Goal: Task Accomplishment & Management: Manage account settings

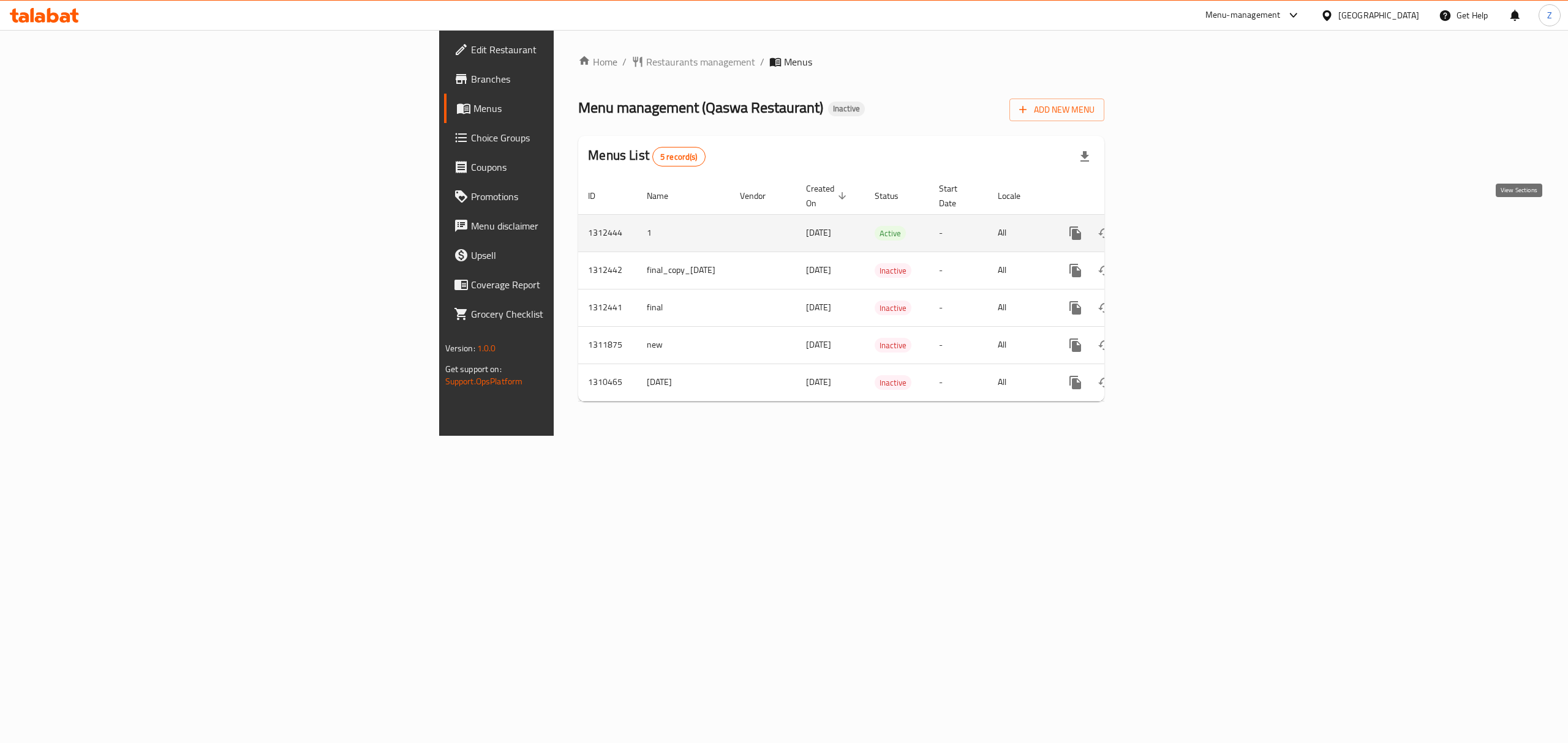
click at [1171, 226] on icon "enhanced table" at bounding box center [1164, 233] width 15 height 15
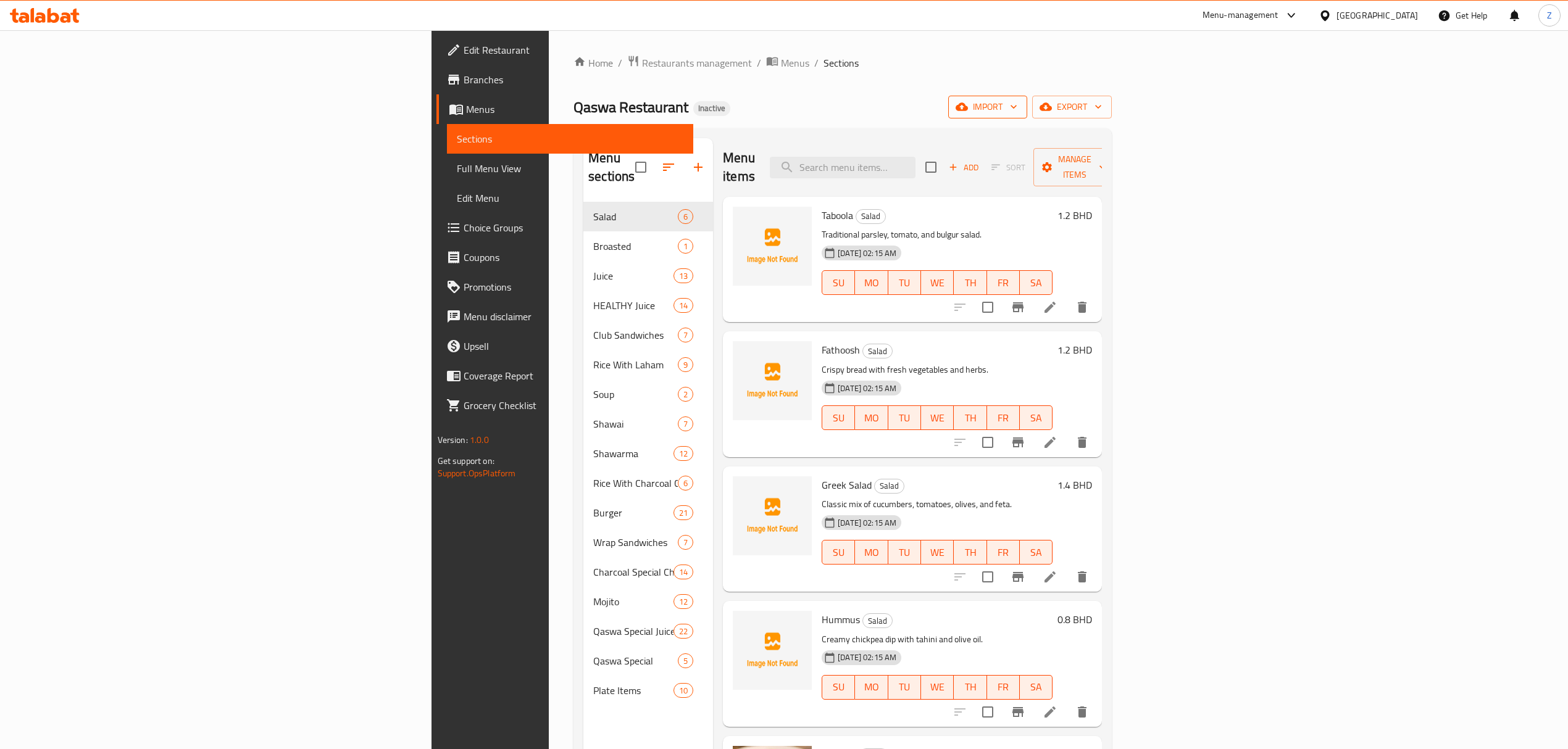
click at [1017, 107] on span "import" at bounding box center [988, 107] width 59 height 16
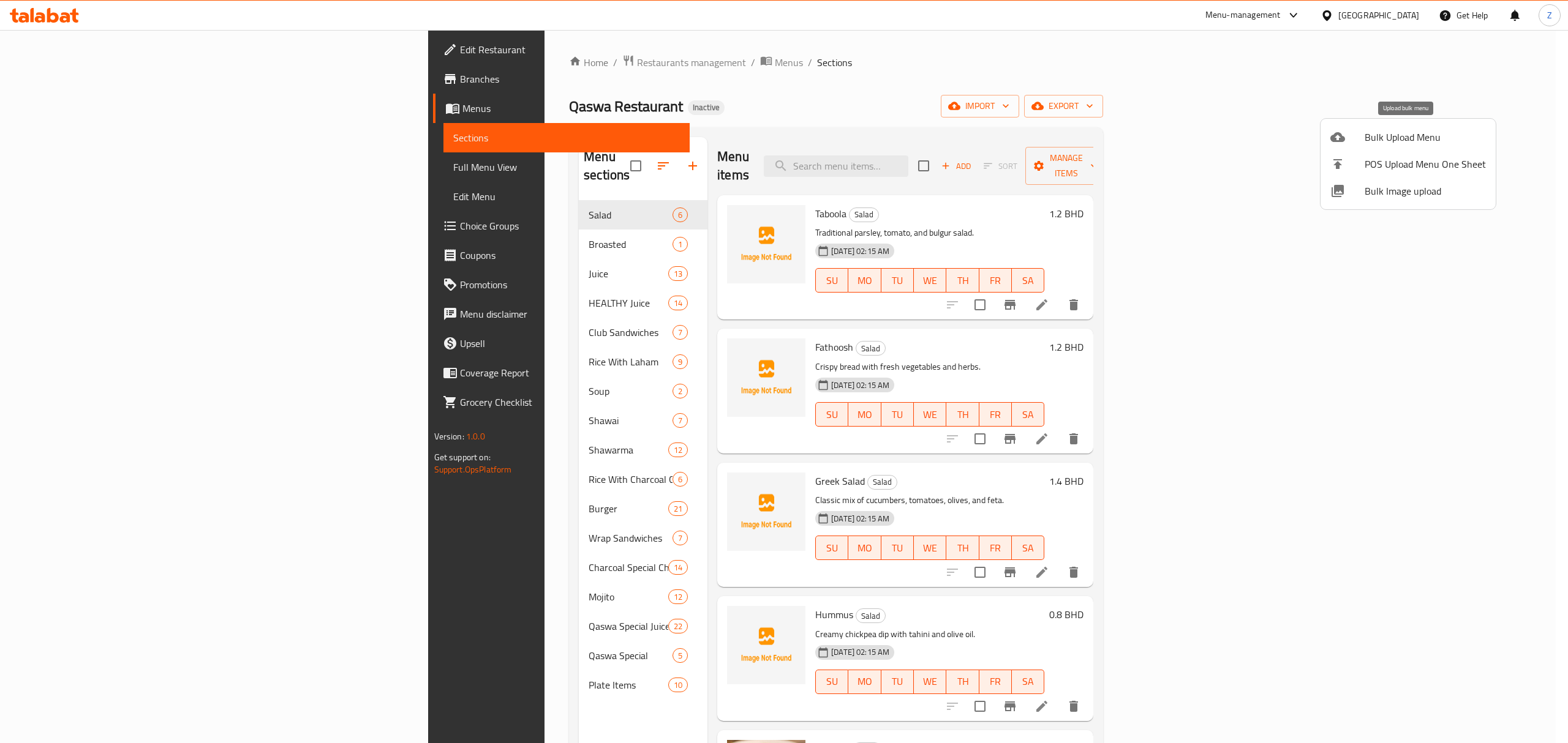
click at [1412, 135] on span "Bulk Upload Menu" at bounding box center [1425, 137] width 121 height 15
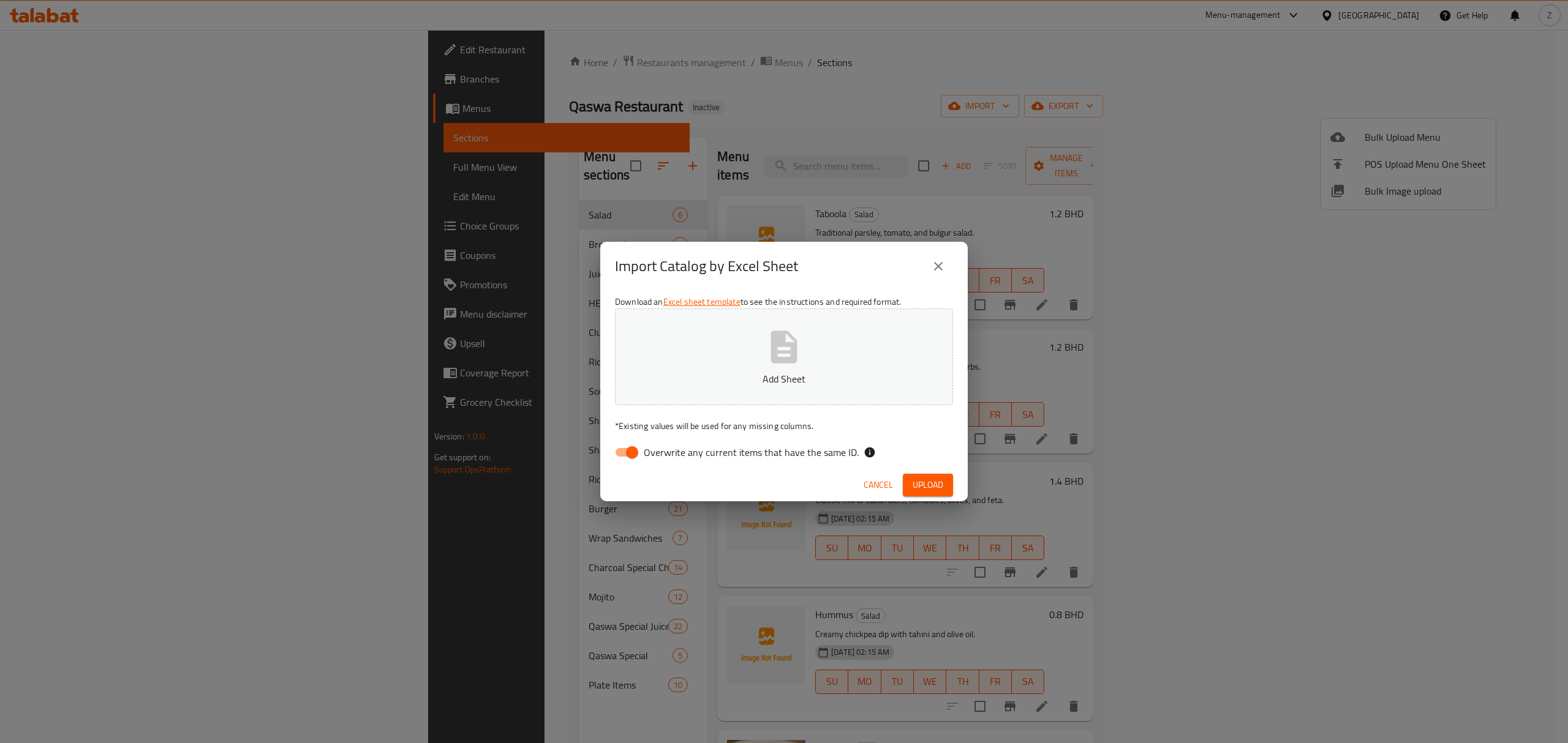
click at [1197, 67] on div "Import Catalog by Excel Sheet Download an Excel sheet template to see the instr…" at bounding box center [784, 371] width 1568 height 743
drag, startPoint x: 937, startPoint y: 267, endPoint x: 965, endPoint y: 265, distance: 28.1
click at [937, 267] on icon "close" at bounding box center [939, 267] width 15 height 15
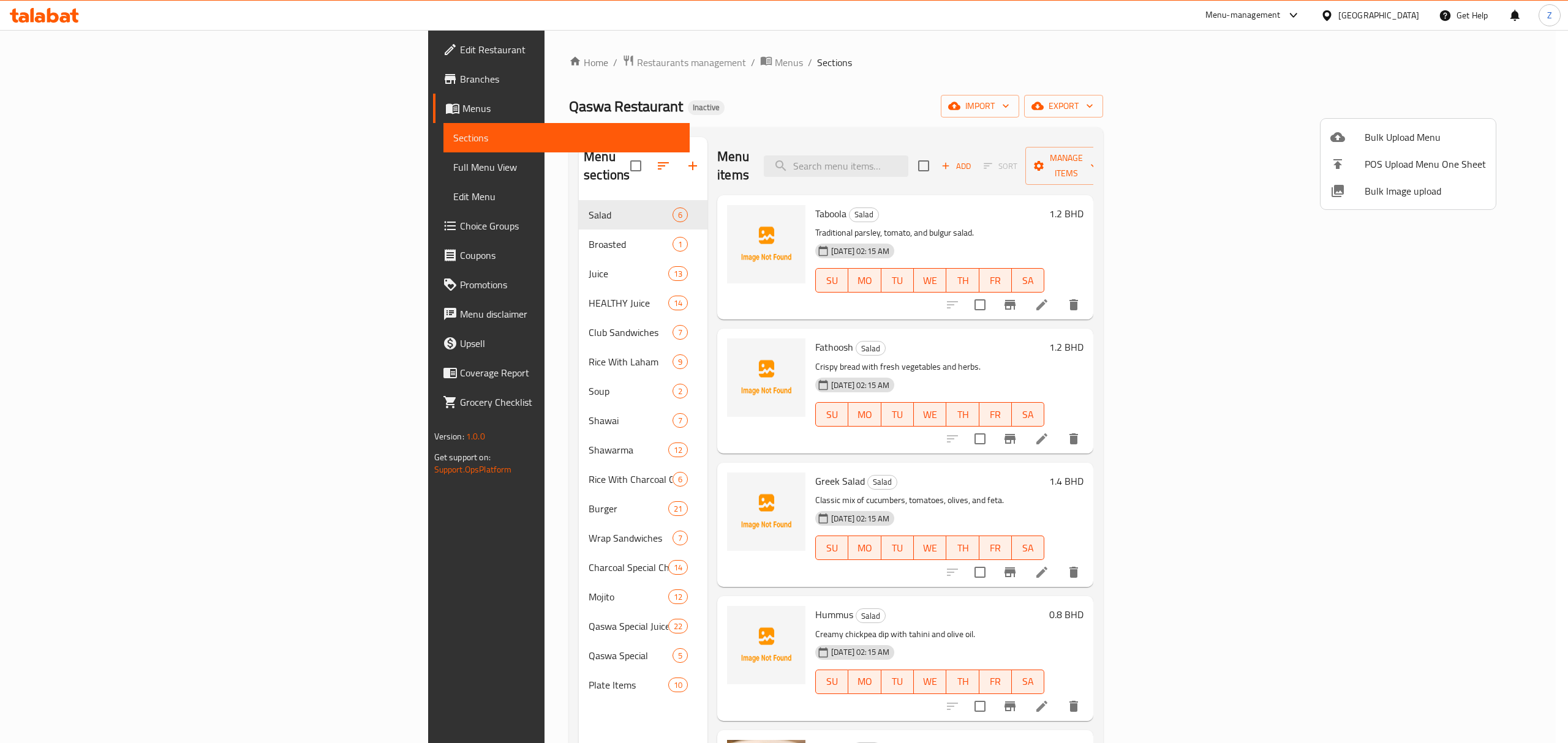
click at [1410, 191] on span "Bulk Image upload" at bounding box center [1425, 191] width 121 height 15
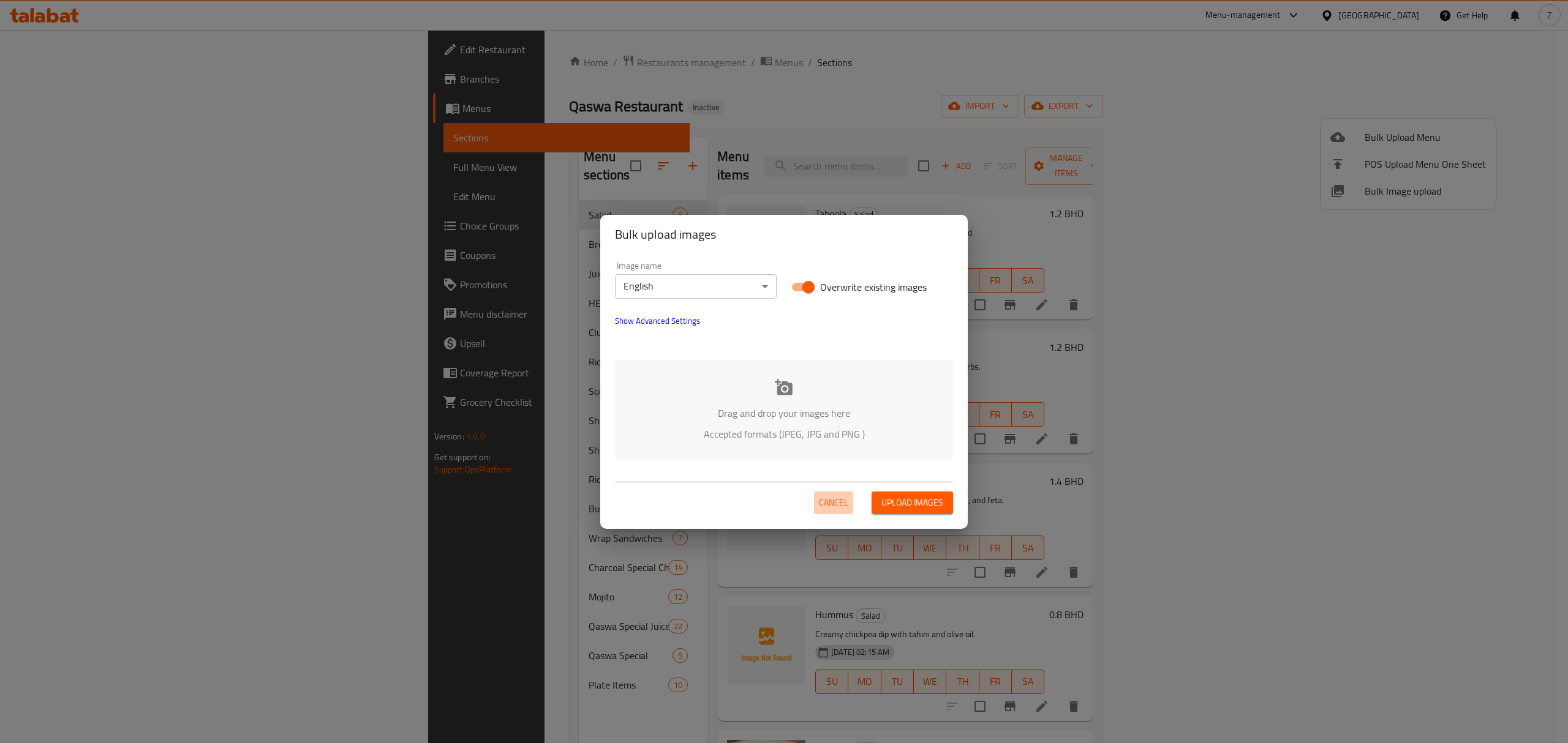
click at [836, 496] on span "Cancel" at bounding box center [834, 503] width 30 height 15
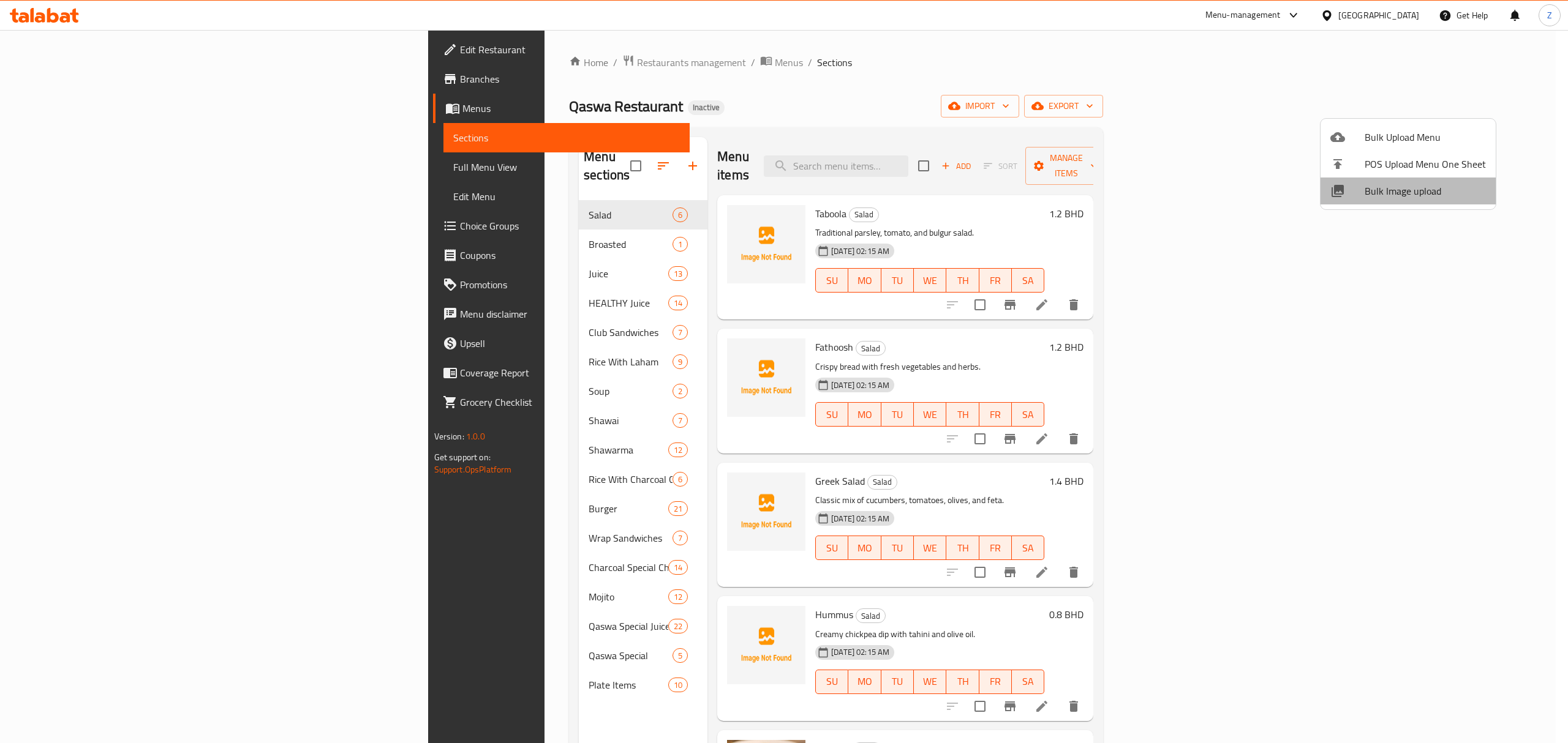
click at [1417, 189] on span "Bulk Image upload" at bounding box center [1425, 191] width 121 height 15
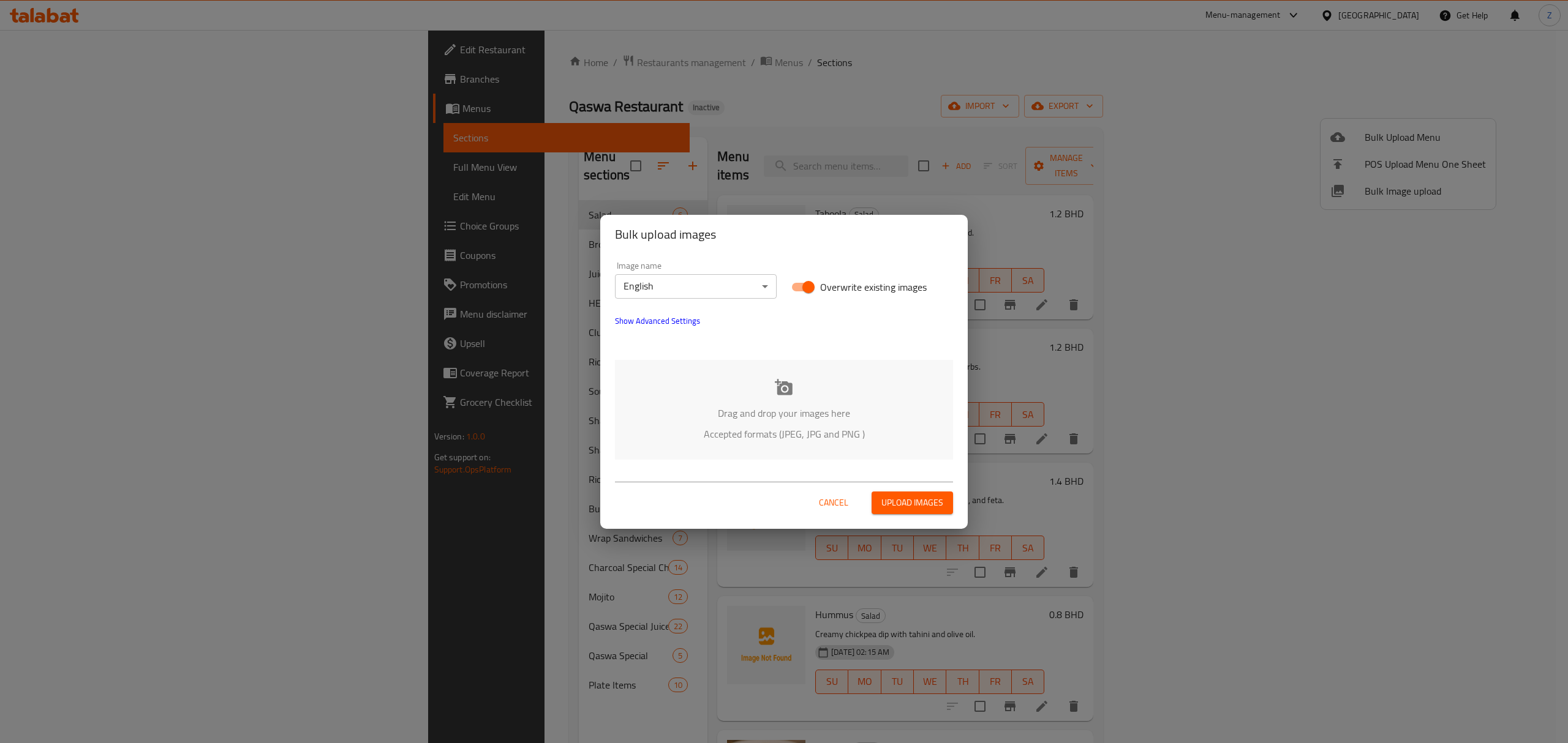
click at [903, 503] on span "Upload images" at bounding box center [912, 503] width 62 height 15
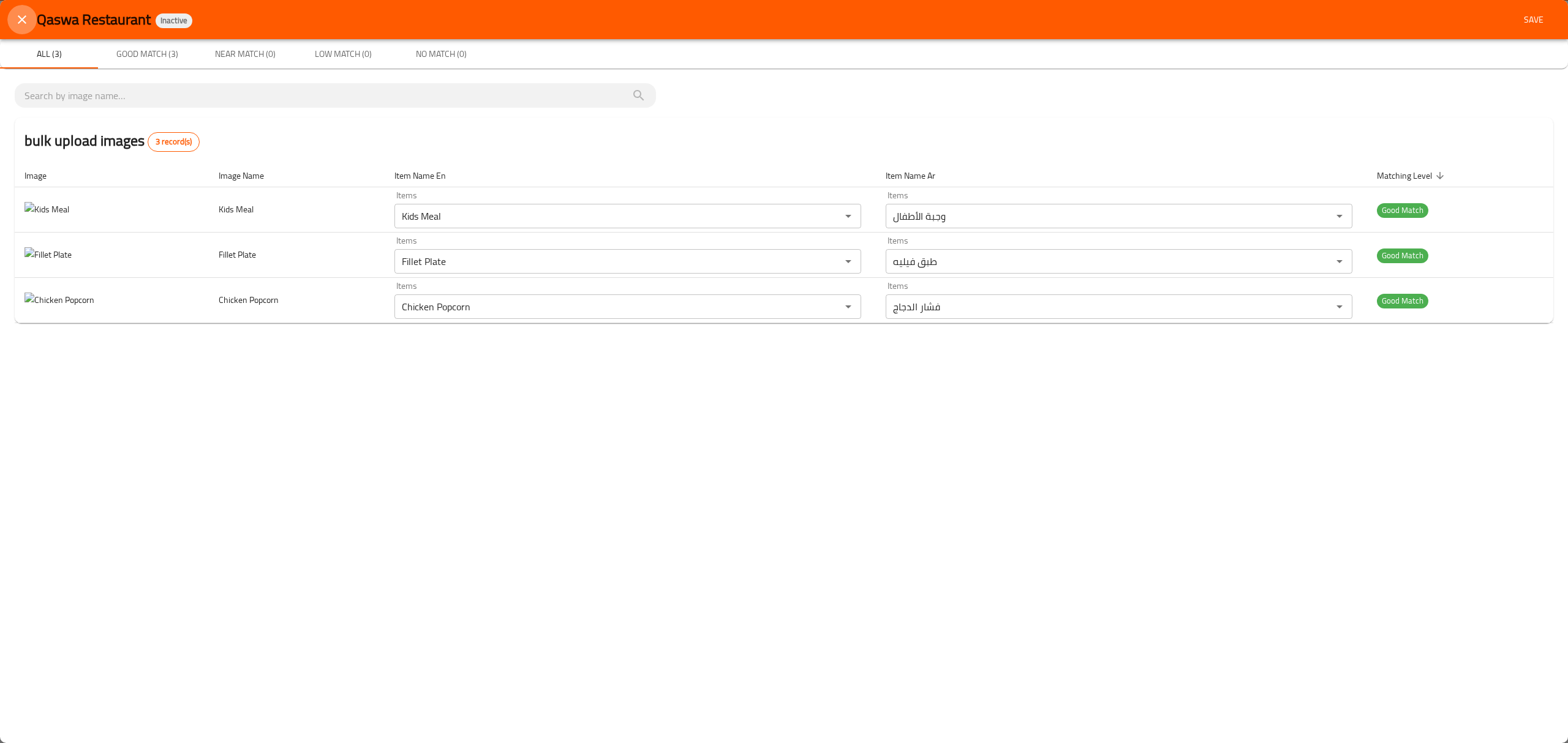
click at [22, 16] on icon "close" at bounding box center [22, 20] width 15 height 15
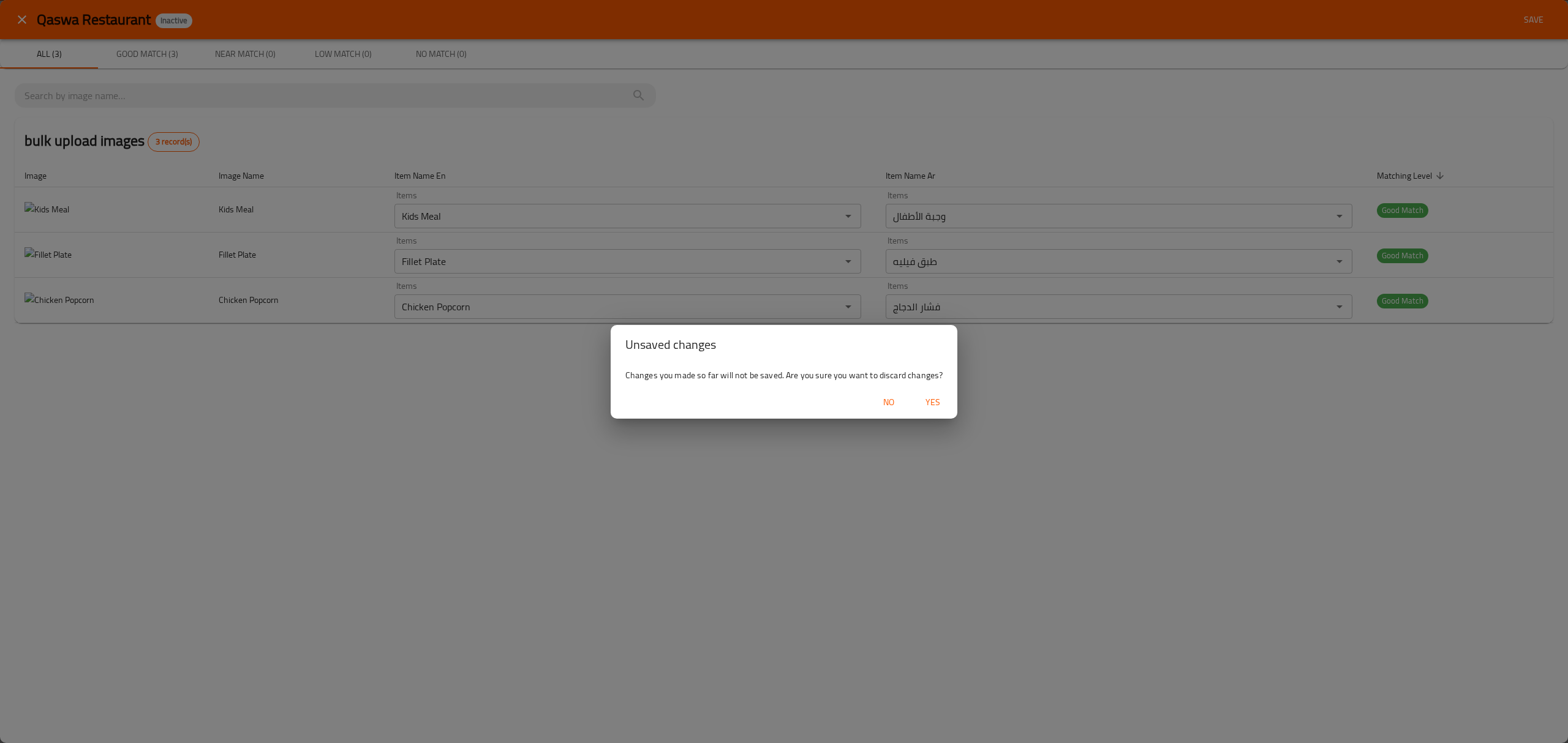
click at [932, 407] on span "Yes" at bounding box center [933, 402] width 30 height 15
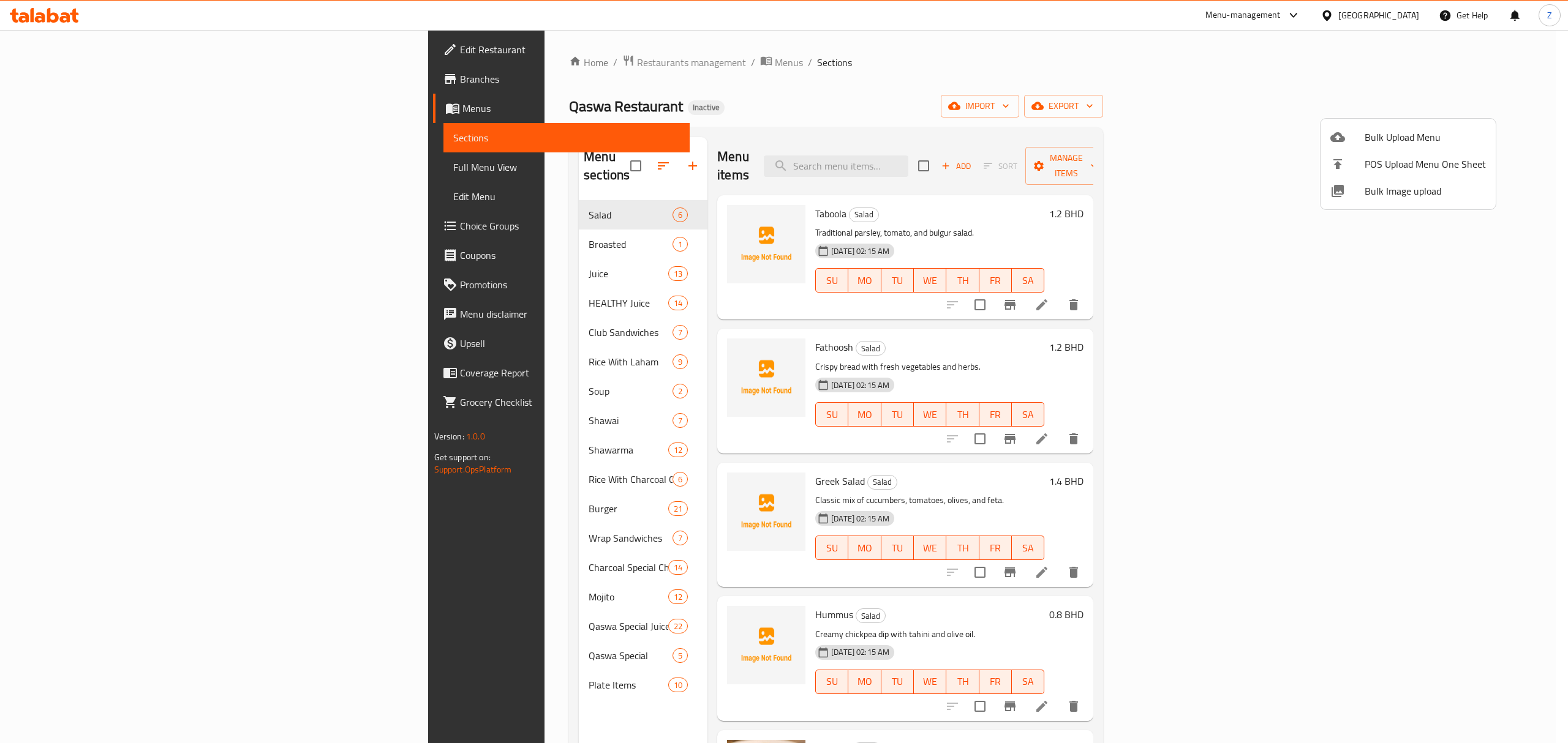
click at [394, 611] on div at bounding box center [784, 371] width 1568 height 743
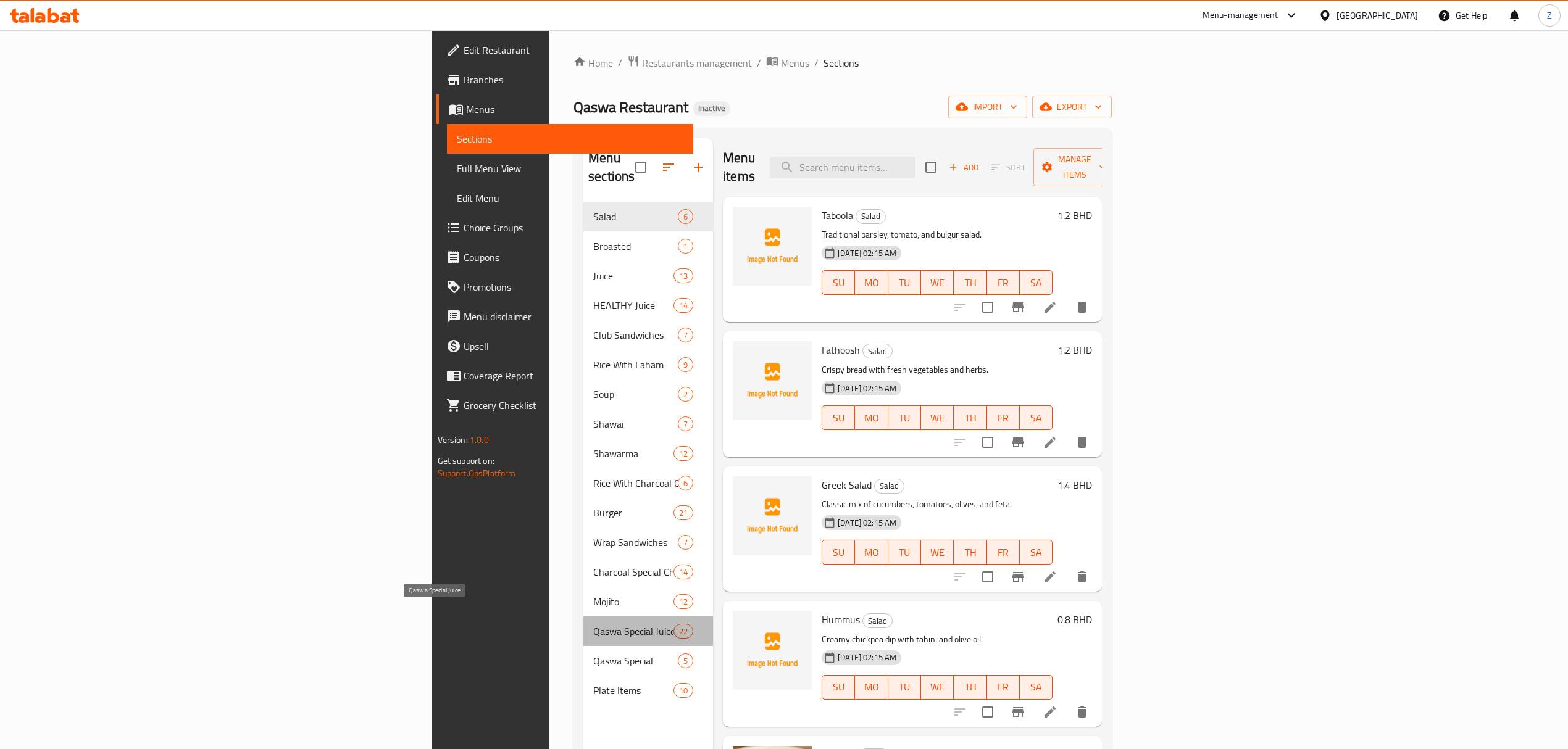
click at [593, 624] on span "Qaswa Special Juice" at bounding box center [633, 632] width 80 height 15
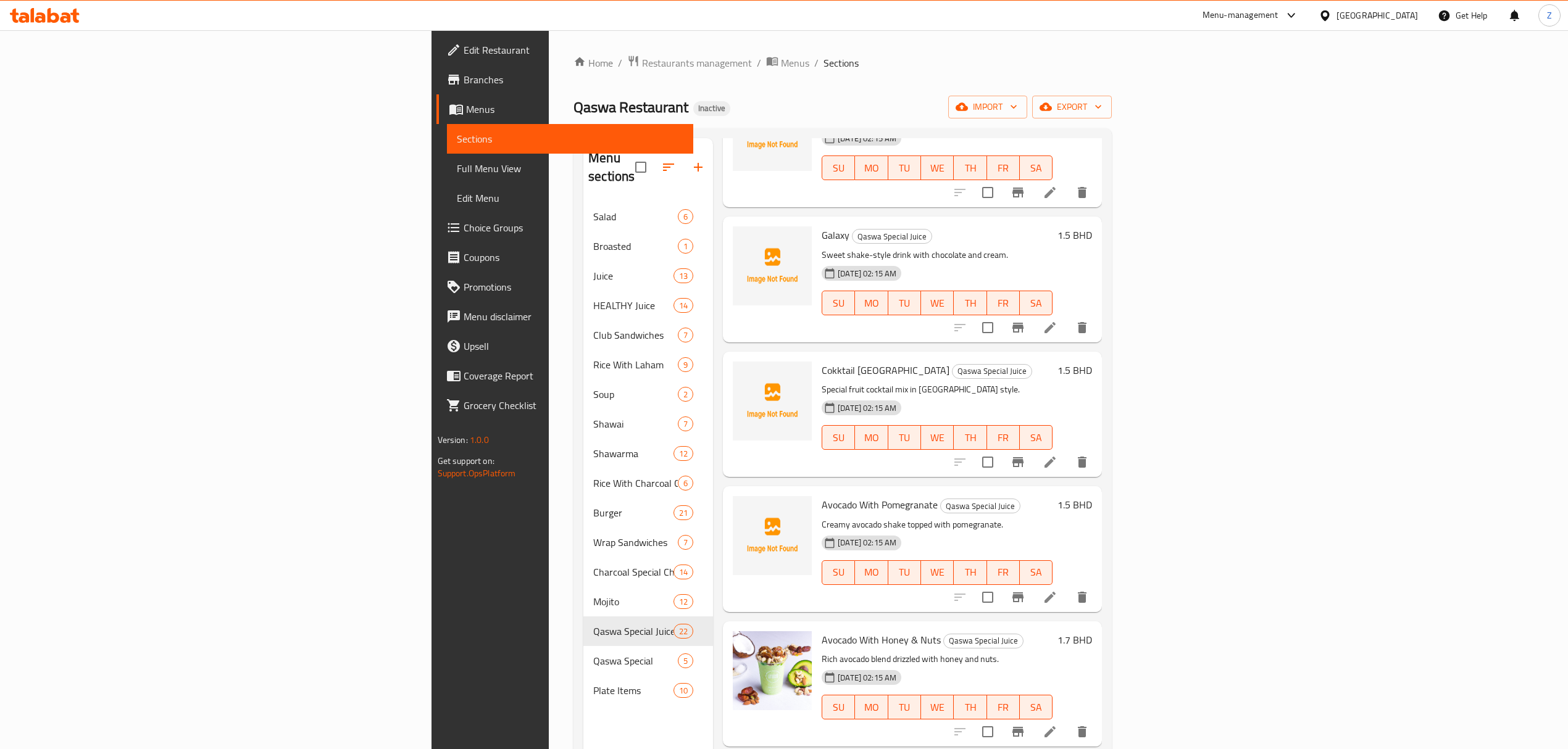
scroll to position [2247, 0]
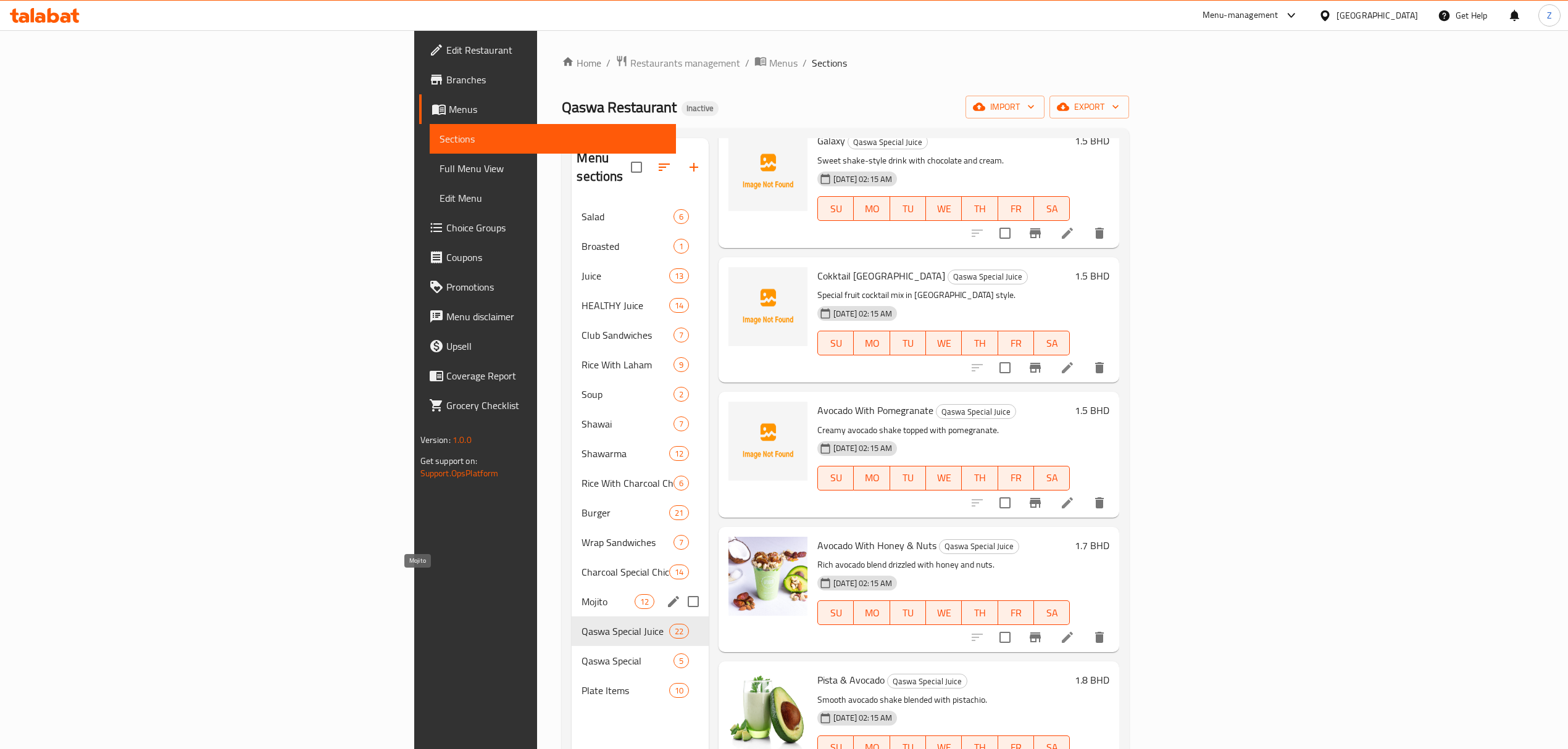
click at [582, 594] on span "Mojito" at bounding box center [608, 602] width 53 height 15
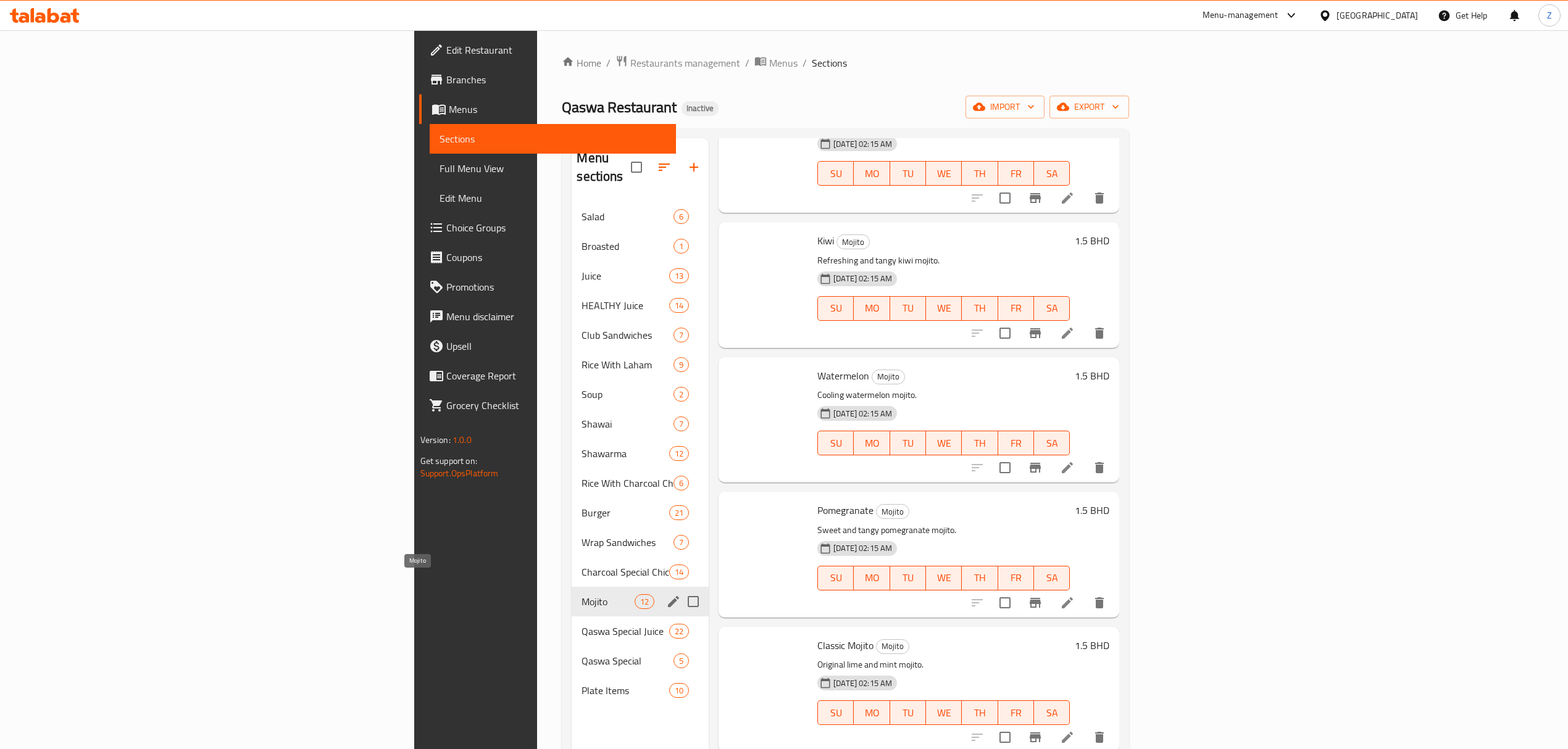
scroll to position [899, 0]
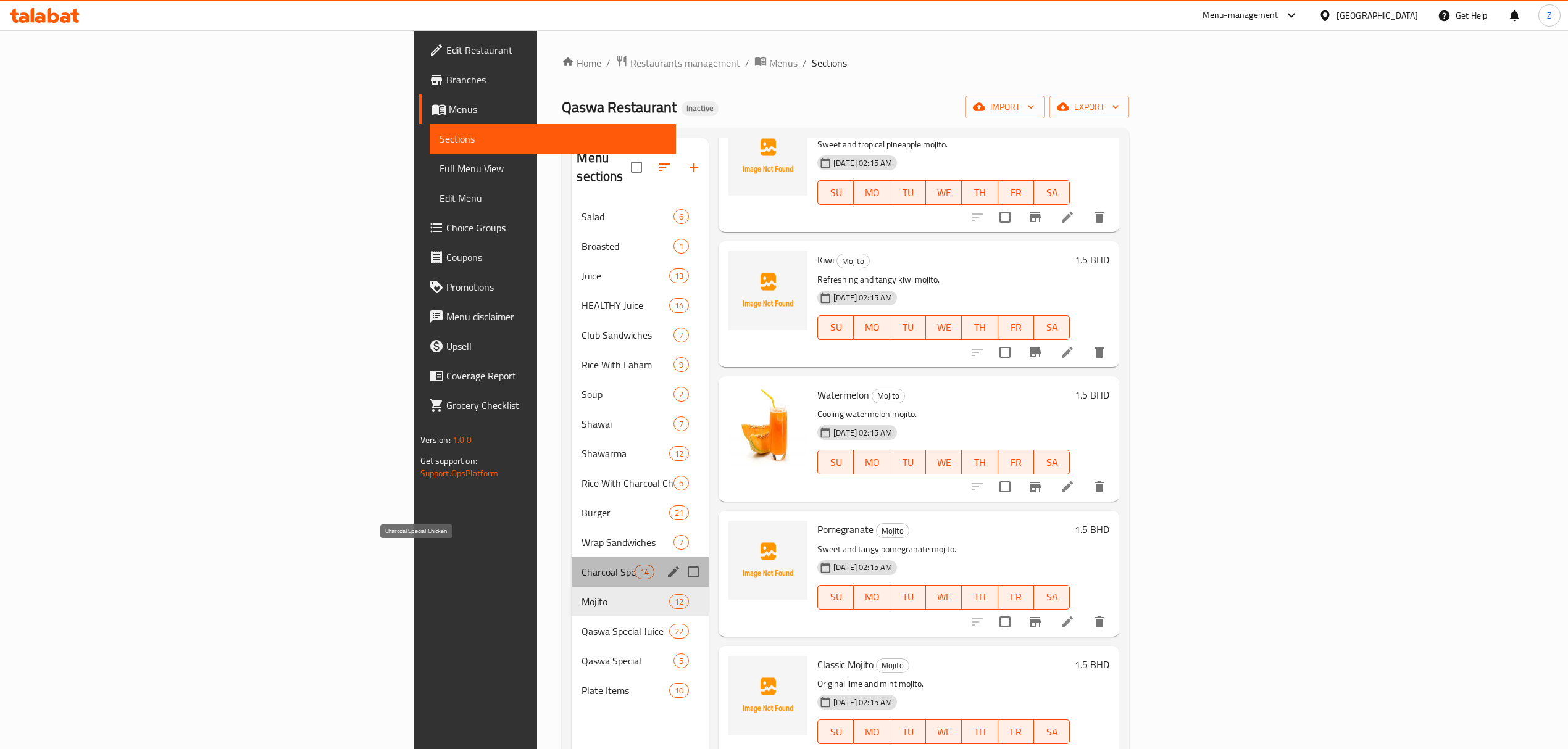
click at [582, 565] on span "Charcoal Special Chicken" at bounding box center [608, 572] width 53 height 15
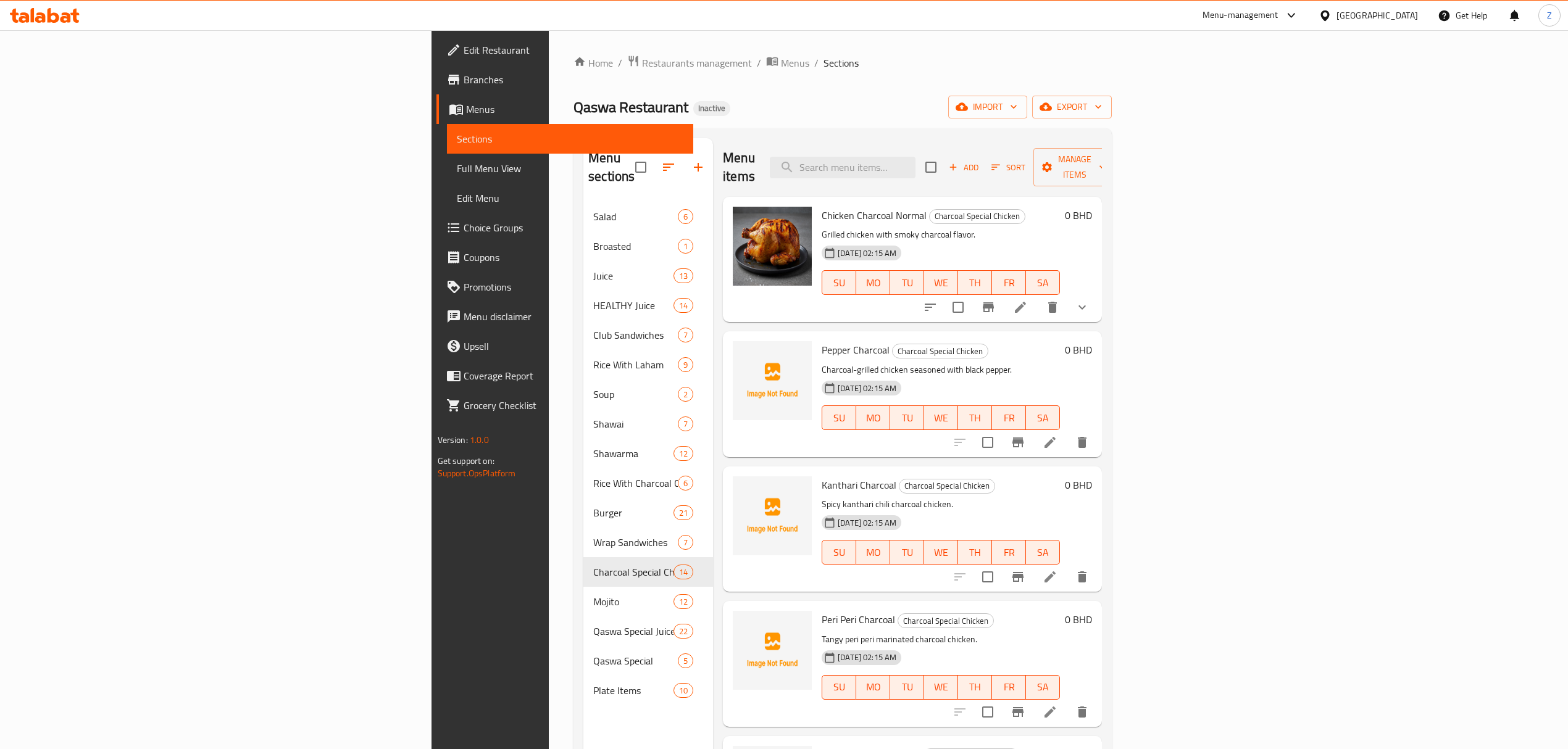
click at [714, 94] on div "Home / Restaurants management / Menus / Sections Qaswa Restaurant Inactive impo…" at bounding box center [842, 477] width 538 height 843
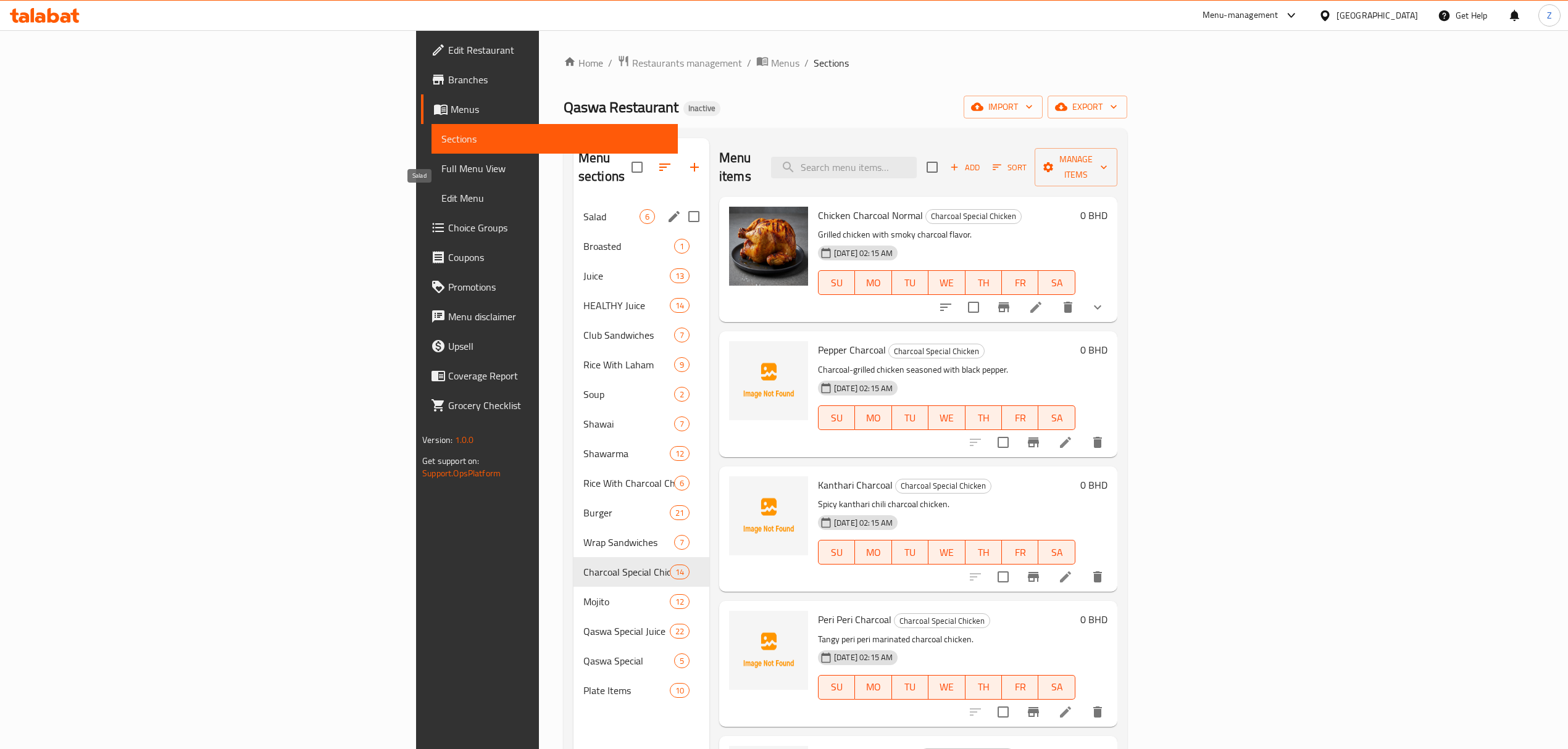
click at [583, 209] on span "Salad" at bounding box center [611, 217] width 56 height 15
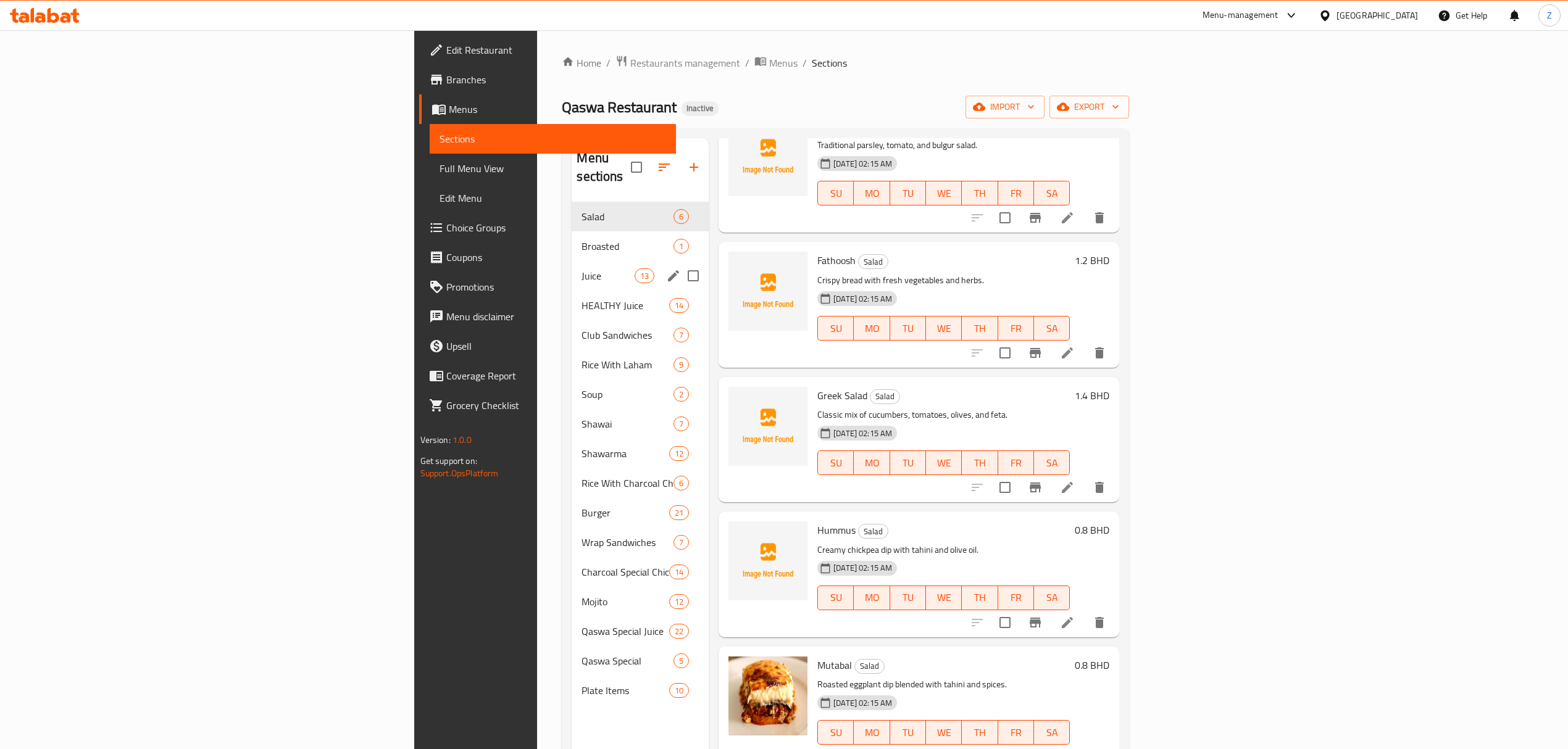
click at [572, 236] on div "Broasted 1" at bounding box center [640, 246] width 137 height 30
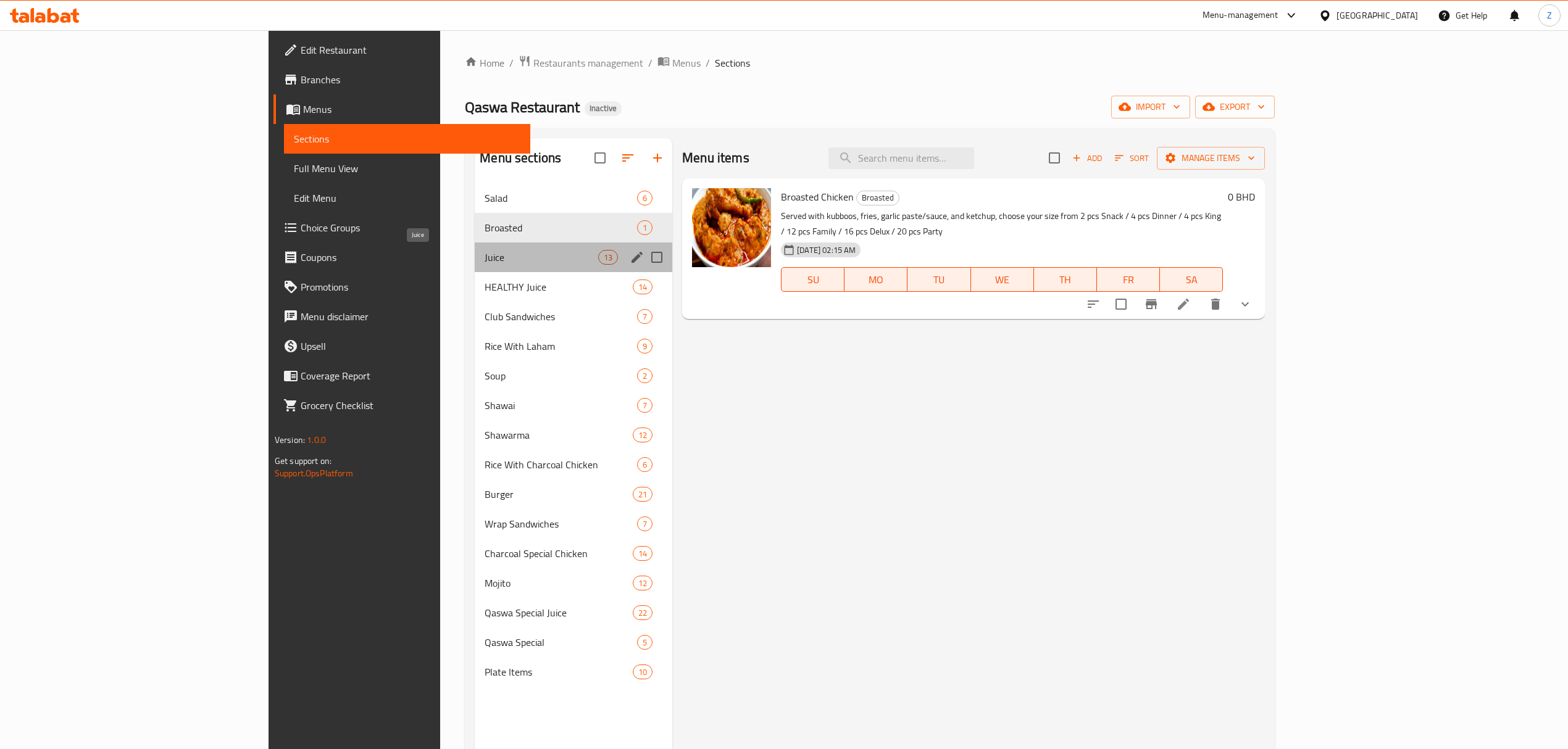
click at [485, 261] on span "Juice" at bounding box center [541, 258] width 114 height 15
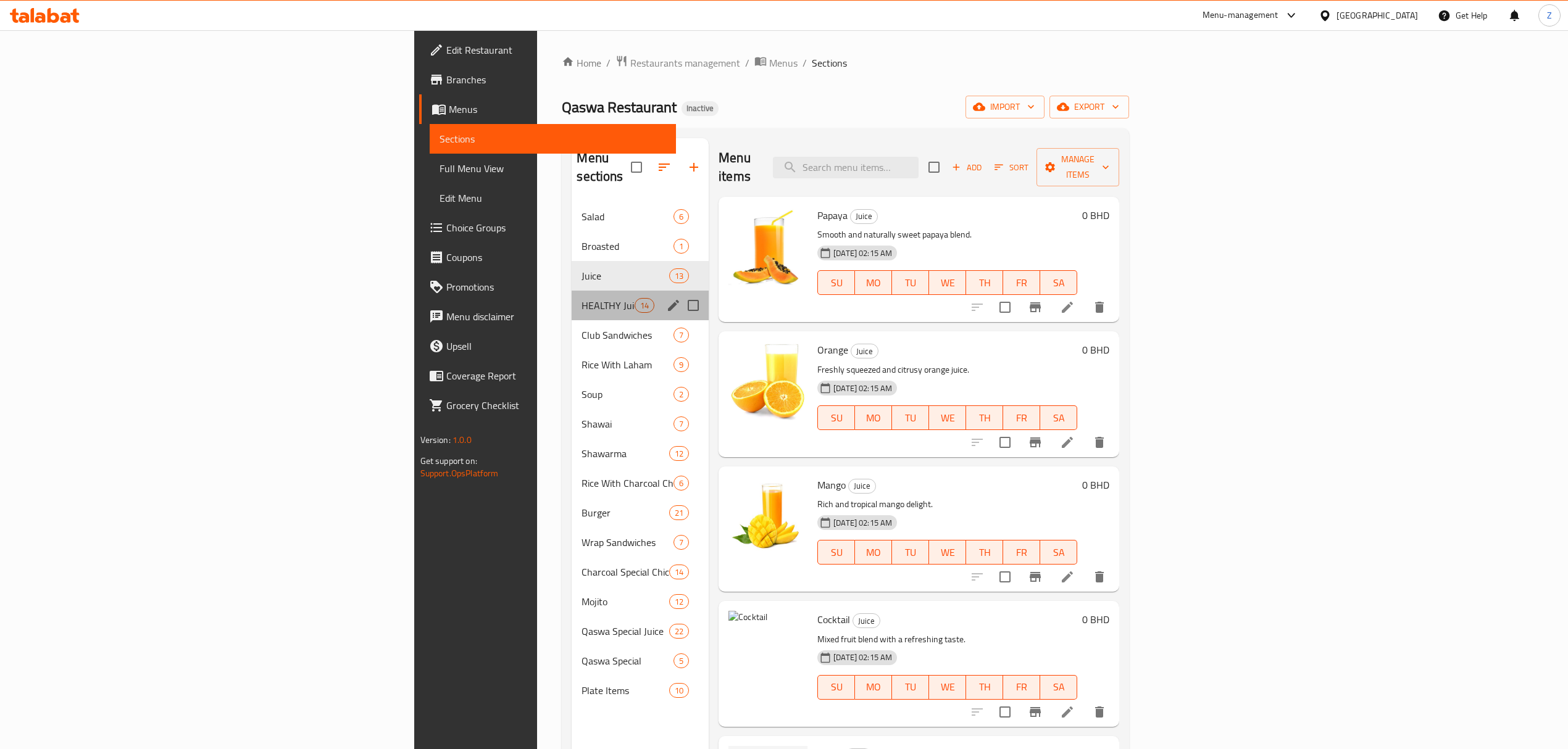
click at [572, 290] on div "HEALTHY Juice 14" at bounding box center [640, 305] width 137 height 30
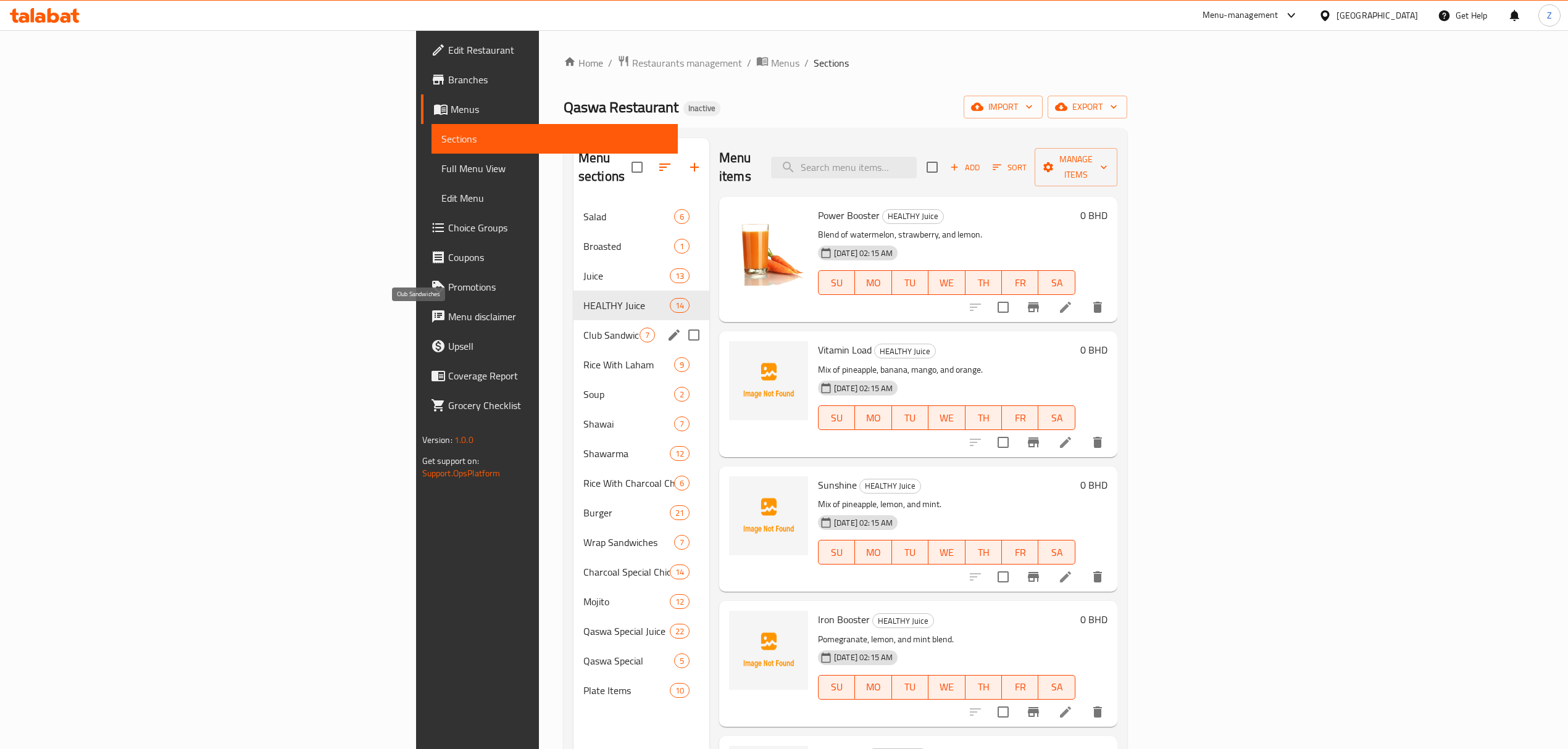
click at [583, 328] on span "Club Sandwiches" at bounding box center [611, 335] width 56 height 15
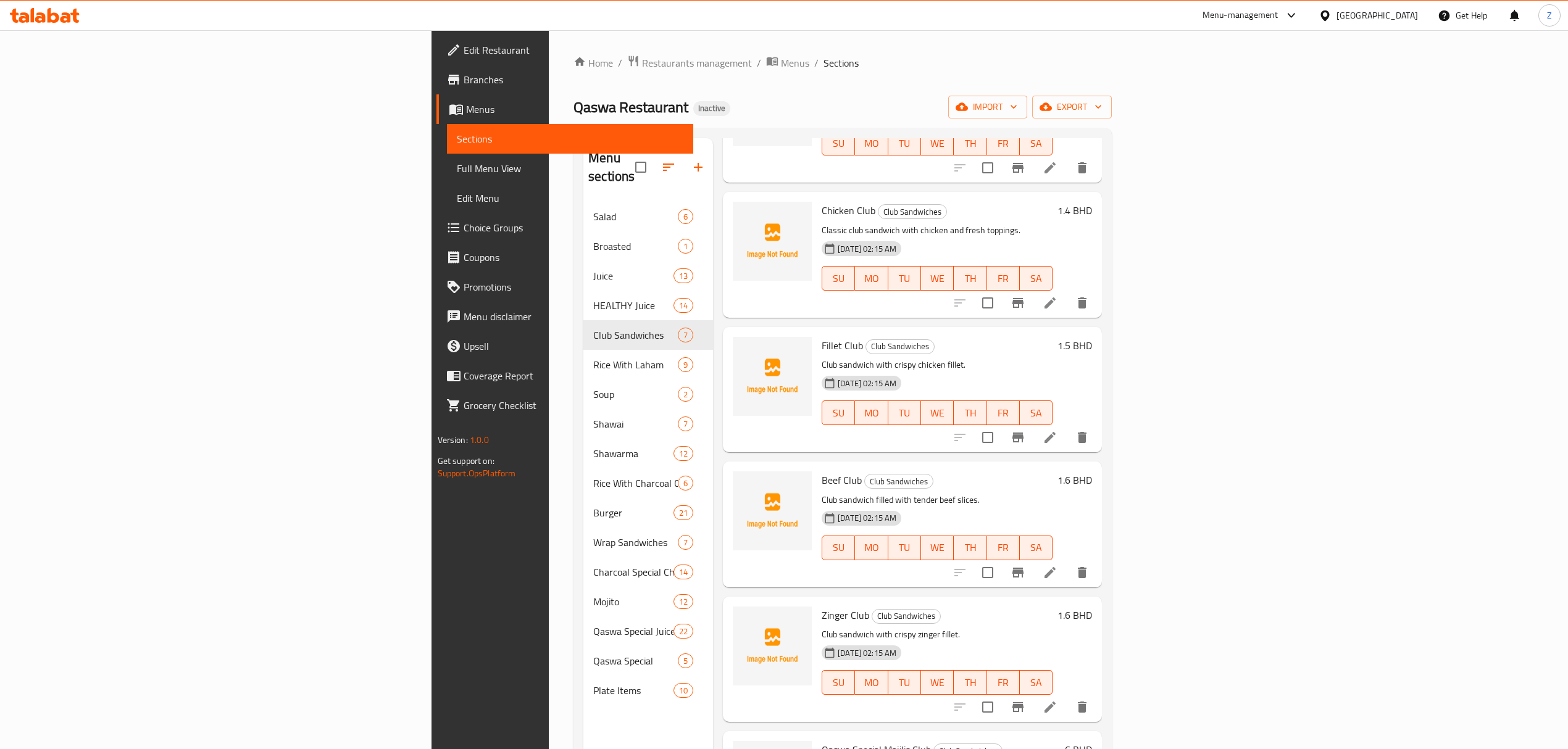
scroll to position [164, 0]
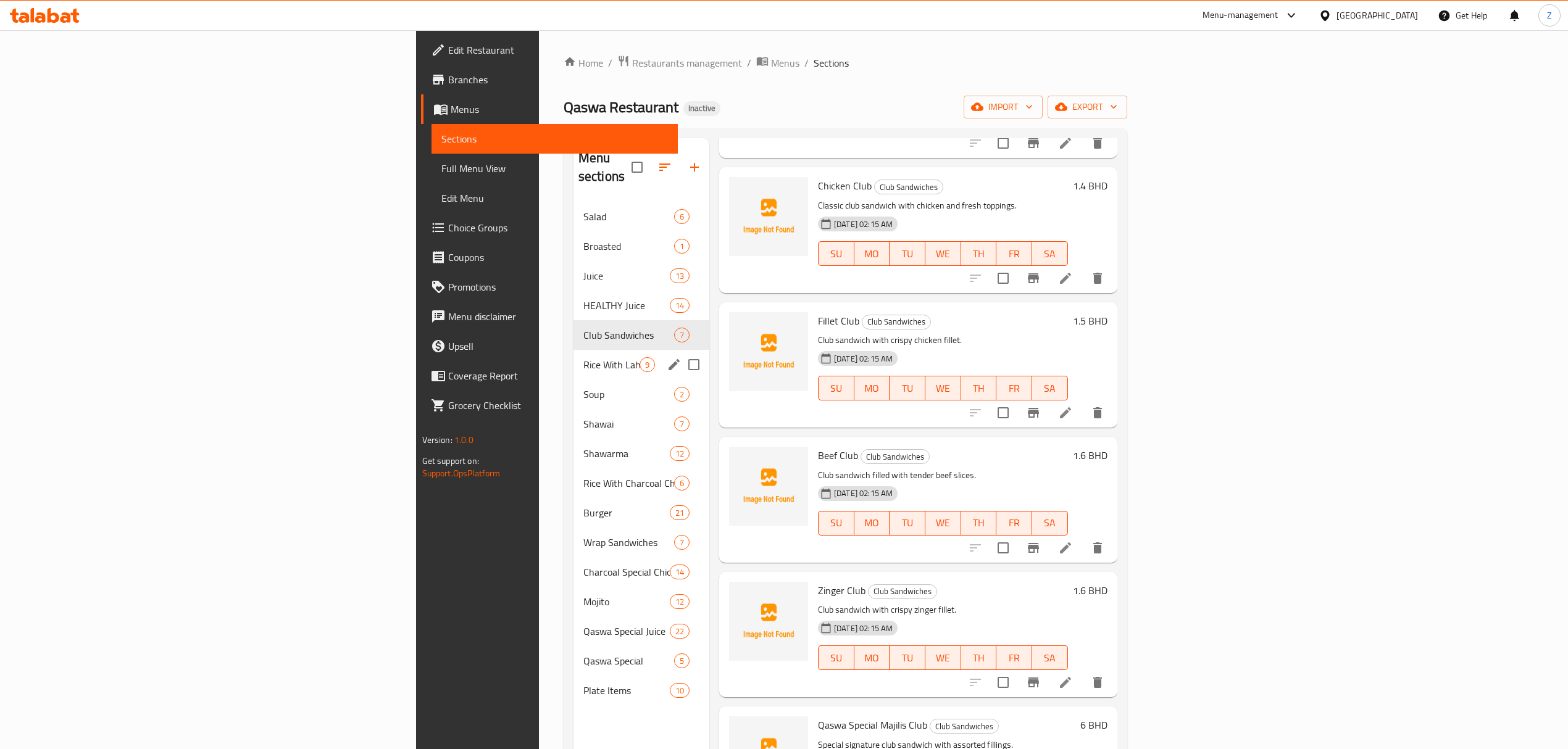
click at [574, 356] on div "Rice With Laham 9" at bounding box center [641, 365] width 136 height 30
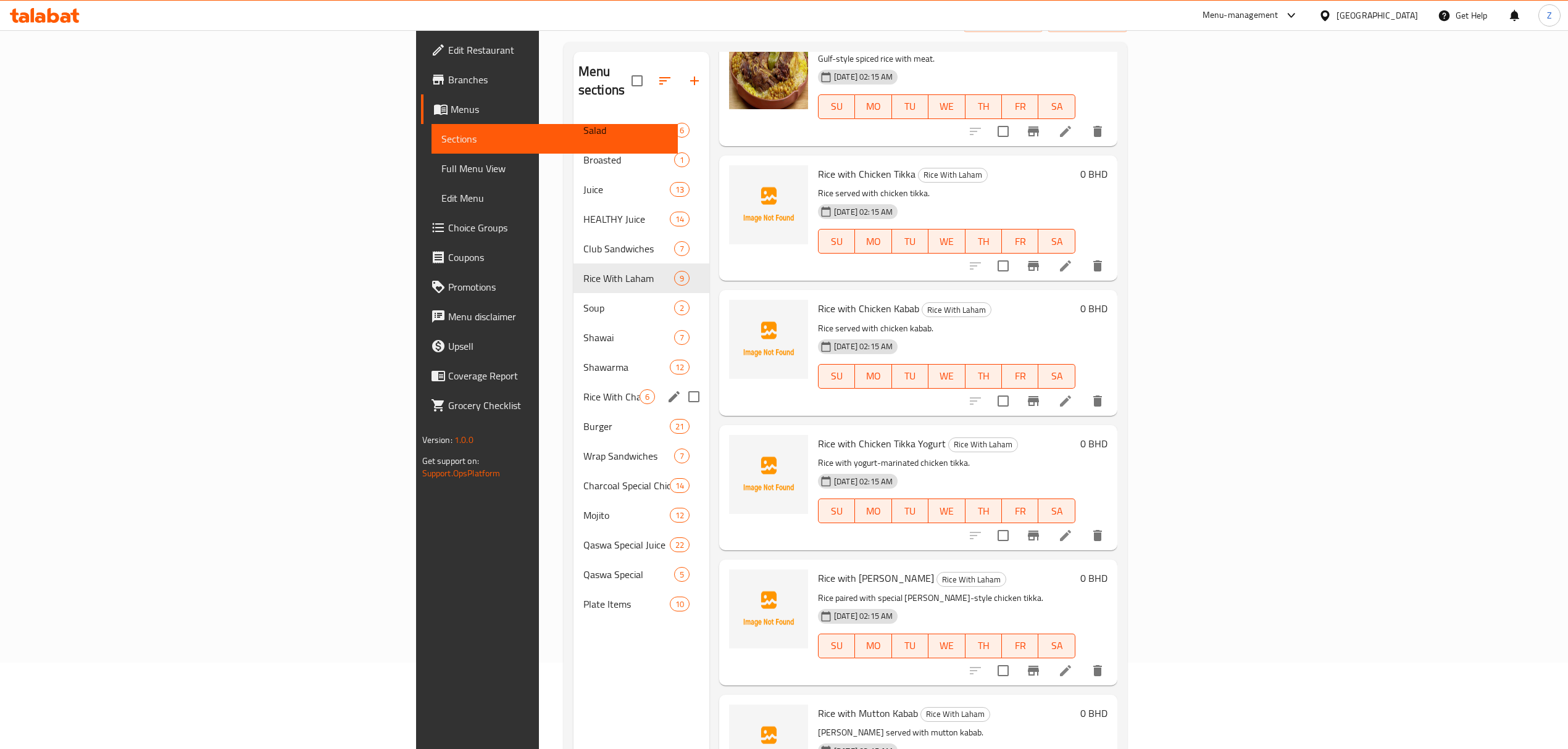
scroll to position [164, 0]
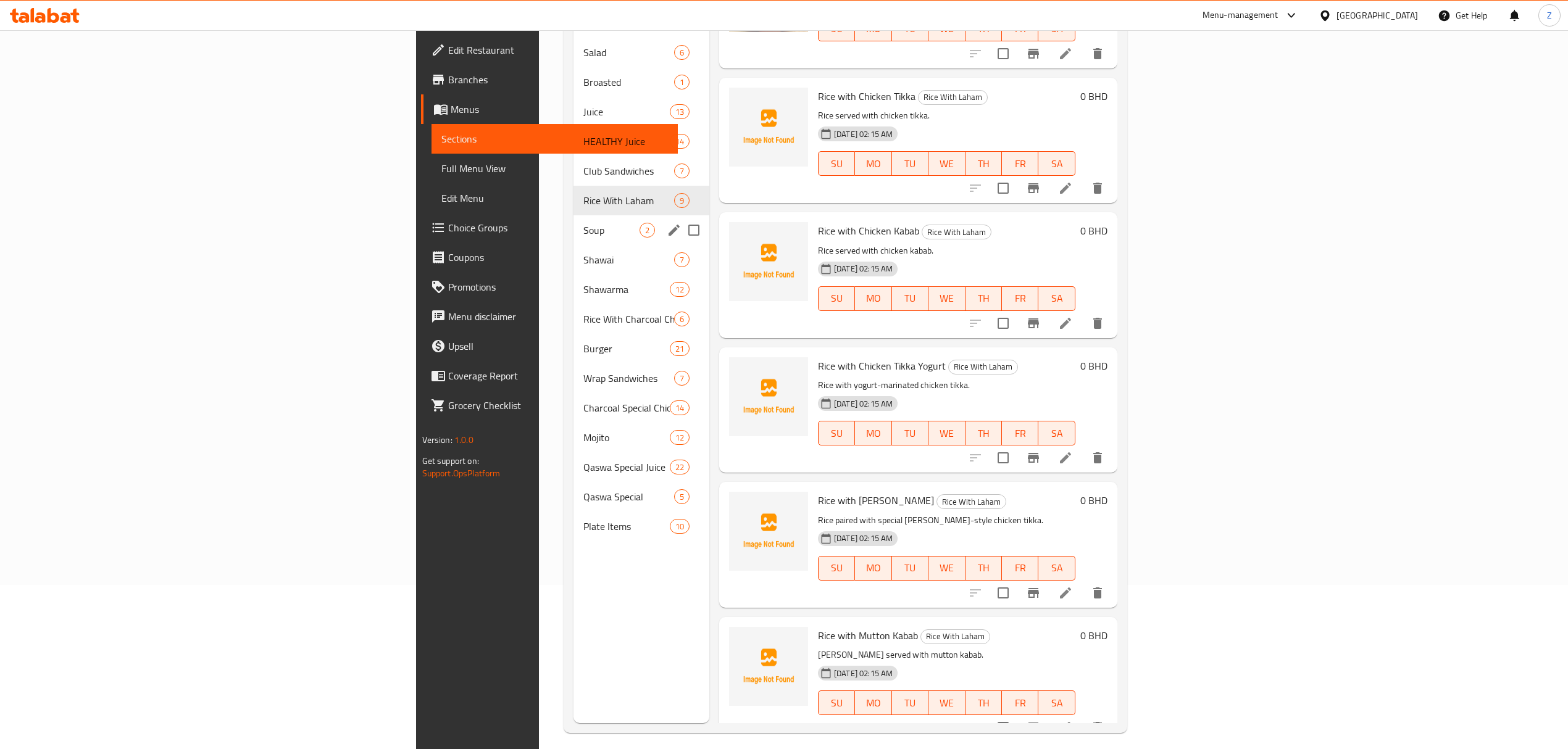
click at [583, 223] on span "Soup" at bounding box center [611, 230] width 56 height 15
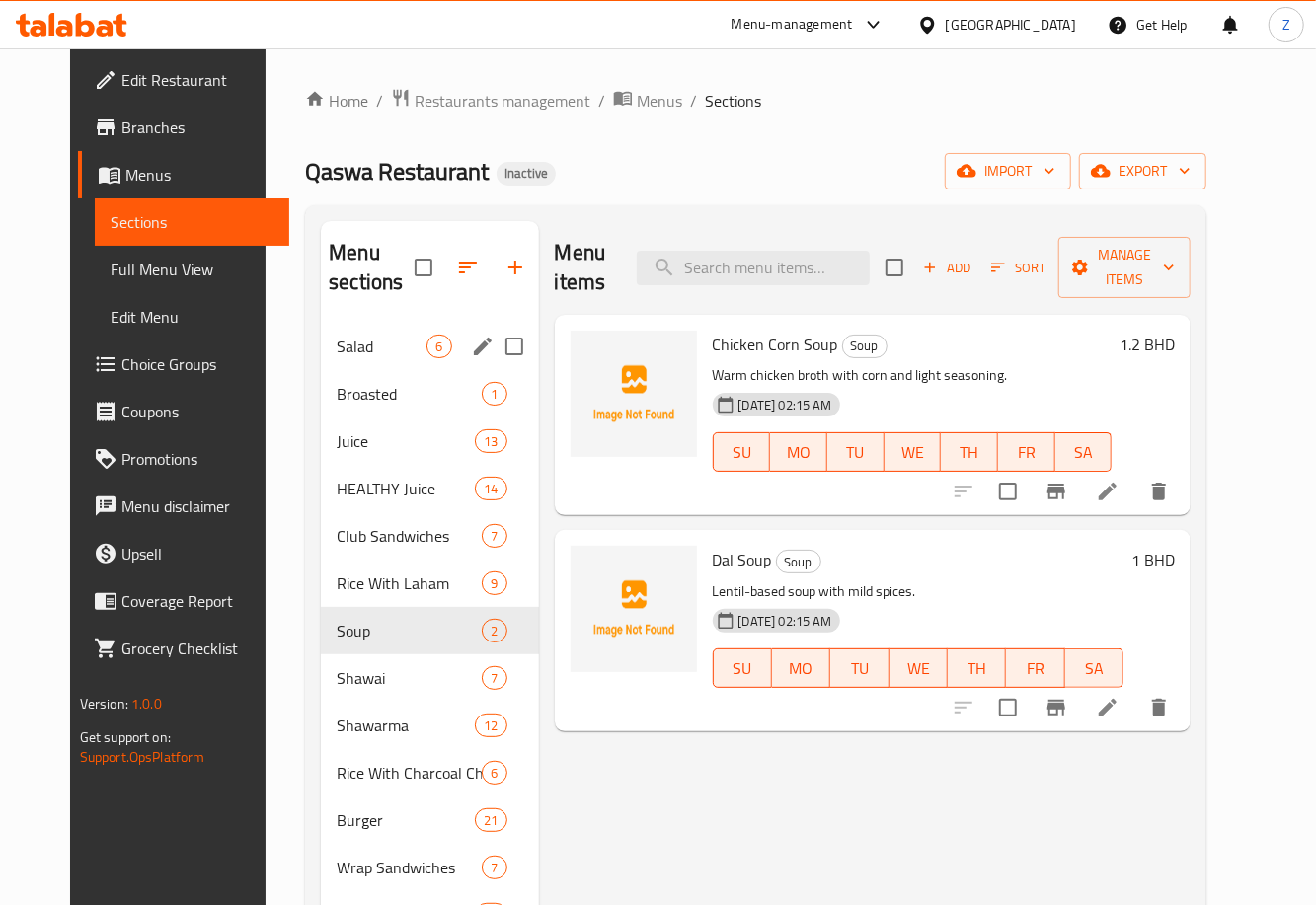
click at [336, 356] on span "Salad" at bounding box center [381, 346] width 90 height 24
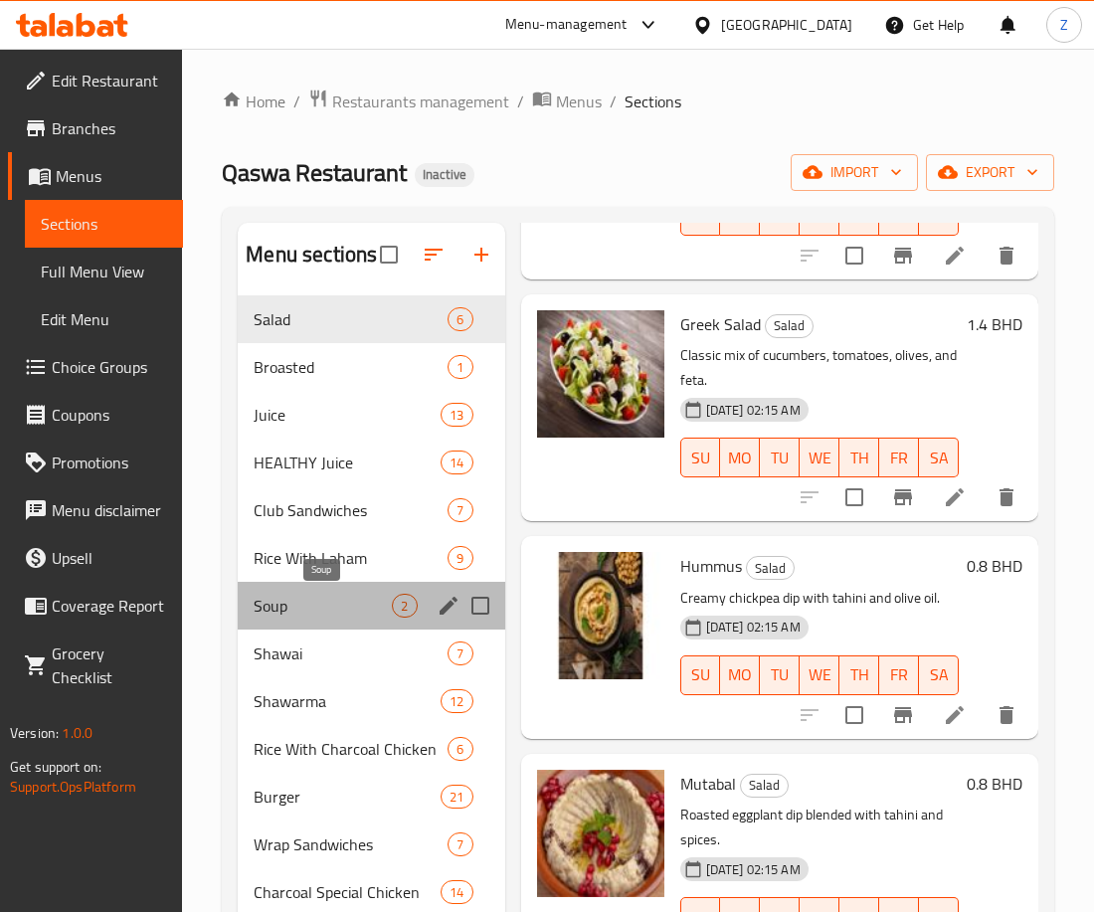
click at [299, 594] on span "Soup" at bounding box center [323, 606] width 138 height 24
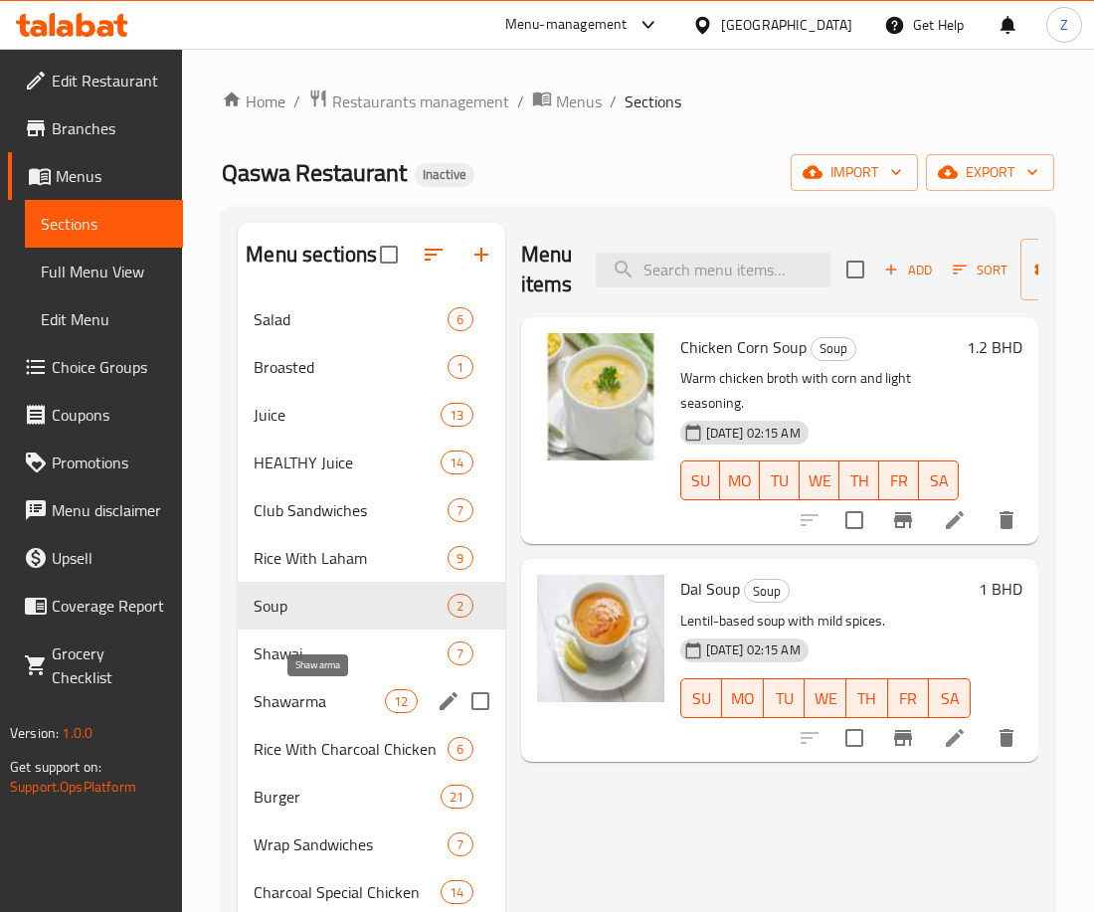
click at [295, 692] on span "Shawarma" at bounding box center [319, 701] width 131 height 24
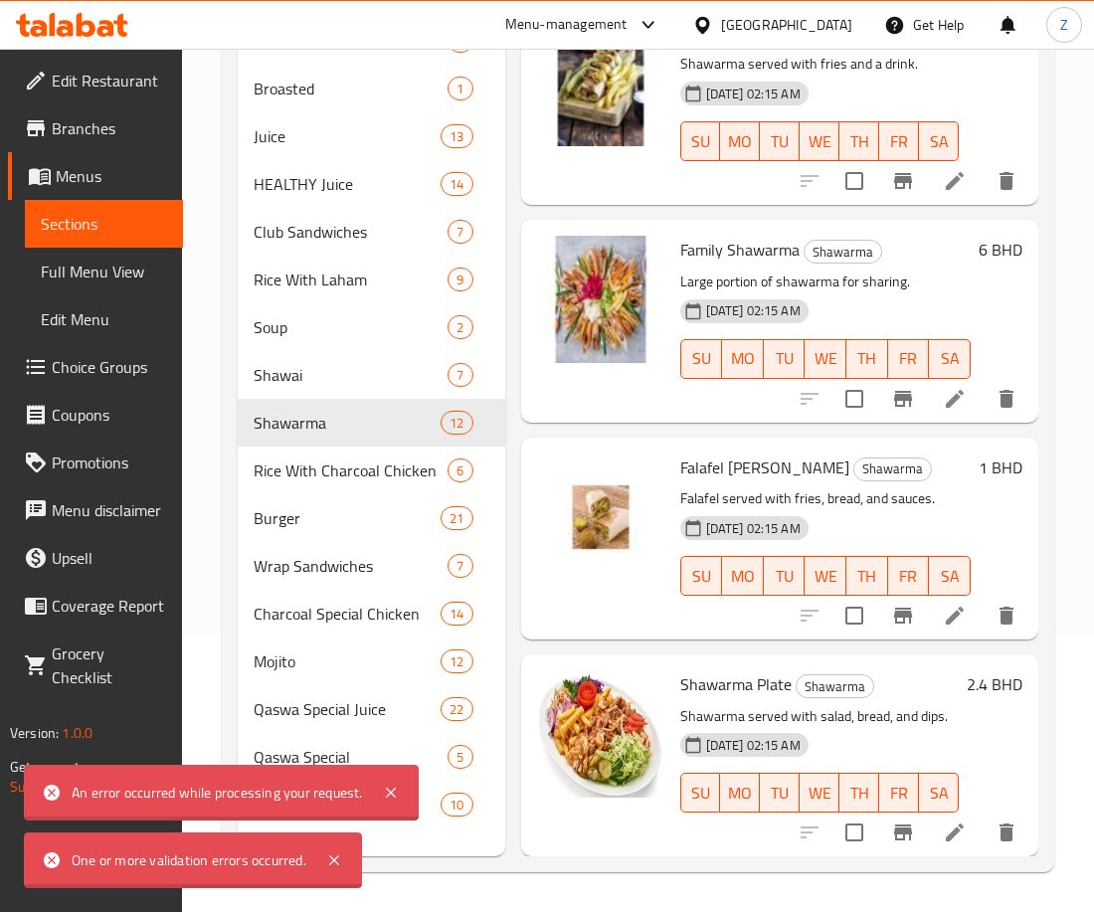
scroll to position [1967, 0]
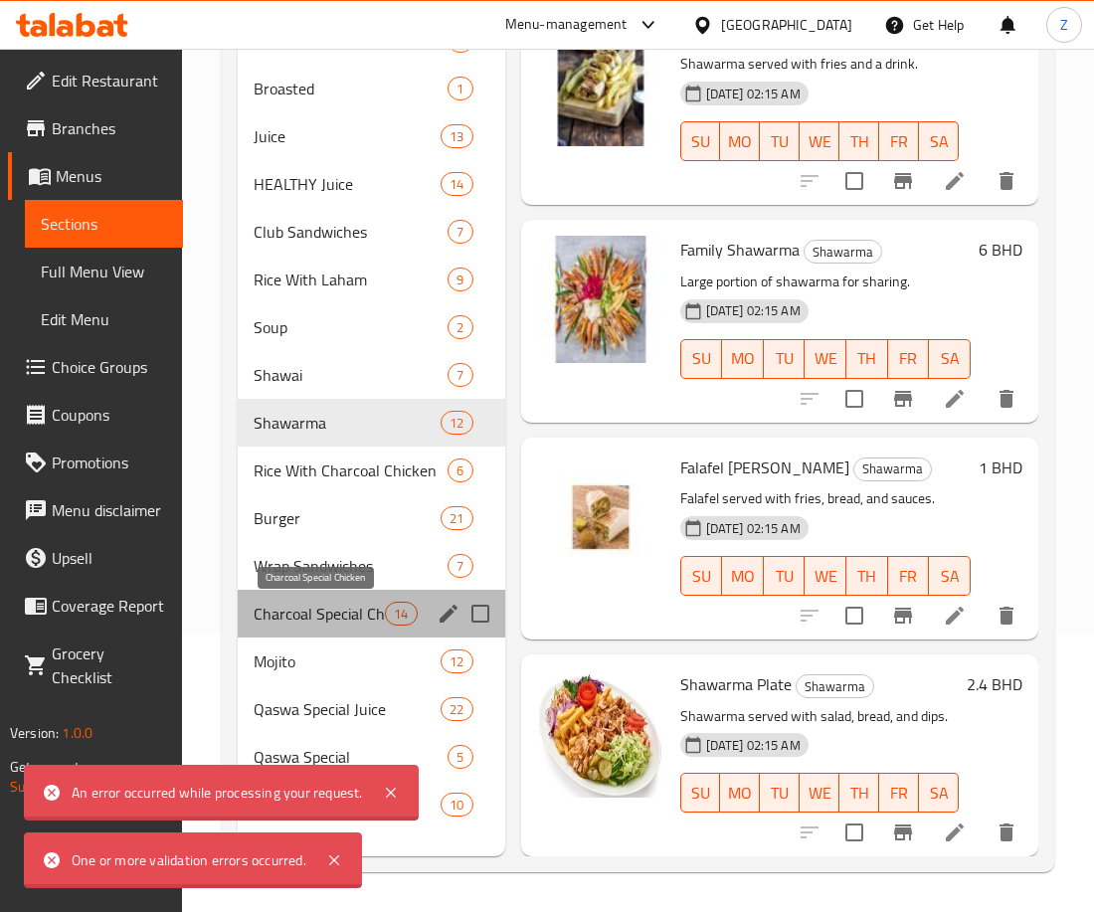
click at [330, 602] on span "Charcoal Special Chicken" at bounding box center [319, 614] width 131 height 24
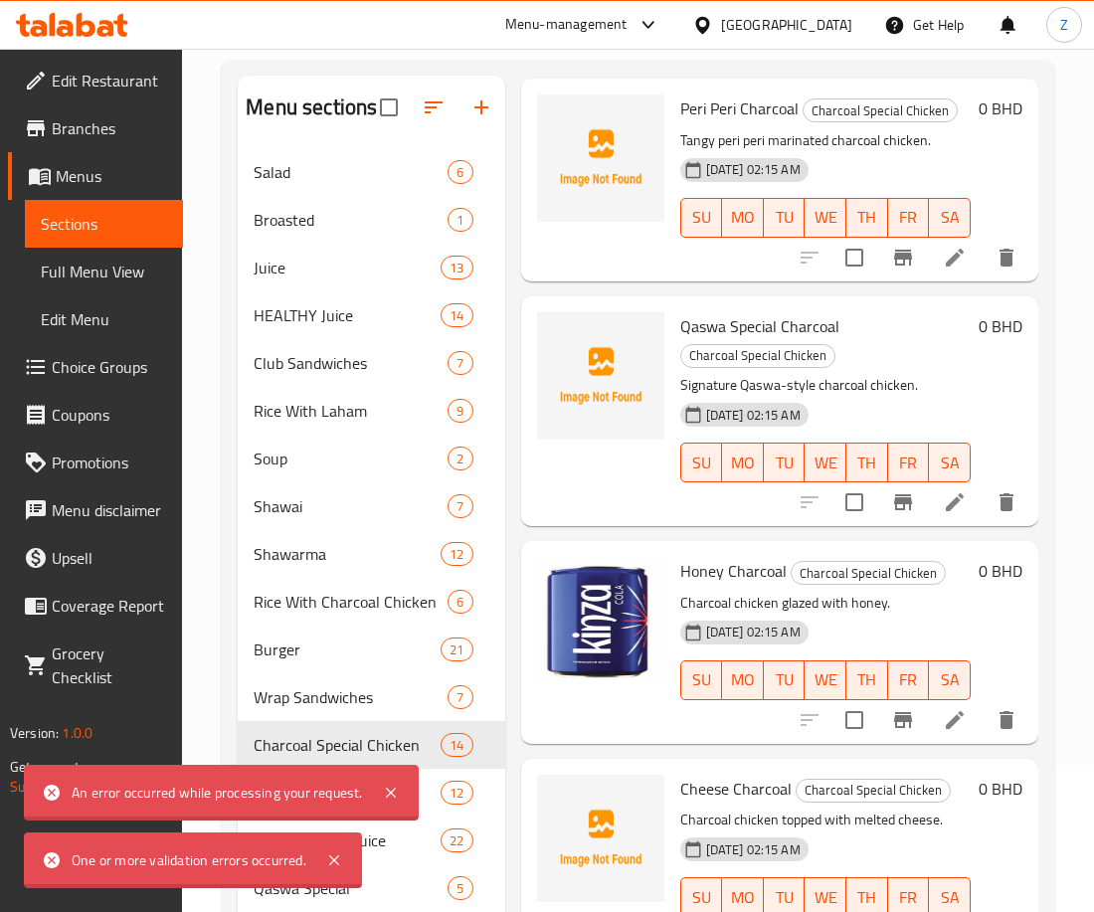
scroll to position [928, 0]
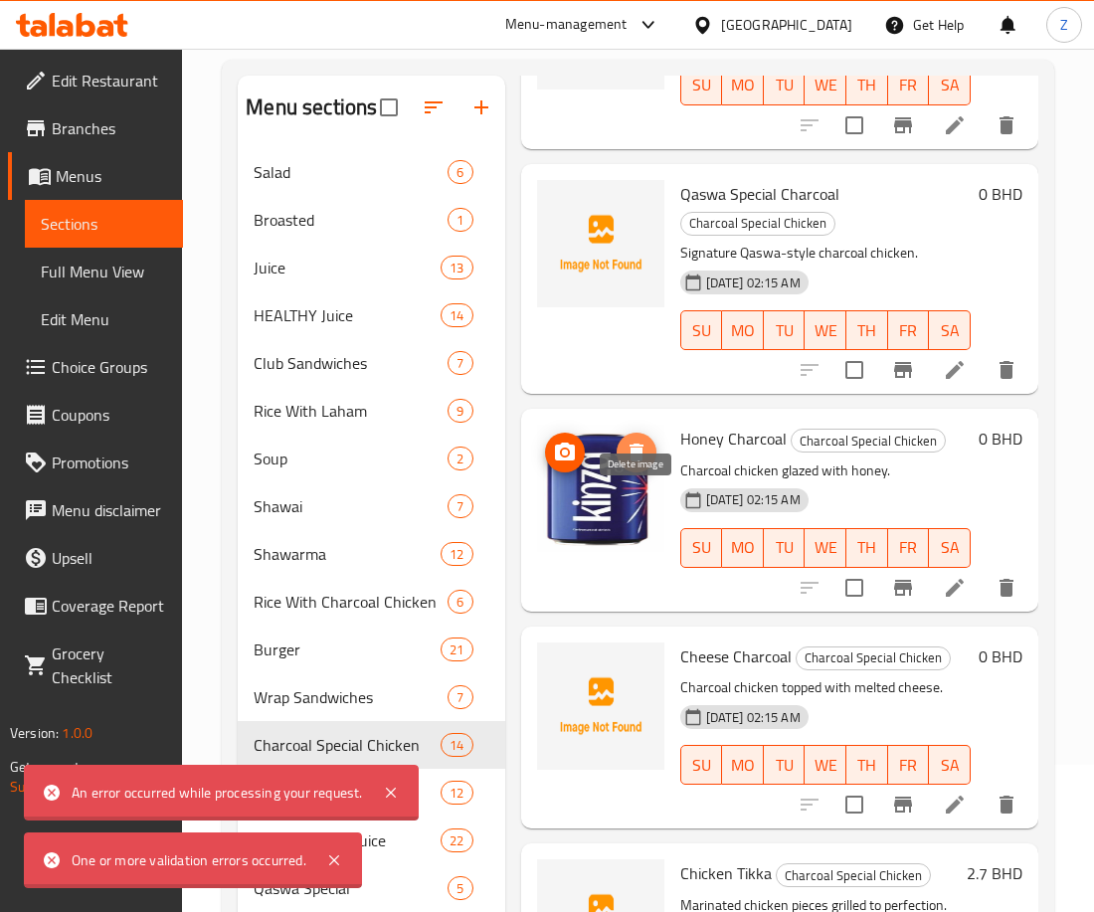
click at [634, 464] on icon "delete image" at bounding box center [637, 453] width 24 height 24
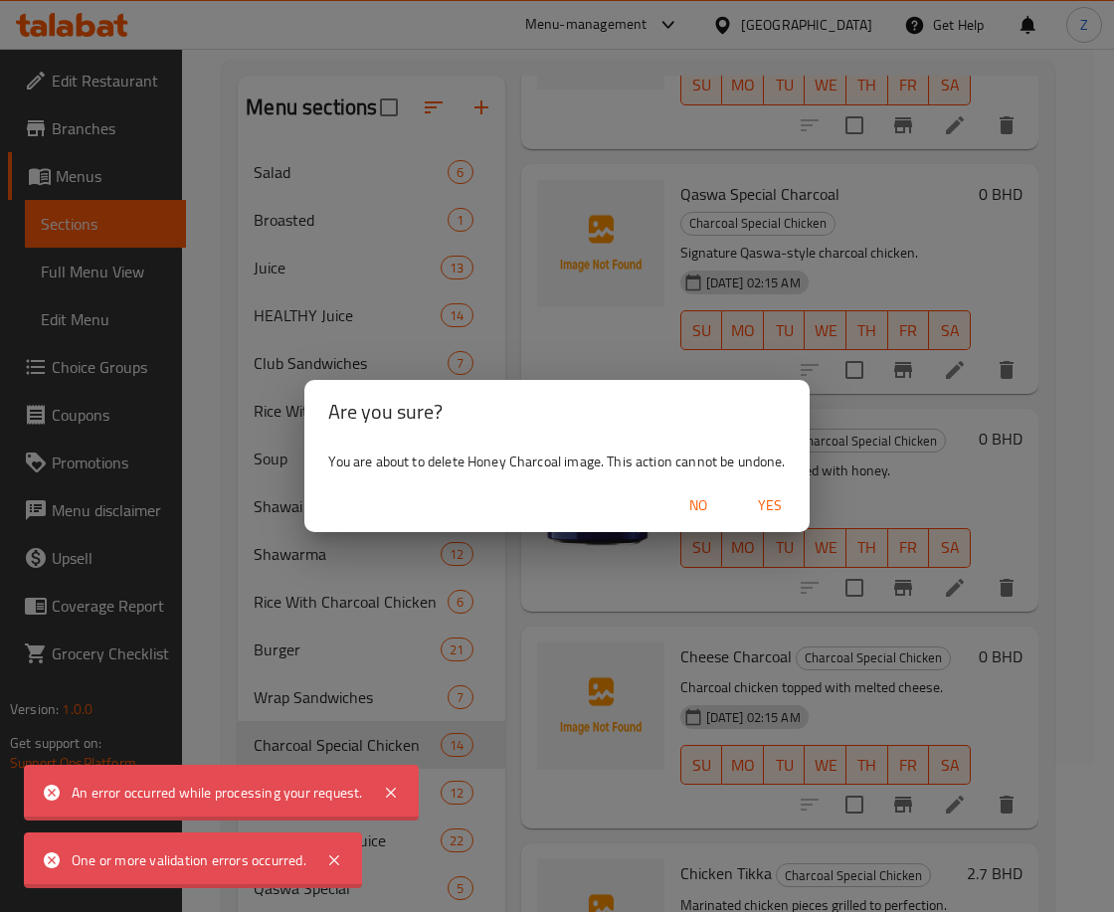
click at [766, 510] on span "Yes" at bounding box center [770, 505] width 48 height 25
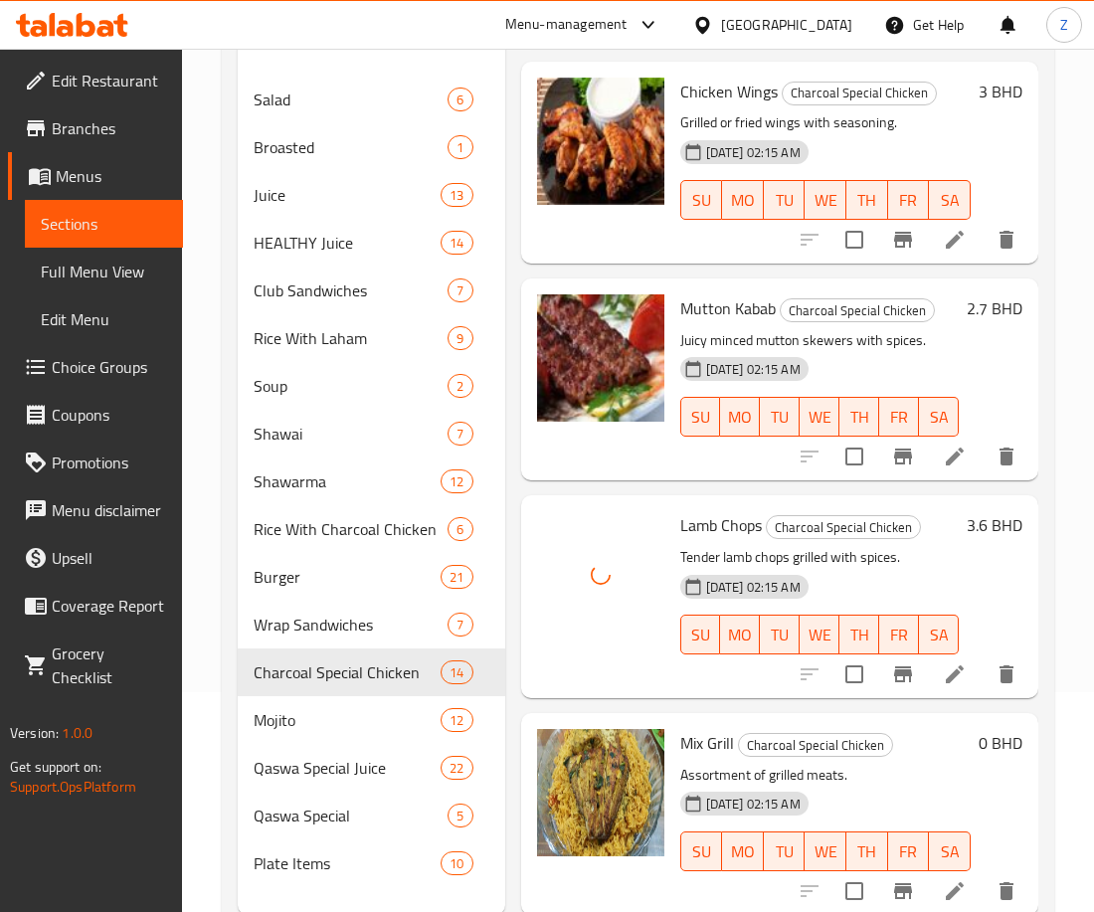
scroll to position [279, 0]
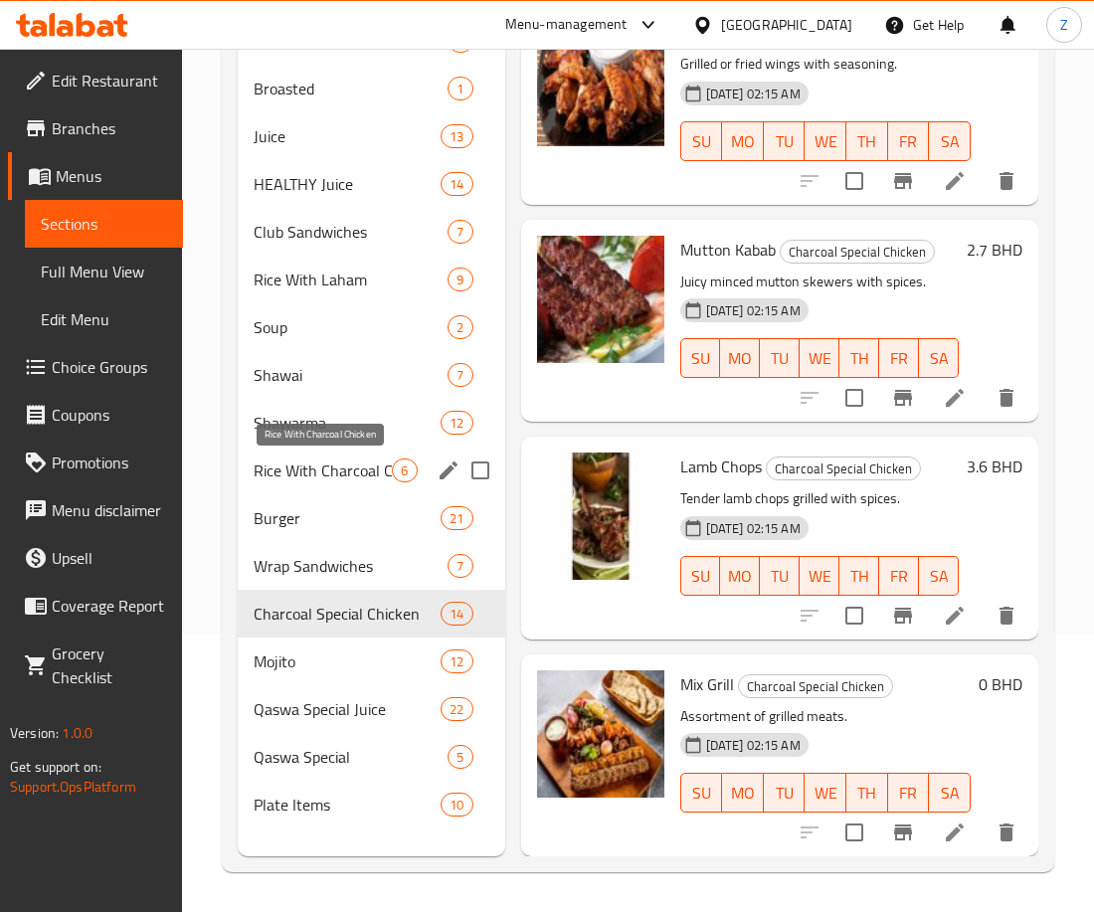
click at [346, 467] on span "Rice With Charcoal Chicken" at bounding box center [323, 470] width 138 height 24
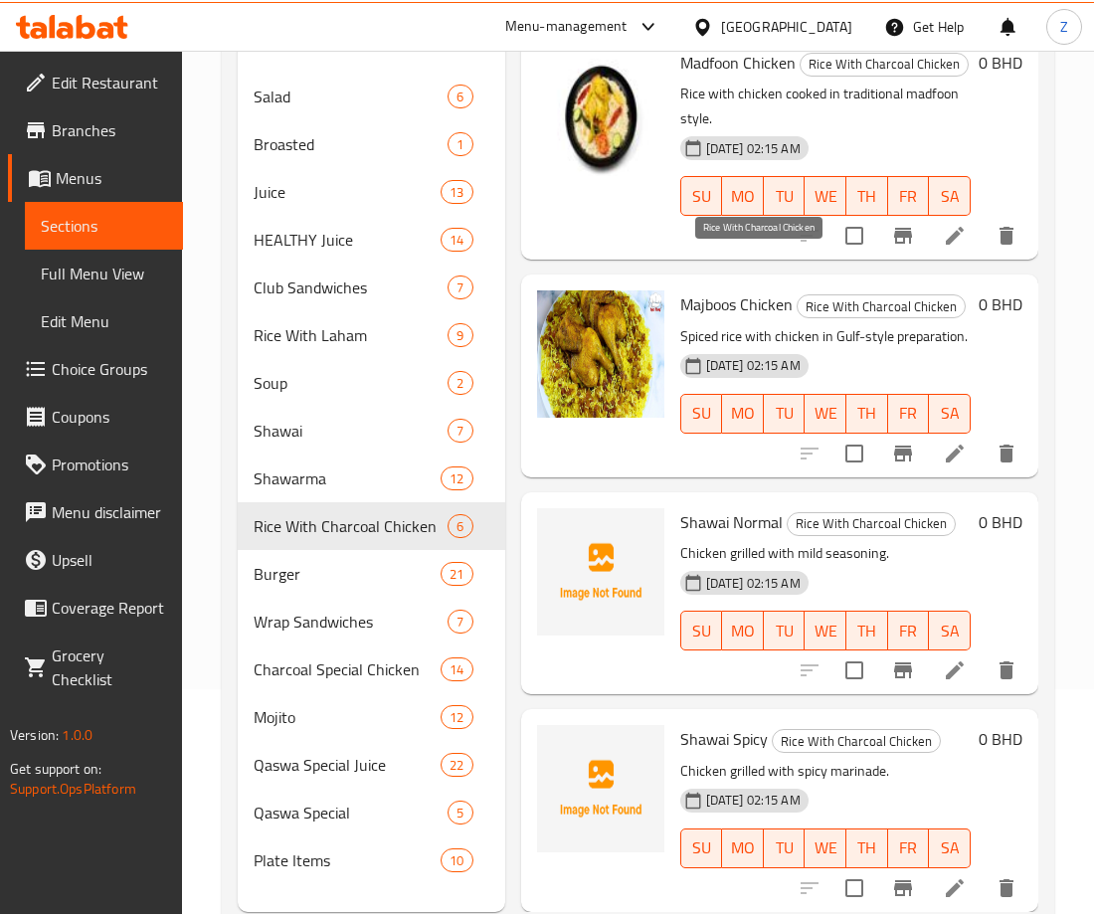
scroll to position [279, 0]
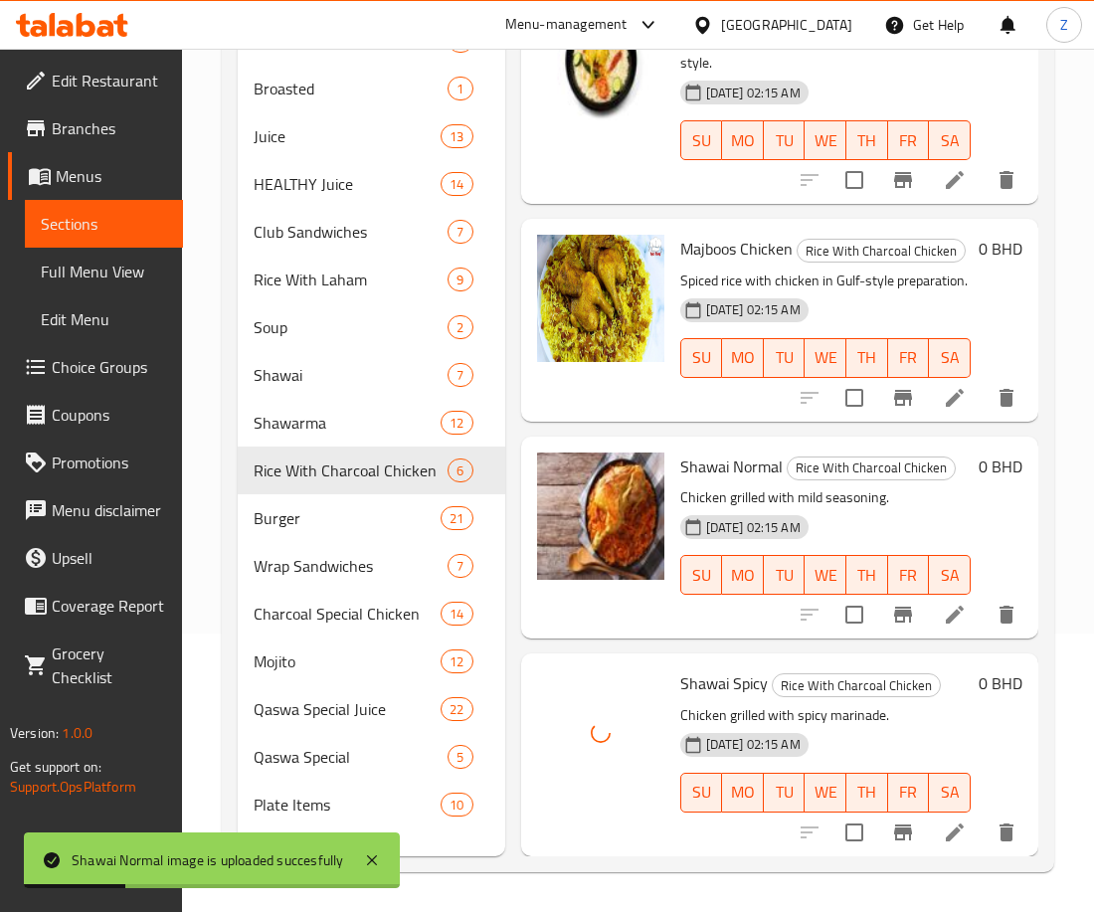
click at [479, 908] on div "Home / Restaurants management / Menus / Sections Qaswa Restaurant Inactive impo…" at bounding box center [638, 341] width 912 height 1142
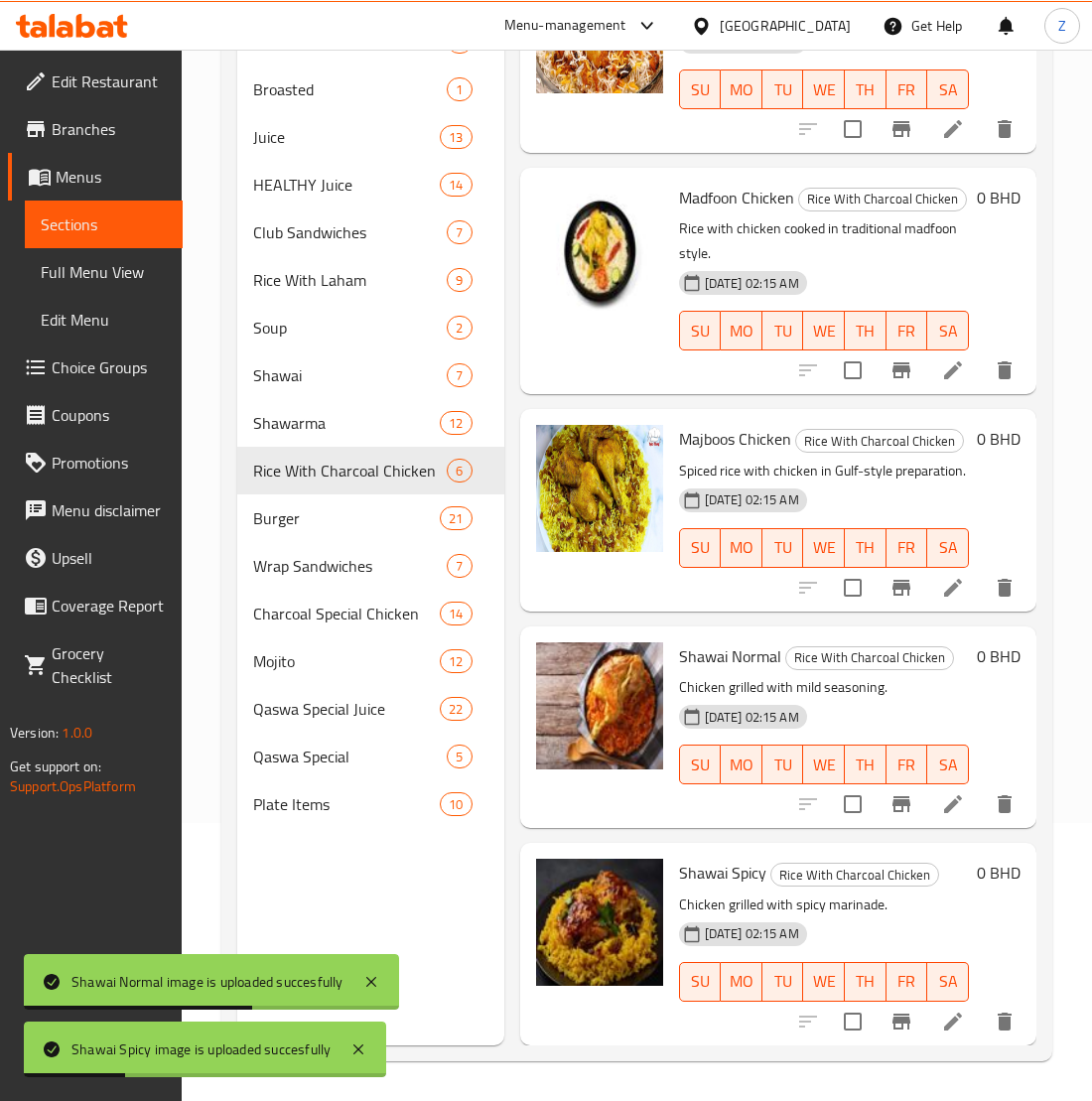
scroll to position [457, 0]
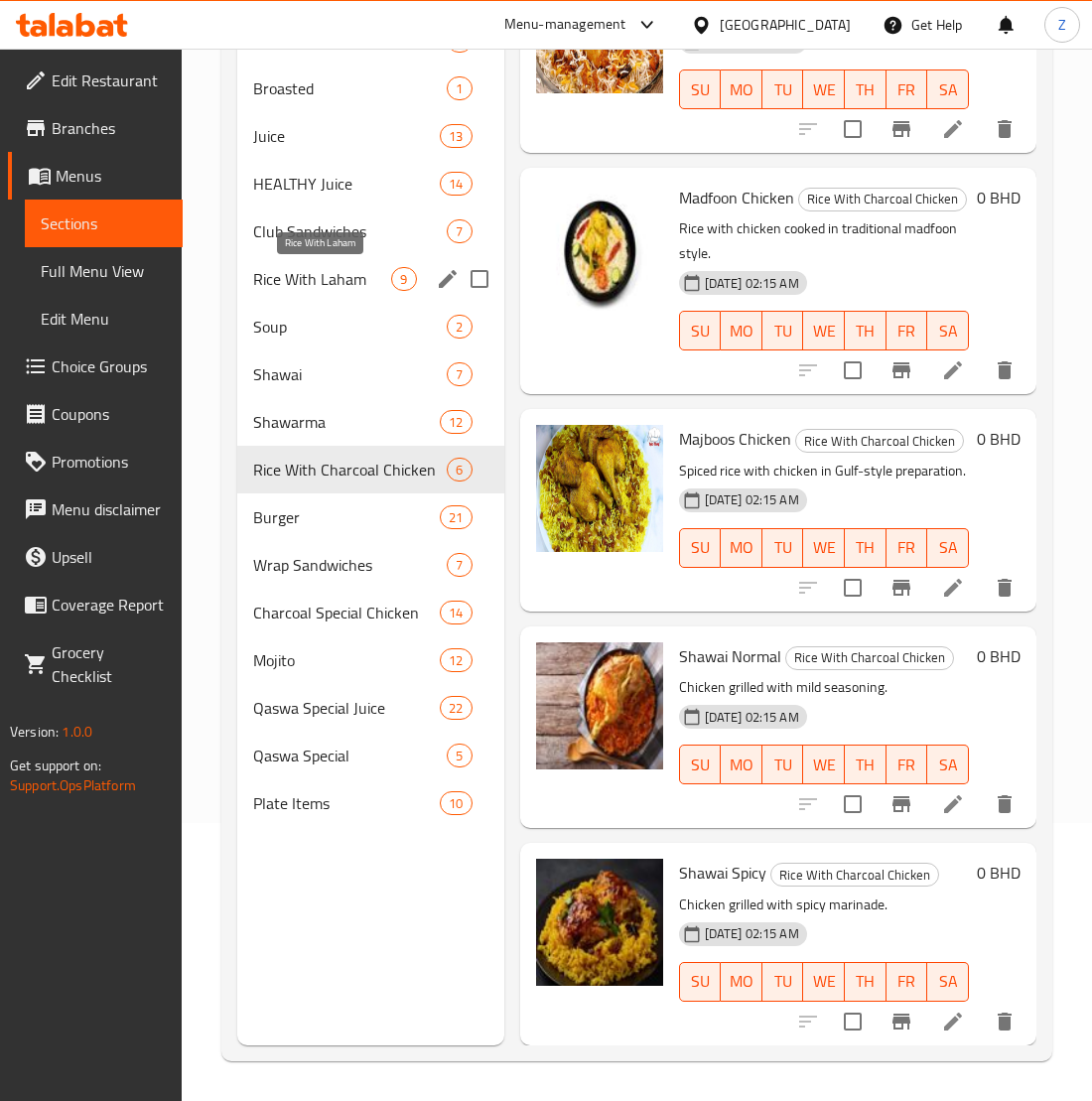
click at [351, 272] on span "Rice With Laham" at bounding box center [322, 279] width 138 height 24
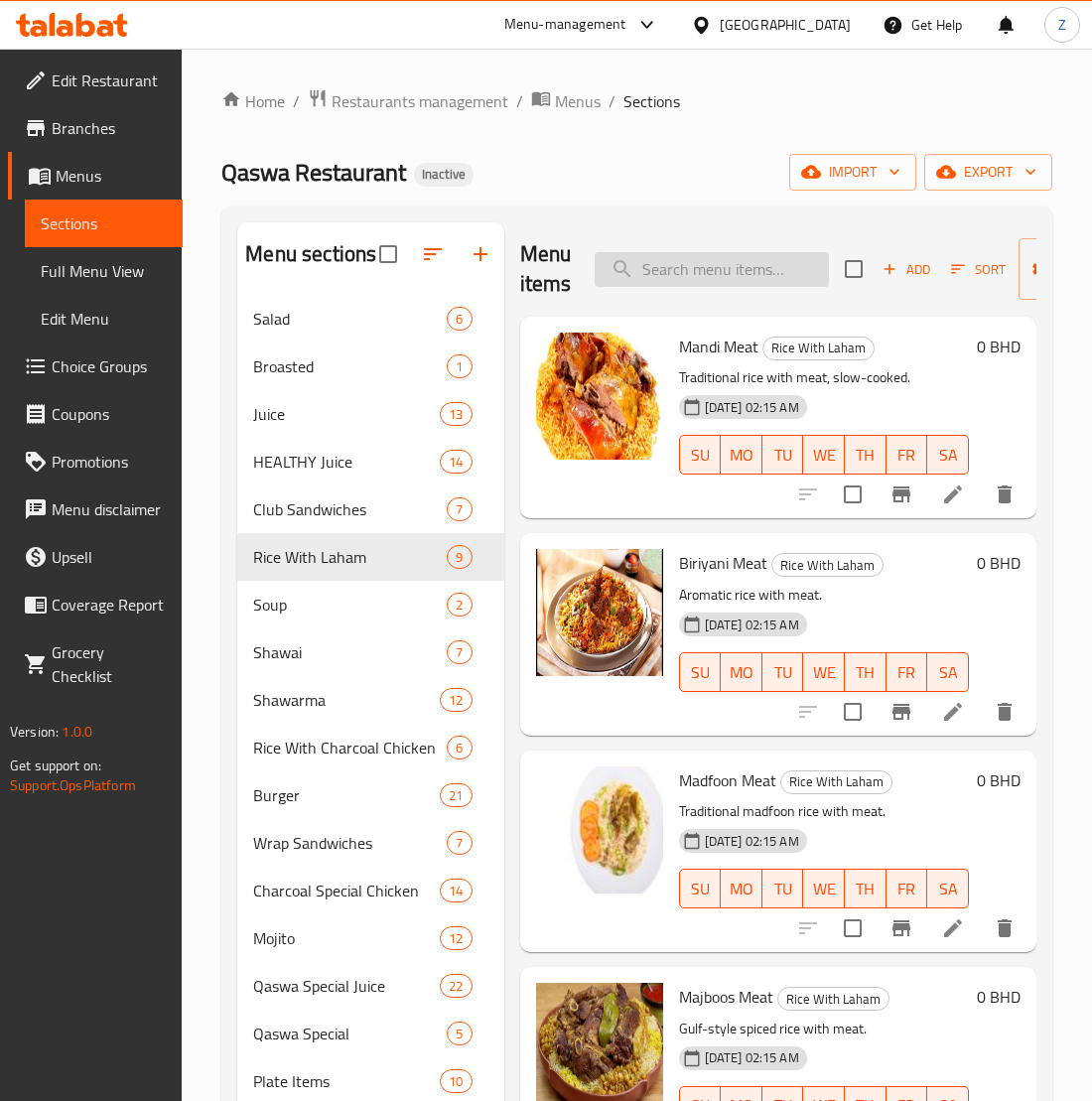
click at [733, 257] on input "search" at bounding box center [712, 270] width 235 height 35
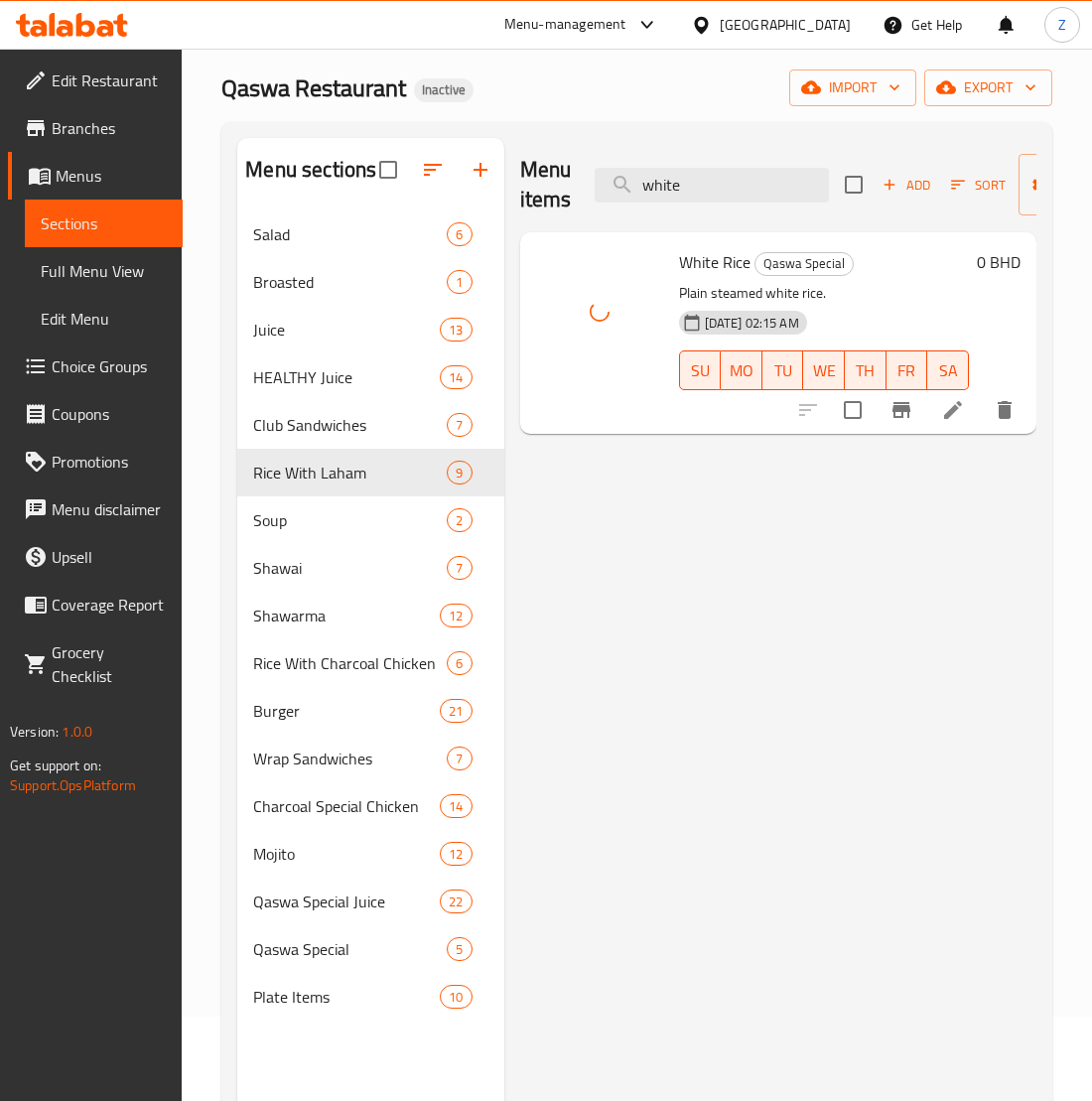
scroll to position [132, 0]
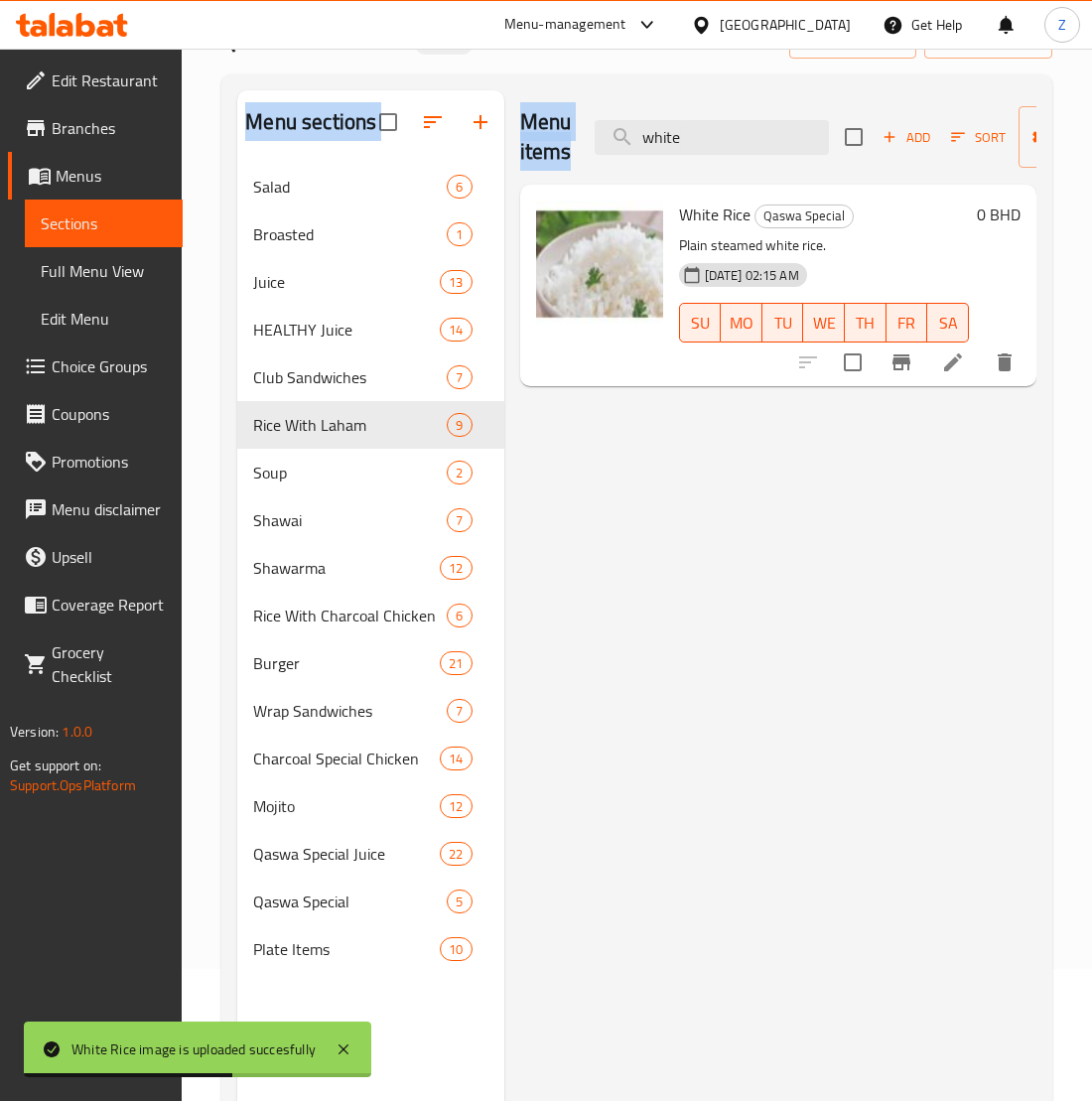
drag, startPoint x: 724, startPoint y: 157, endPoint x: 346, endPoint y: 167, distance: 378.1
click at [346, 167] on div "Menu sections Salad 6 Broasted 1 Juice 13 HEALTHY Juice 14 Club Sandwiches 7 Ri…" at bounding box center [637, 641] width 800 height 1101
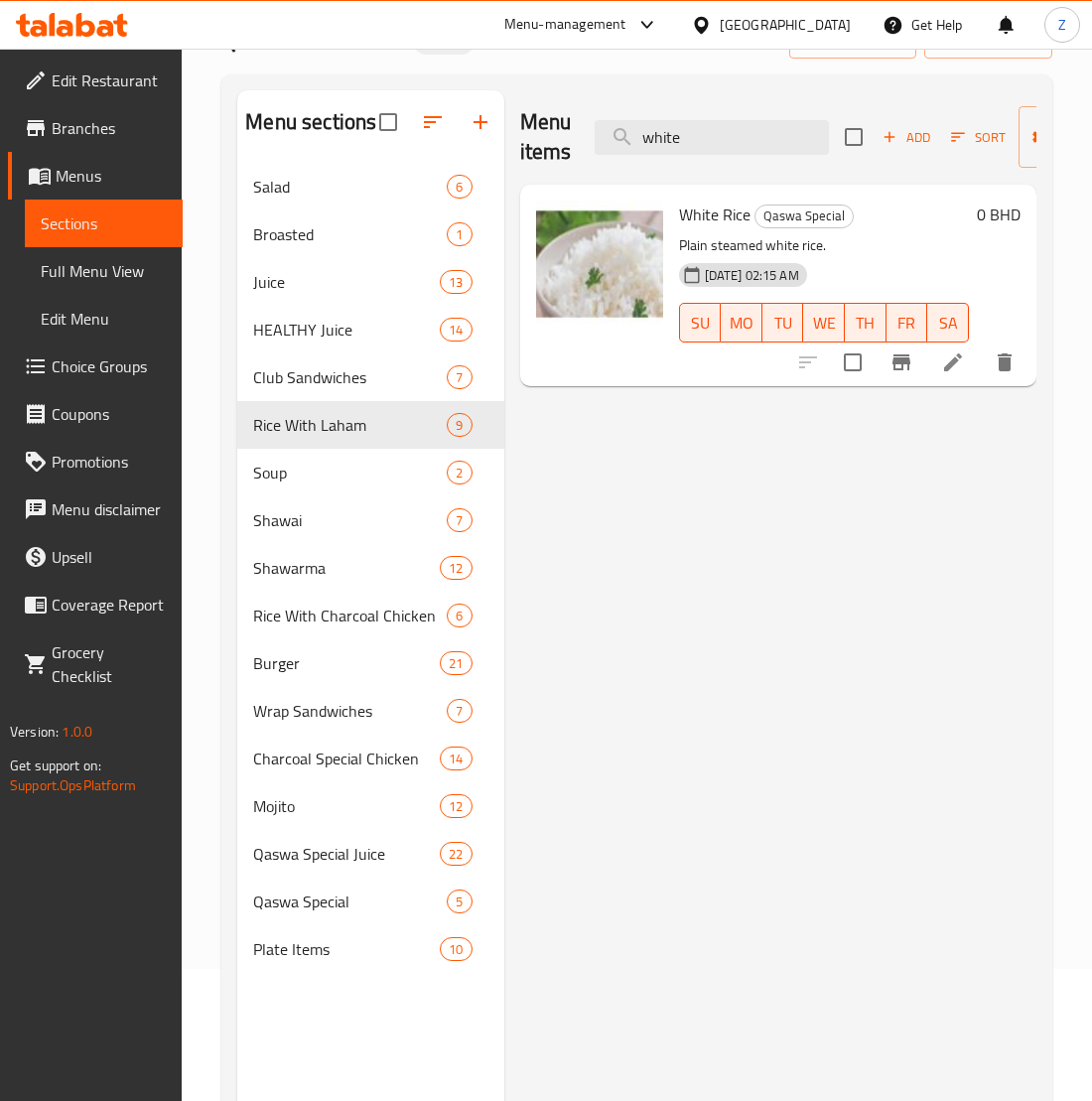
click at [656, 350] on div at bounding box center [599, 285] width 143 height 186
drag, startPoint x: 701, startPoint y: 144, endPoint x: 506, endPoint y: 117, distance: 196.9
click at [506, 120] on div "Menu items white Add Sort Manage items White Rice Qaswa Special Plain steamed w…" at bounding box center [770, 641] width 532 height 1101
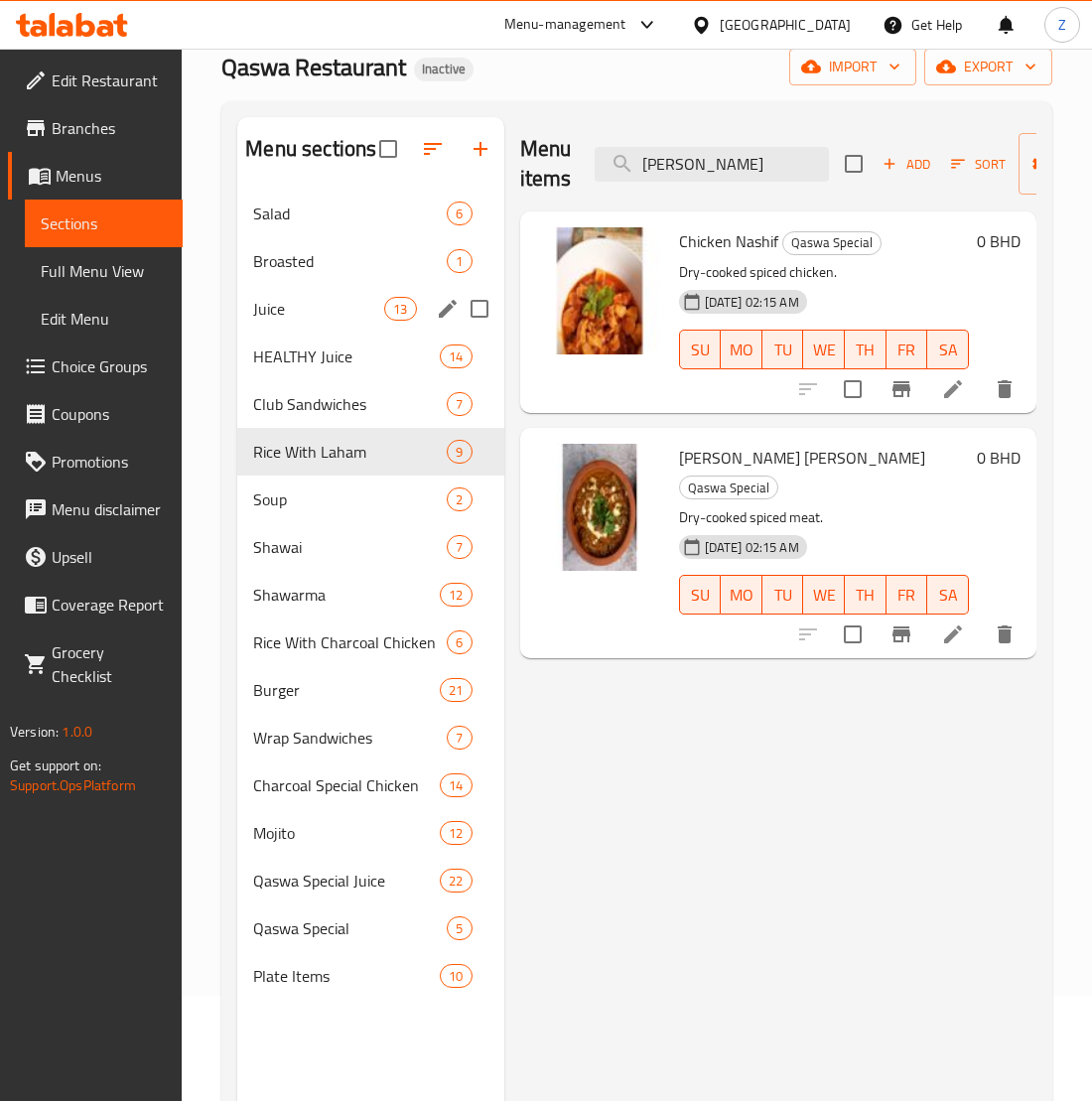
scroll to position [0, 0]
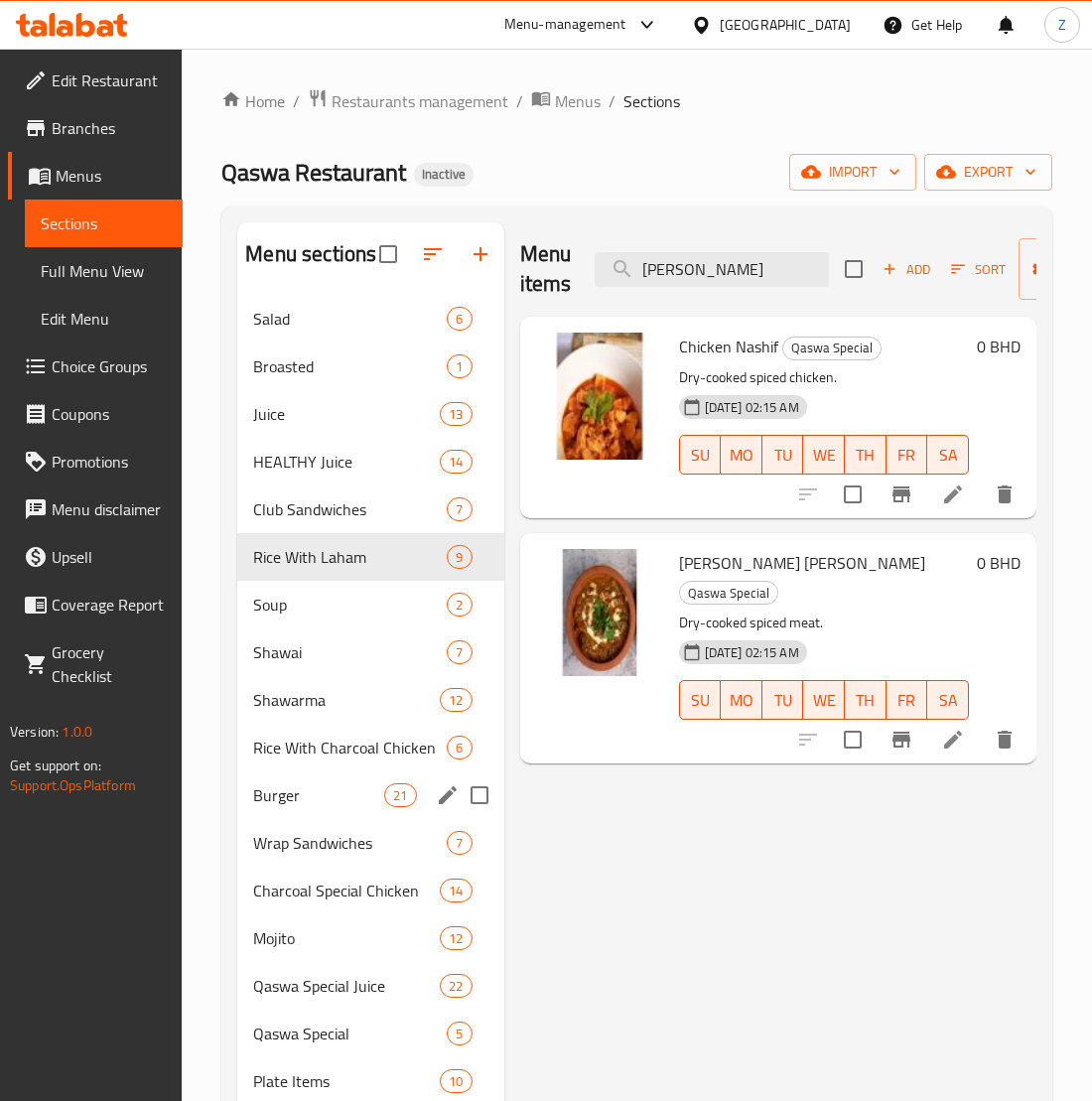
click at [279, 785] on span "Burger" at bounding box center [318, 796] width 131 height 24
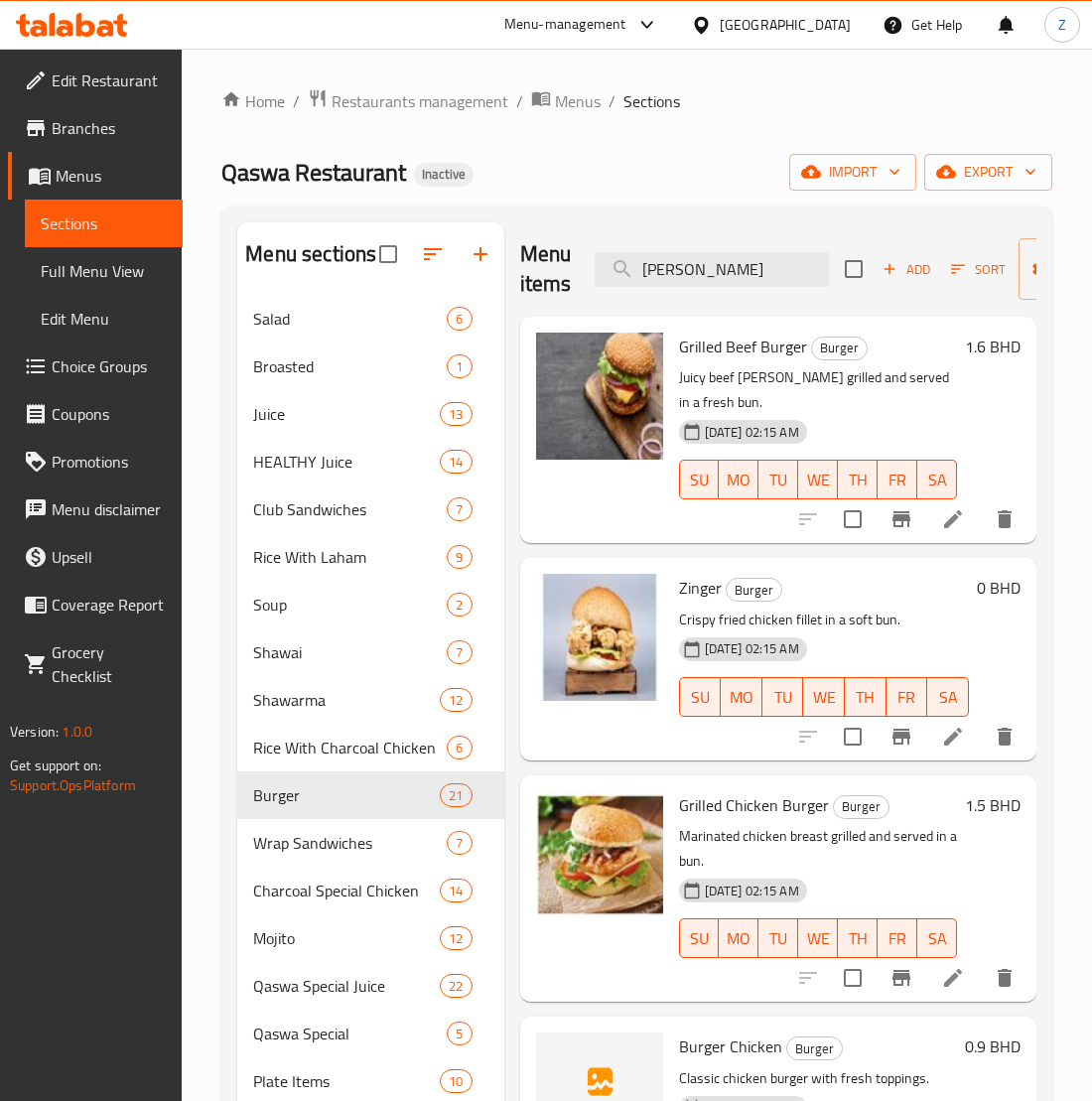
drag, startPoint x: 747, startPoint y: 275, endPoint x: 309, endPoint y: 245, distance: 439.0
click at [441, 237] on div "Menu sections Salad 6 Broasted 1 Juice 13 HEALTHY Juice 14 Club Sandwiches 7 Ri…" at bounding box center [637, 773] width 800 height 1101
paste input "Zinger Double"
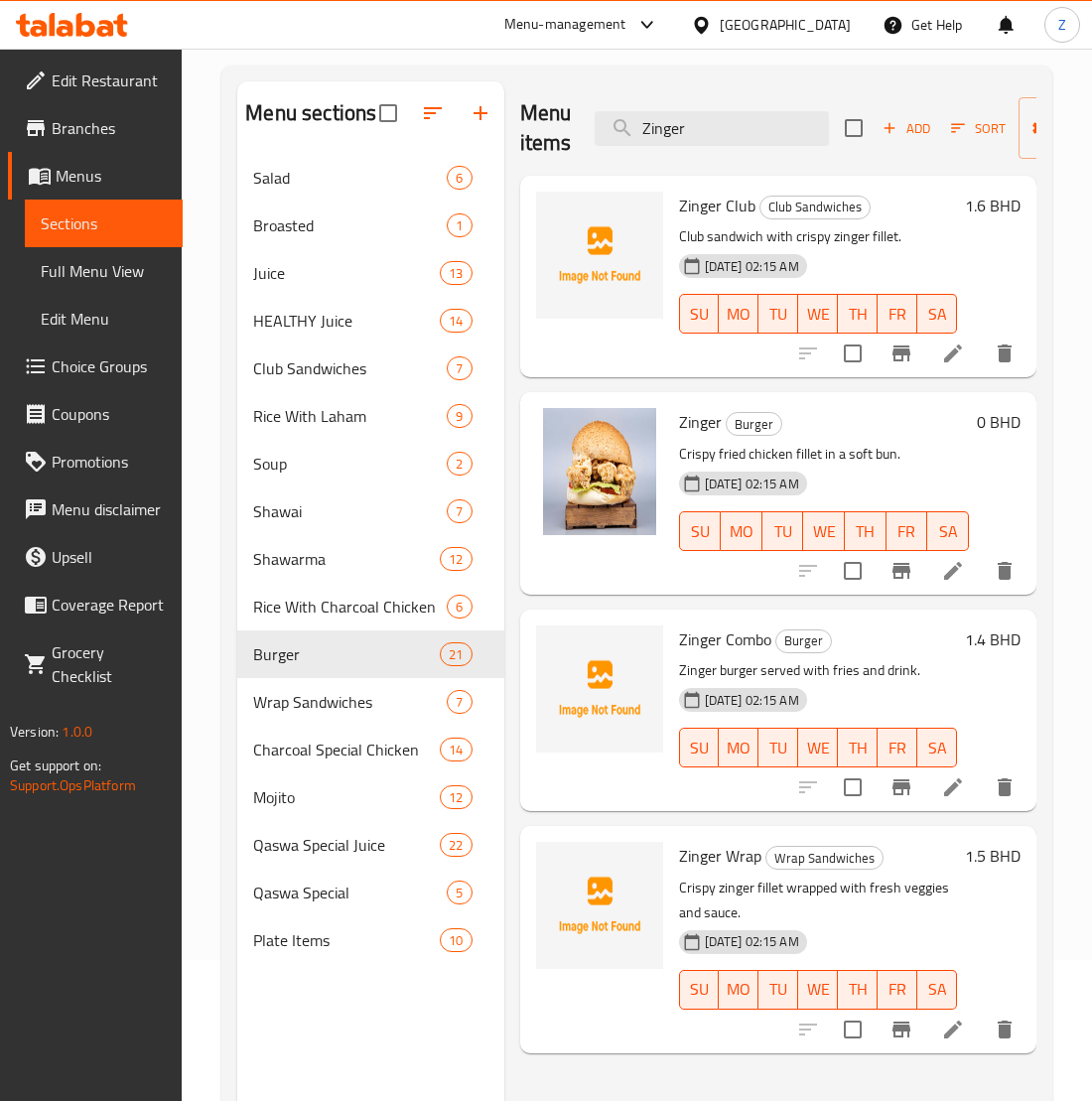
scroll to position [14, 0]
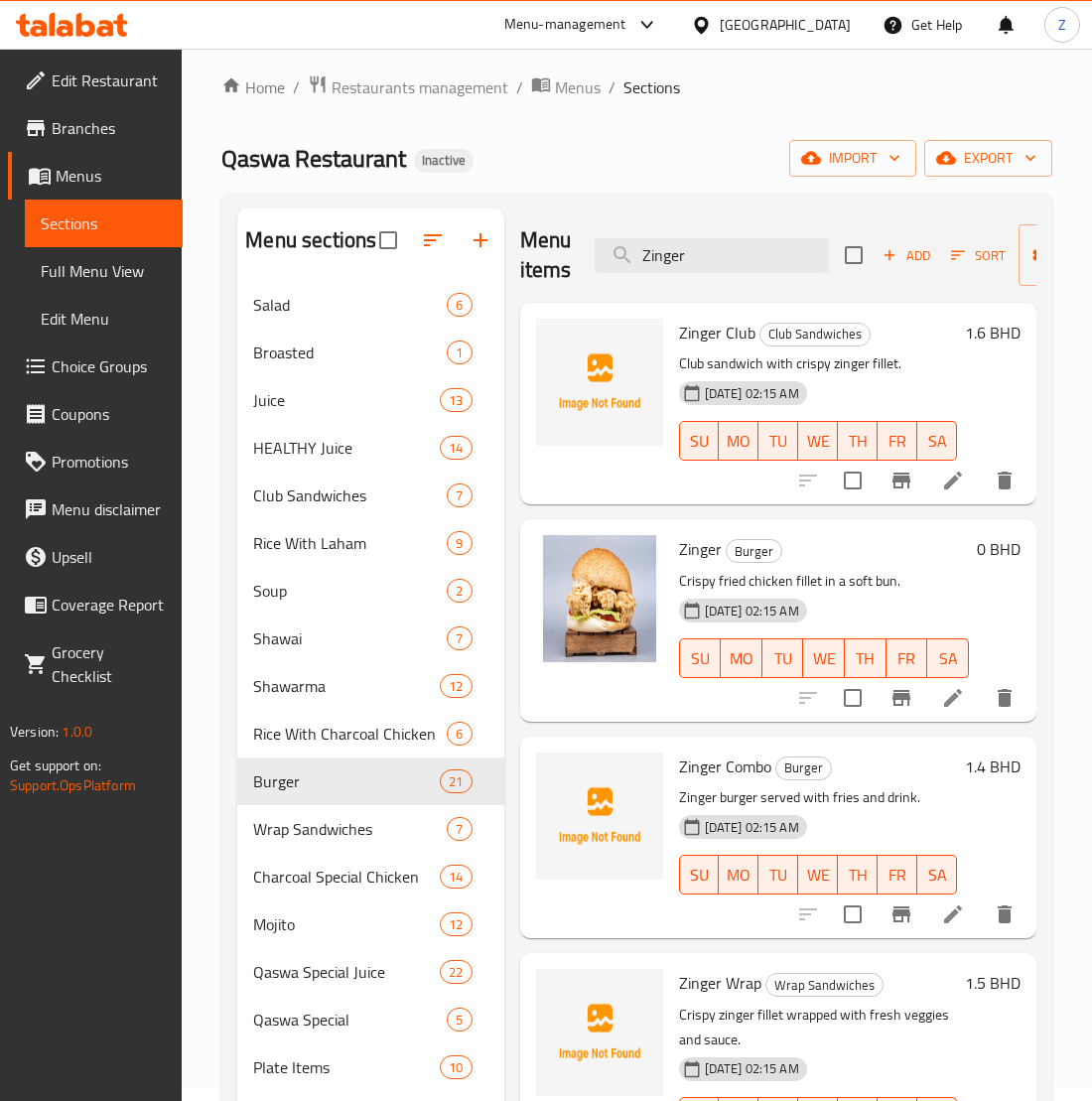
paste input "Burger Chicken"
drag, startPoint x: 739, startPoint y: 260, endPoint x: 193, endPoint y: 179, distance: 552.0
click at [247, 183] on div "Home / Restaurants management / Menus / Sections Qaswa Restaurant Inactive impo…" at bounding box center [637, 700] width 830 height 1251
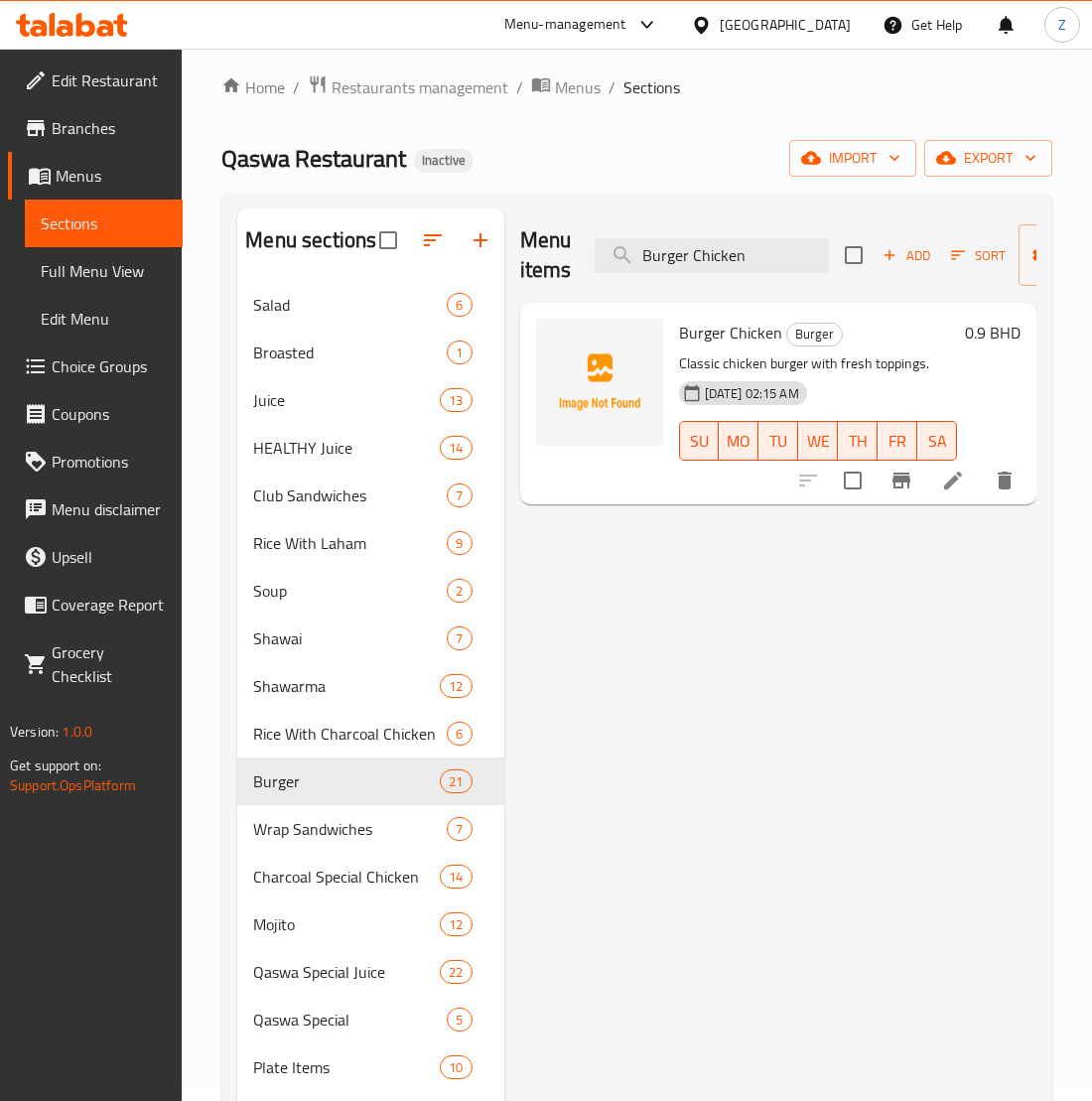
type input "Burger Chicken"
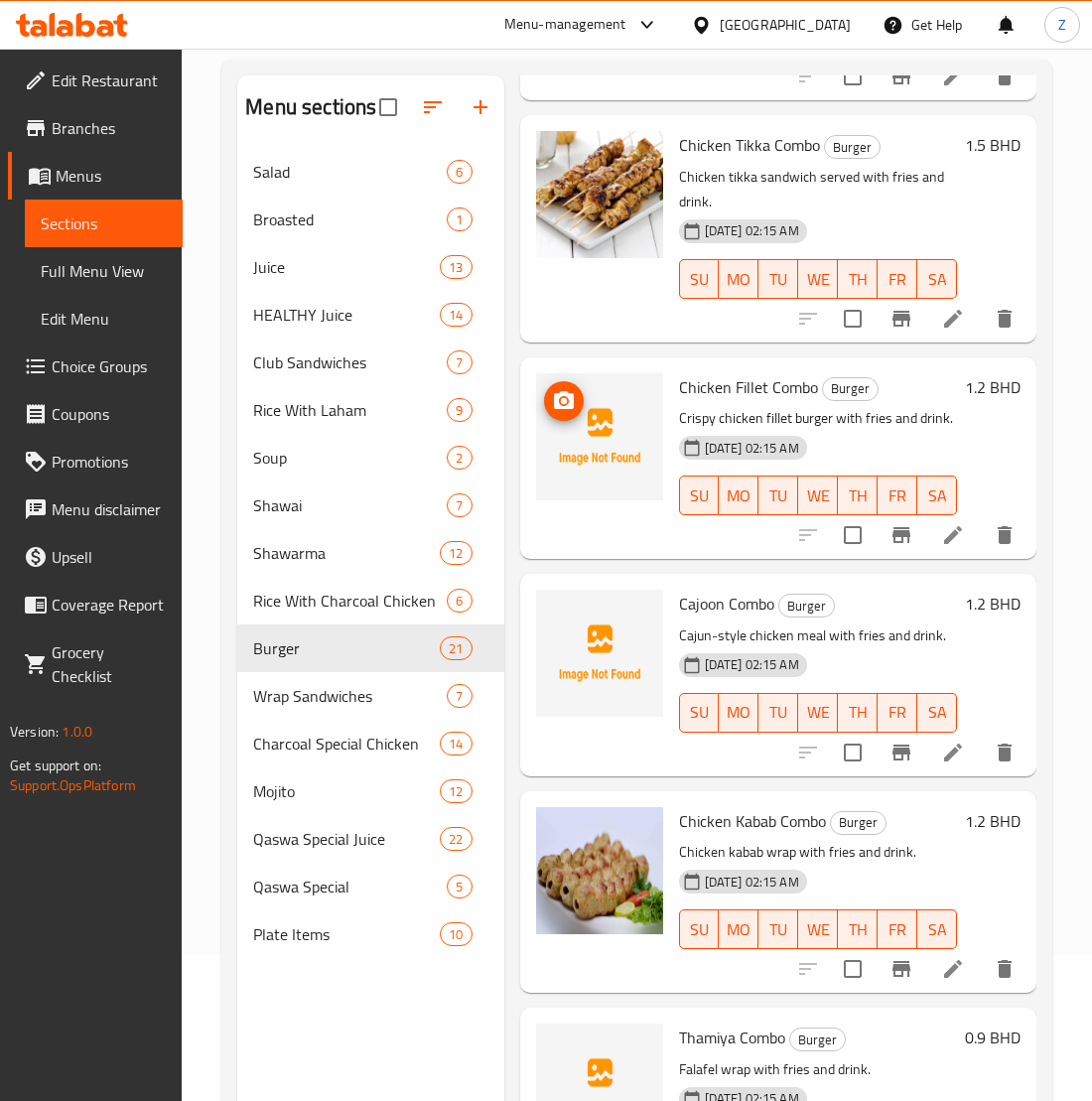
scroll to position [3177, 0]
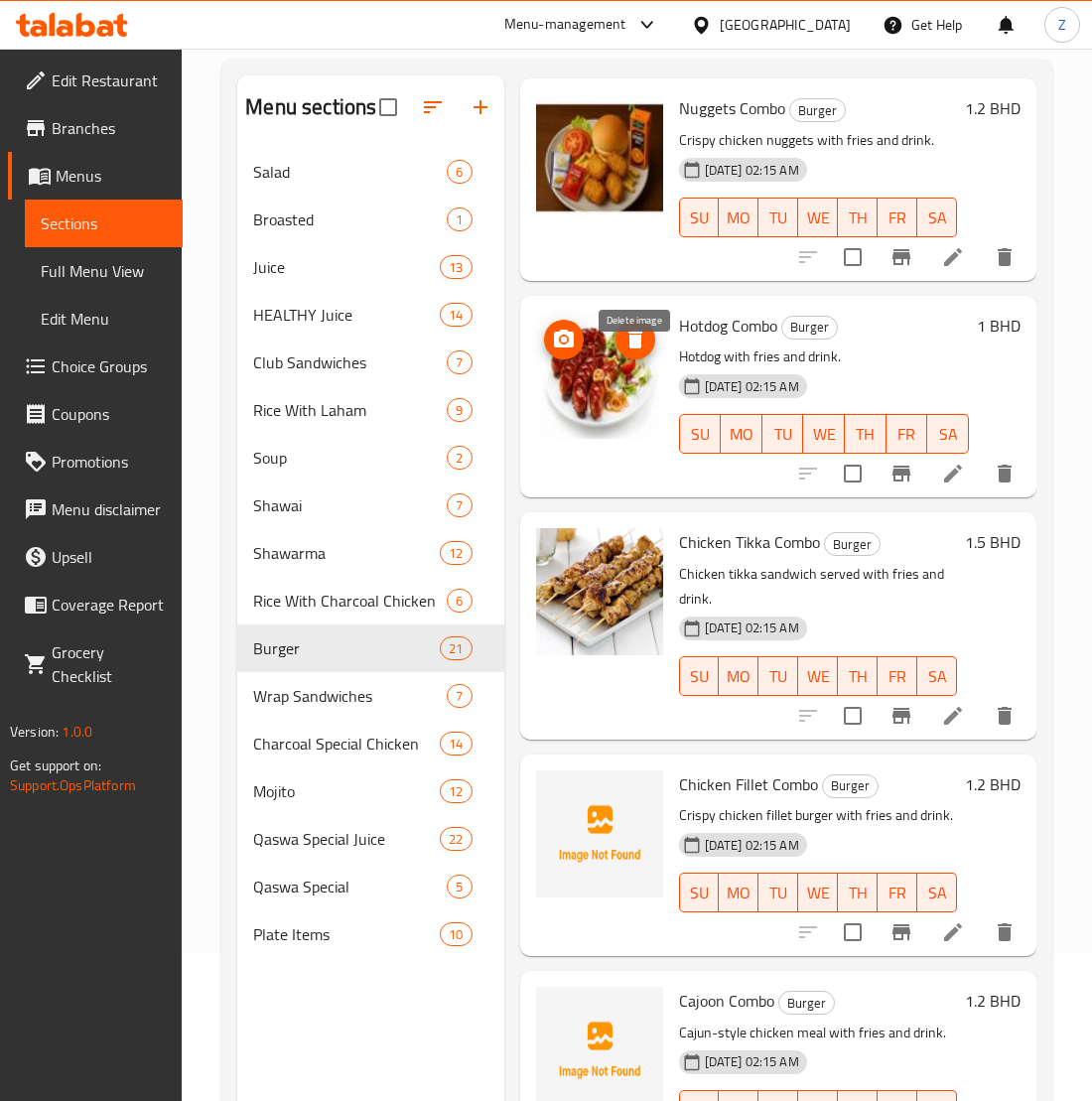
click at [644, 351] on icon "delete image" at bounding box center [636, 339] width 24 height 24
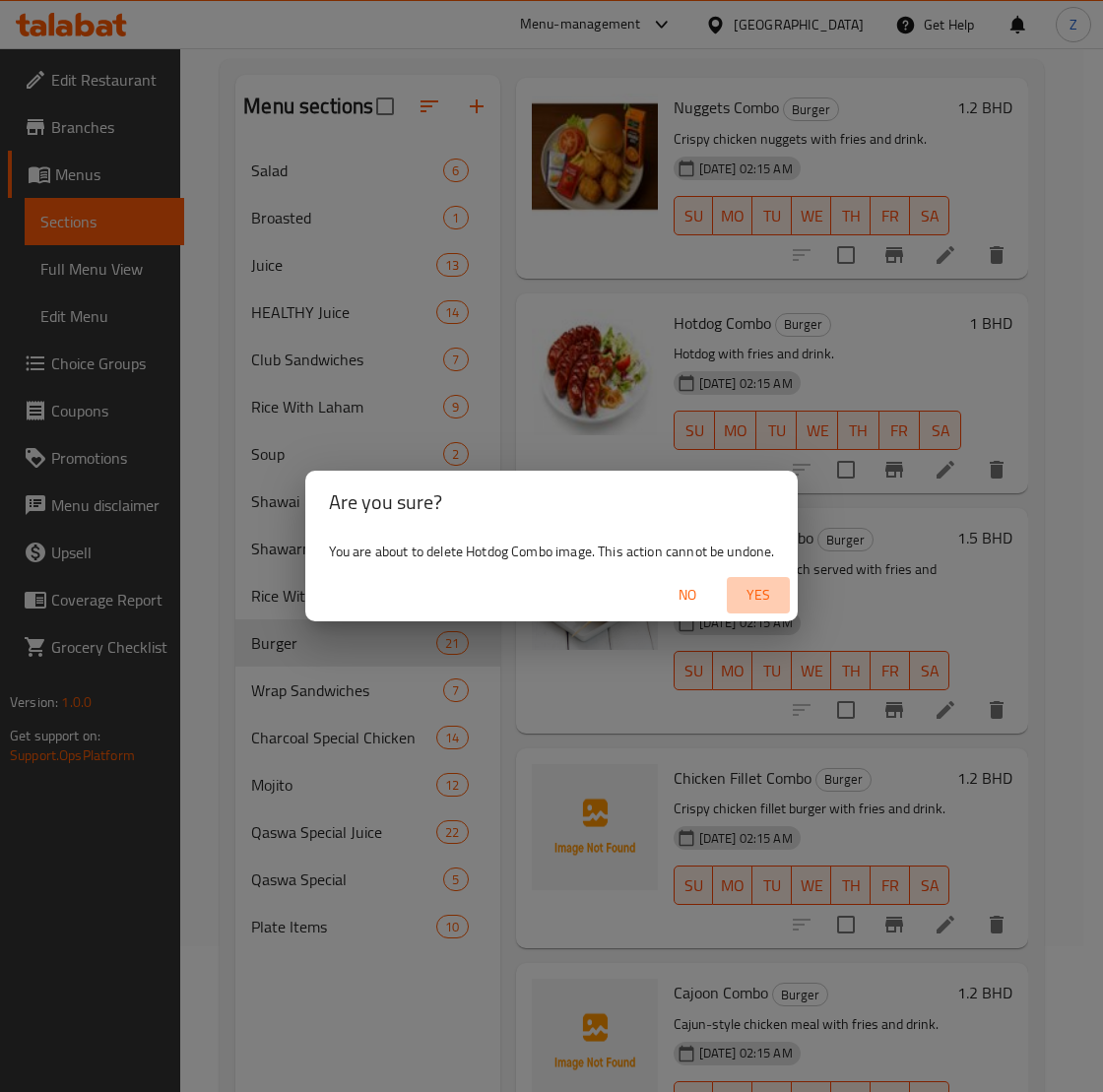
click at [758, 589] on span "Yes" at bounding box center [758, 595] width 48 height 25
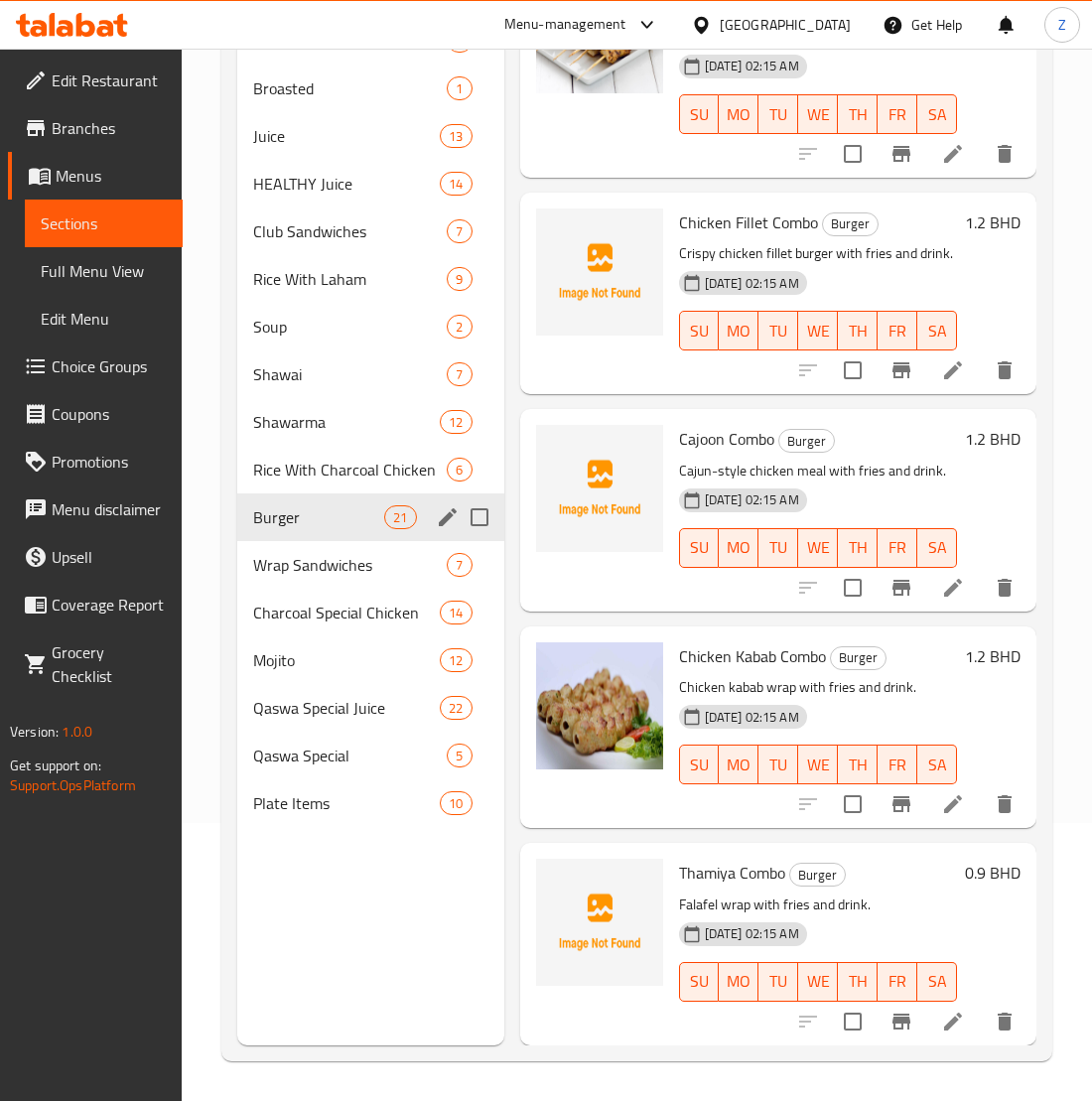
scroll to position [147, 0]
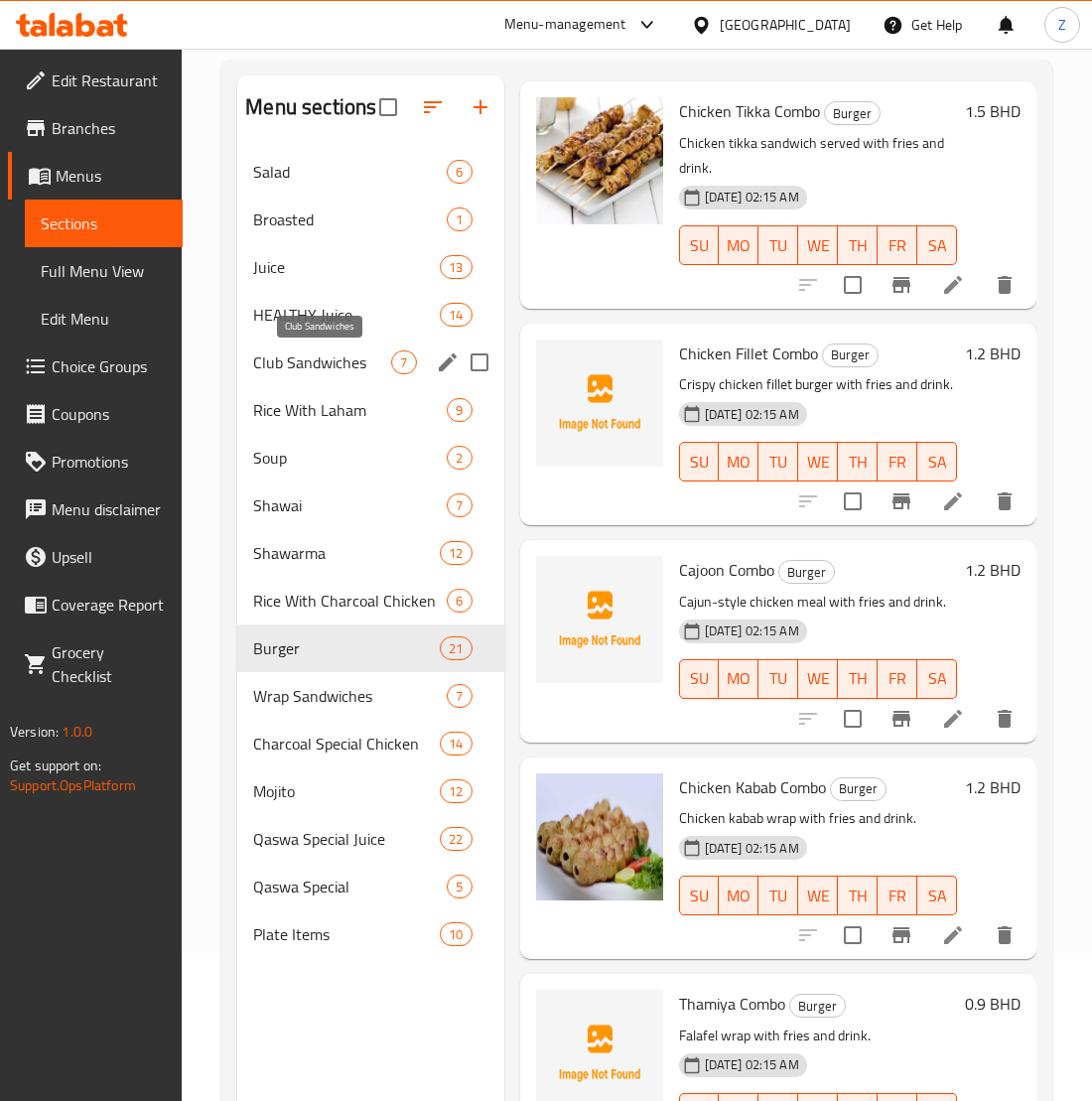
click at [307, 366] on span "Club Sandwiches" at bounding box center [322, 362] width 138 height 24
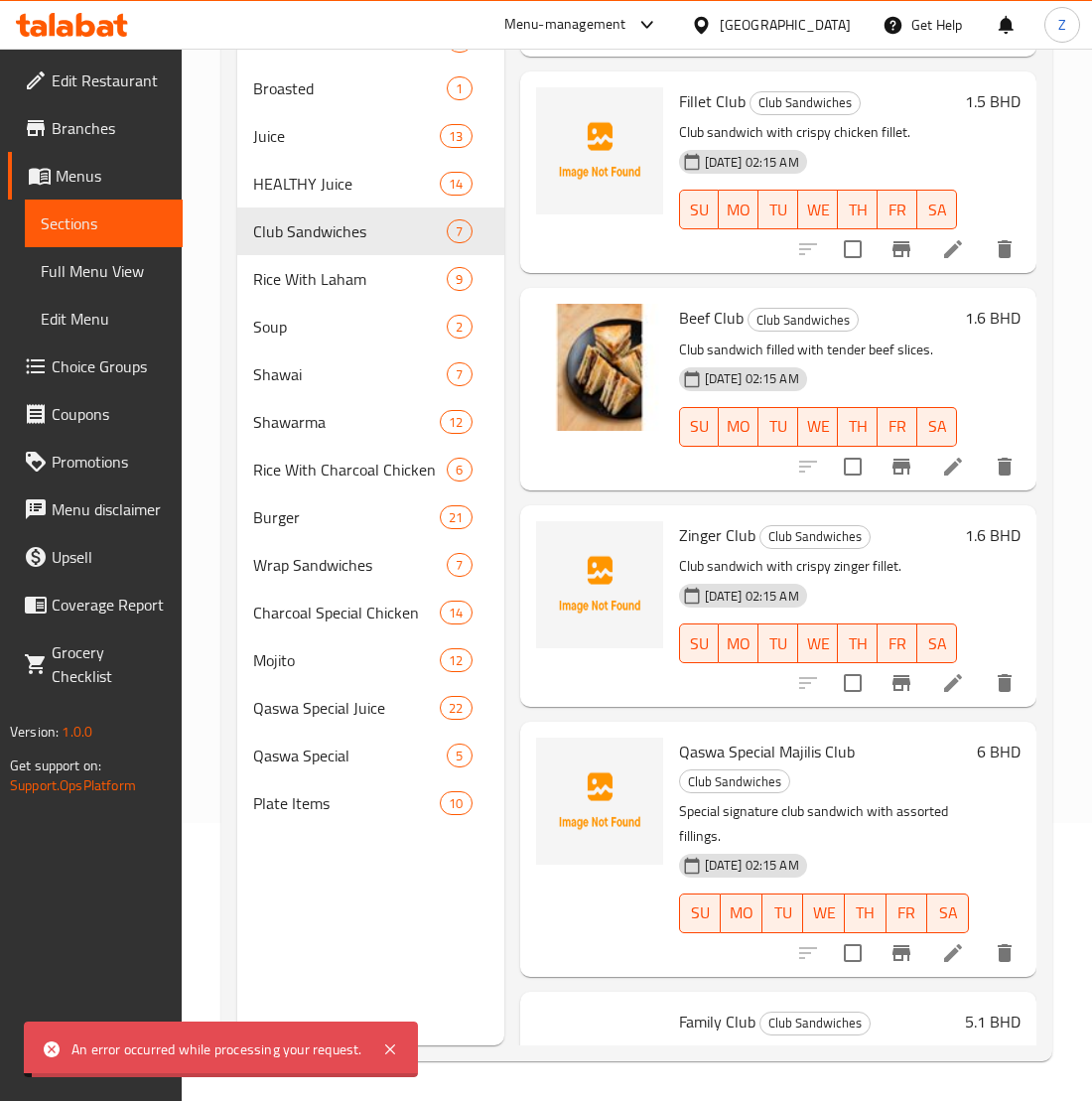
scroll to position [618, 0]
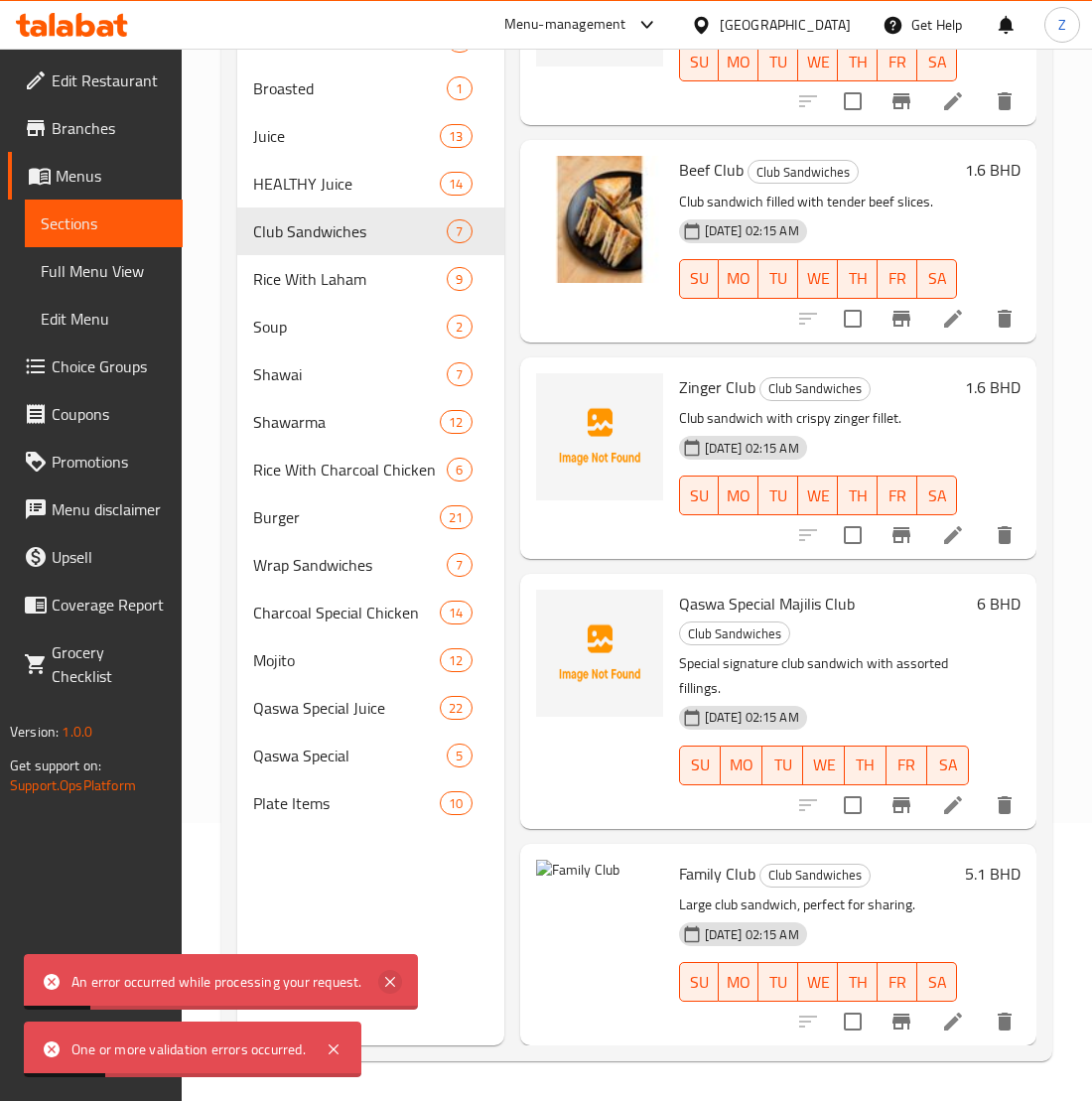
click at [393, 983] on icon at bounding box center [390, 982] width 24 height 24
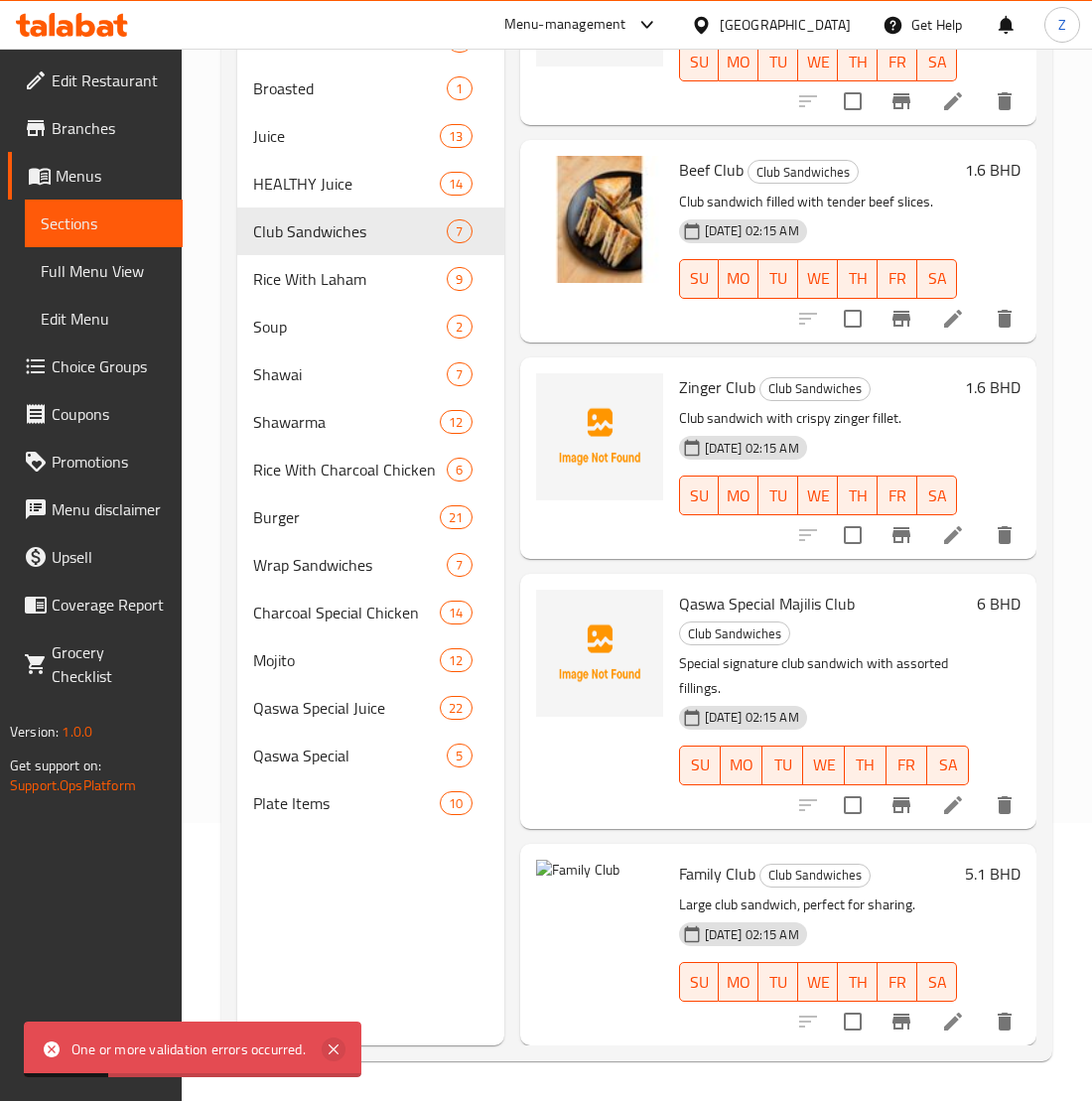
click at [329, 1044] on icon at bounding box center [333, 1049] width 10 height 10
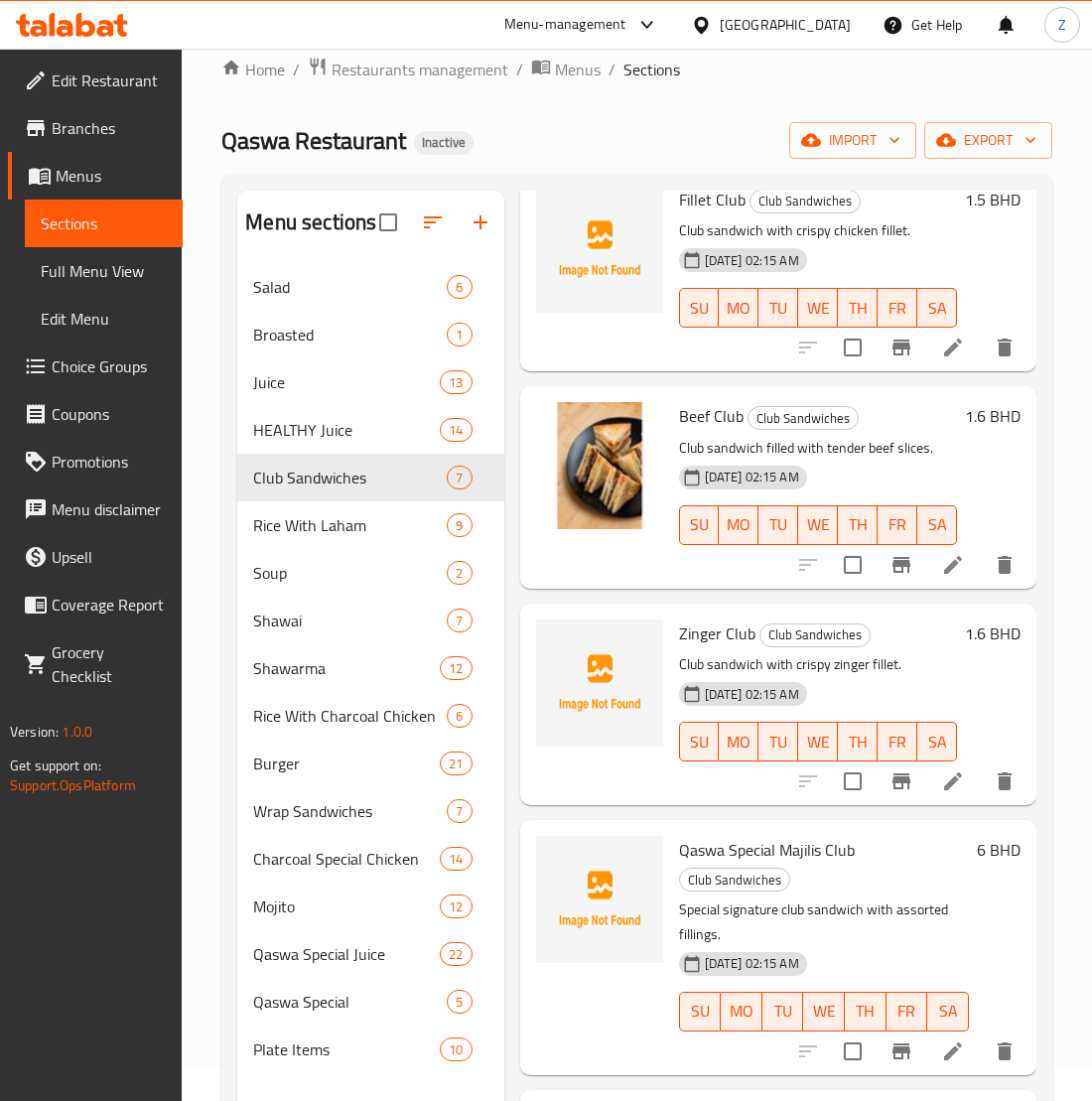
scroll to position [14, 0]
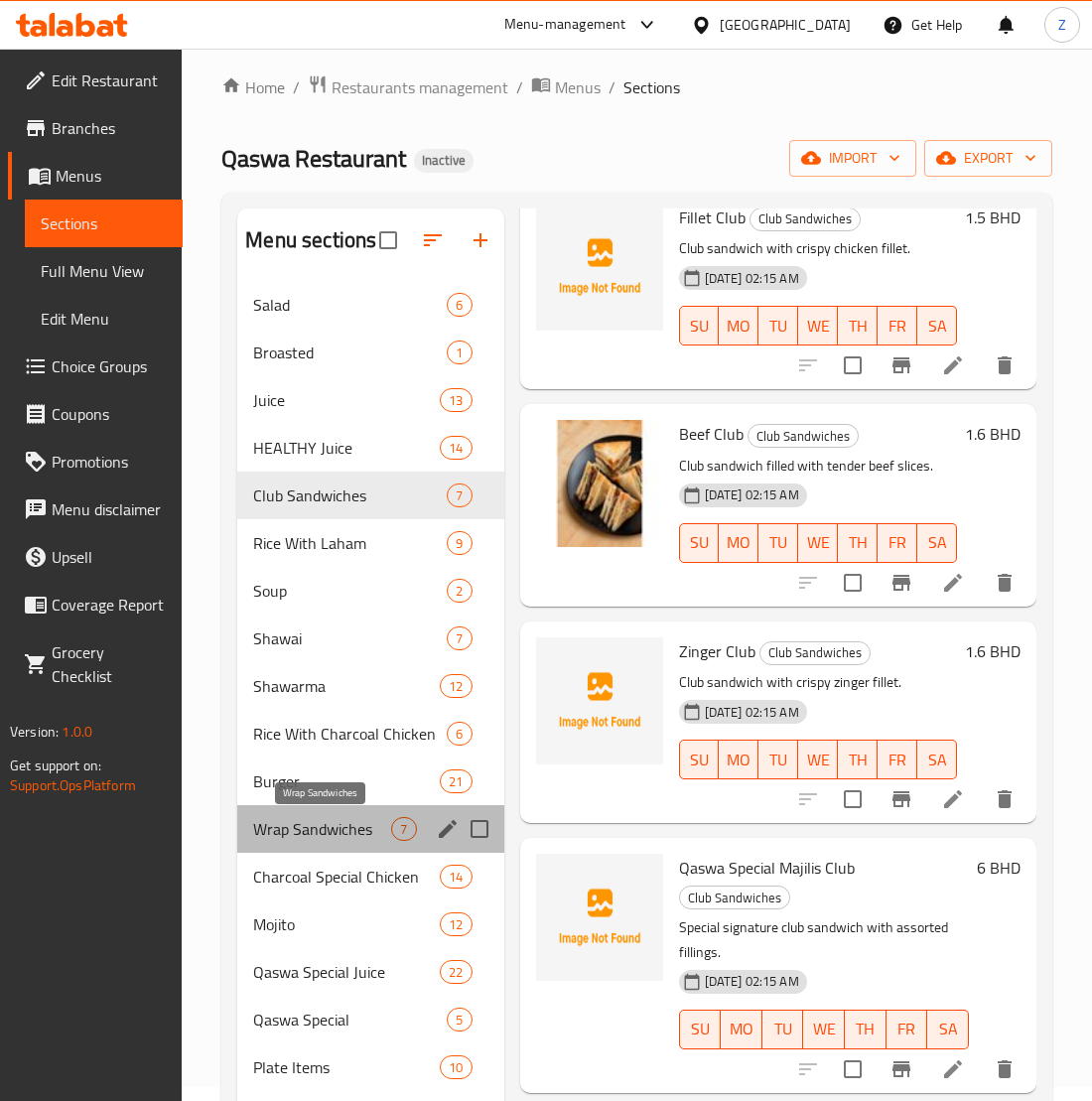
click at [338, 830] on span "Wrap Sandwiches" at bounding box center [322, 829] width 138 height 24
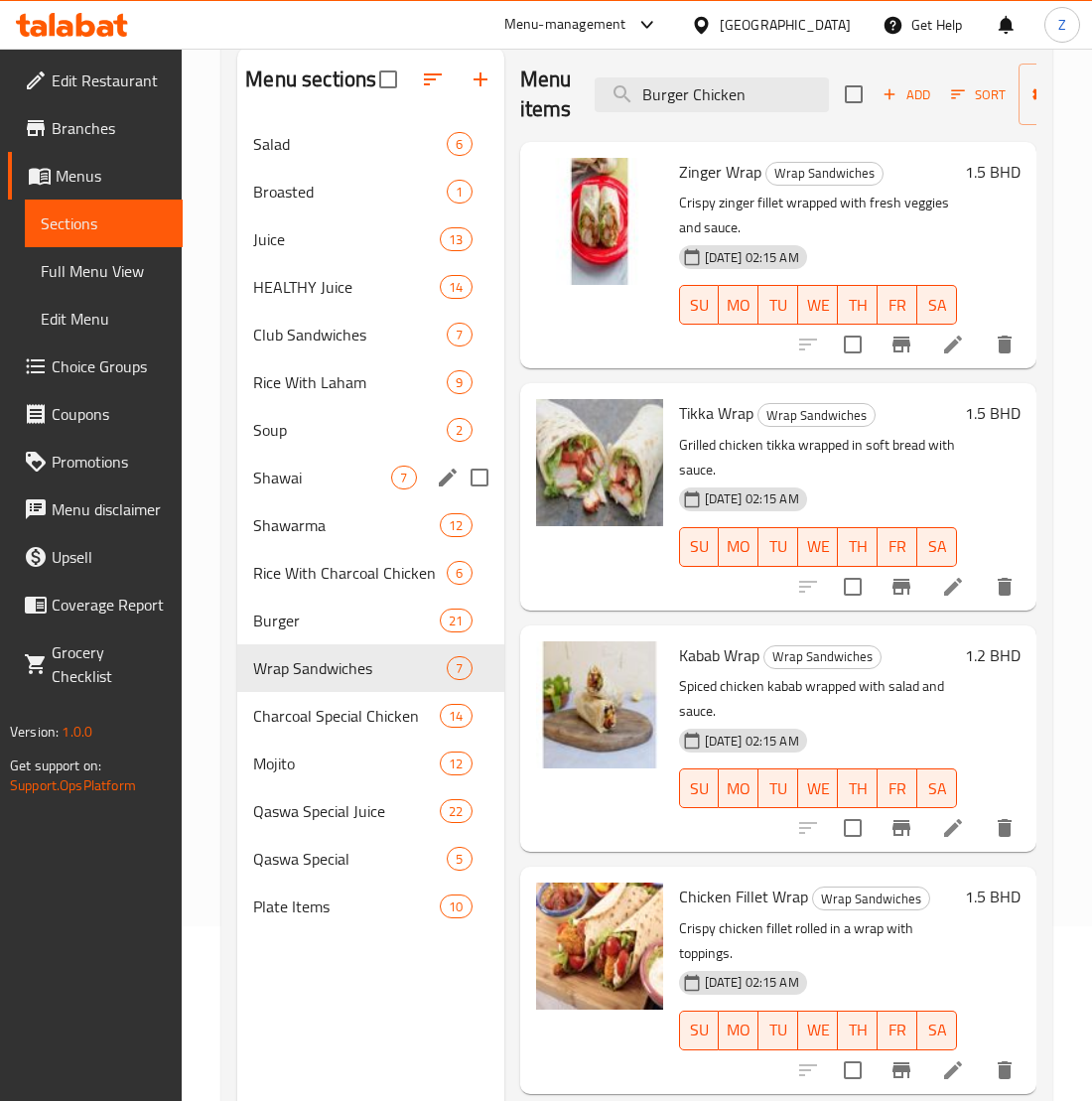
scroll to position [132, 0]
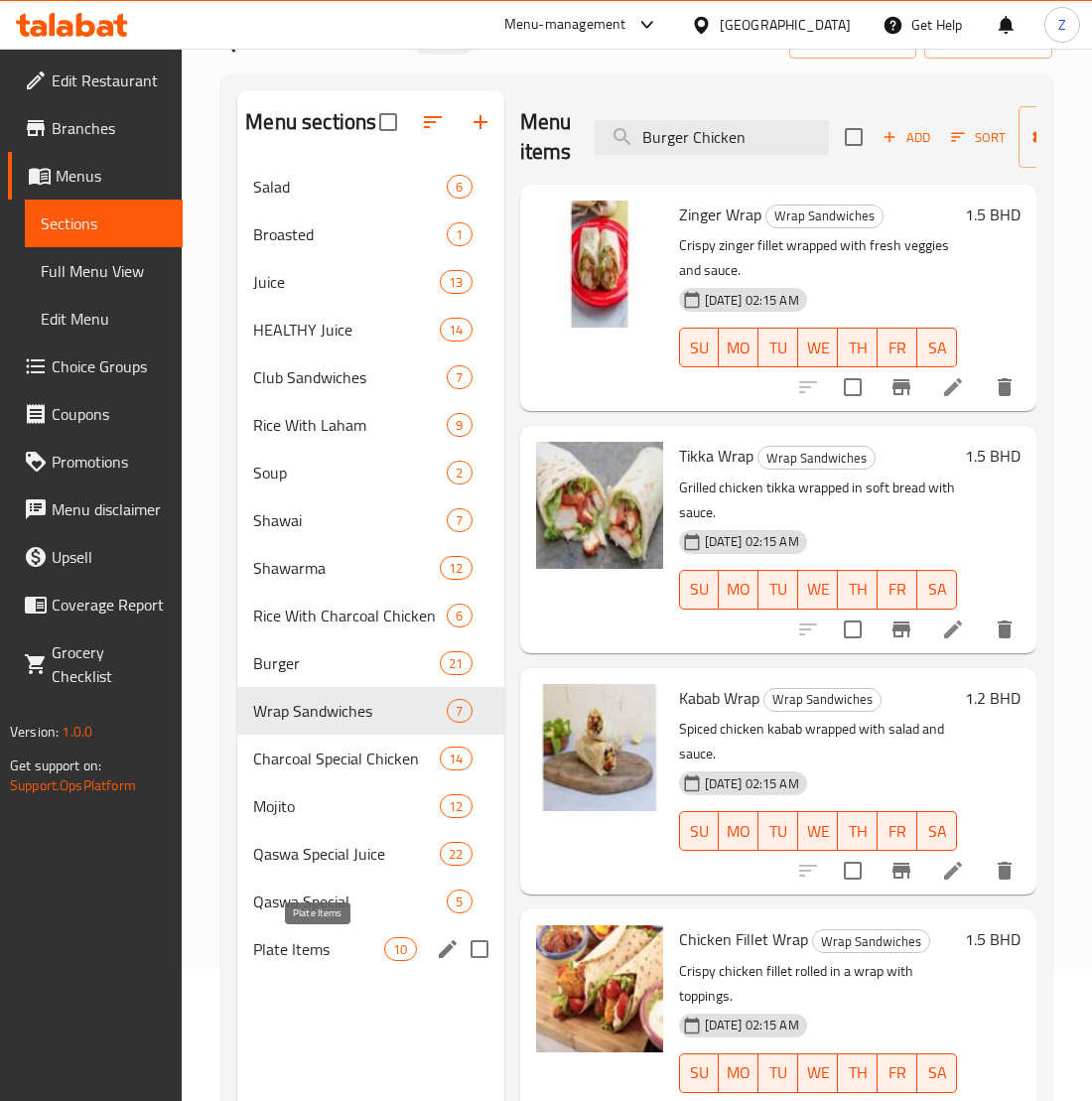
click at [314, 941] on span "Plate Items" at bounding box center [318, 949] width 131 height 24
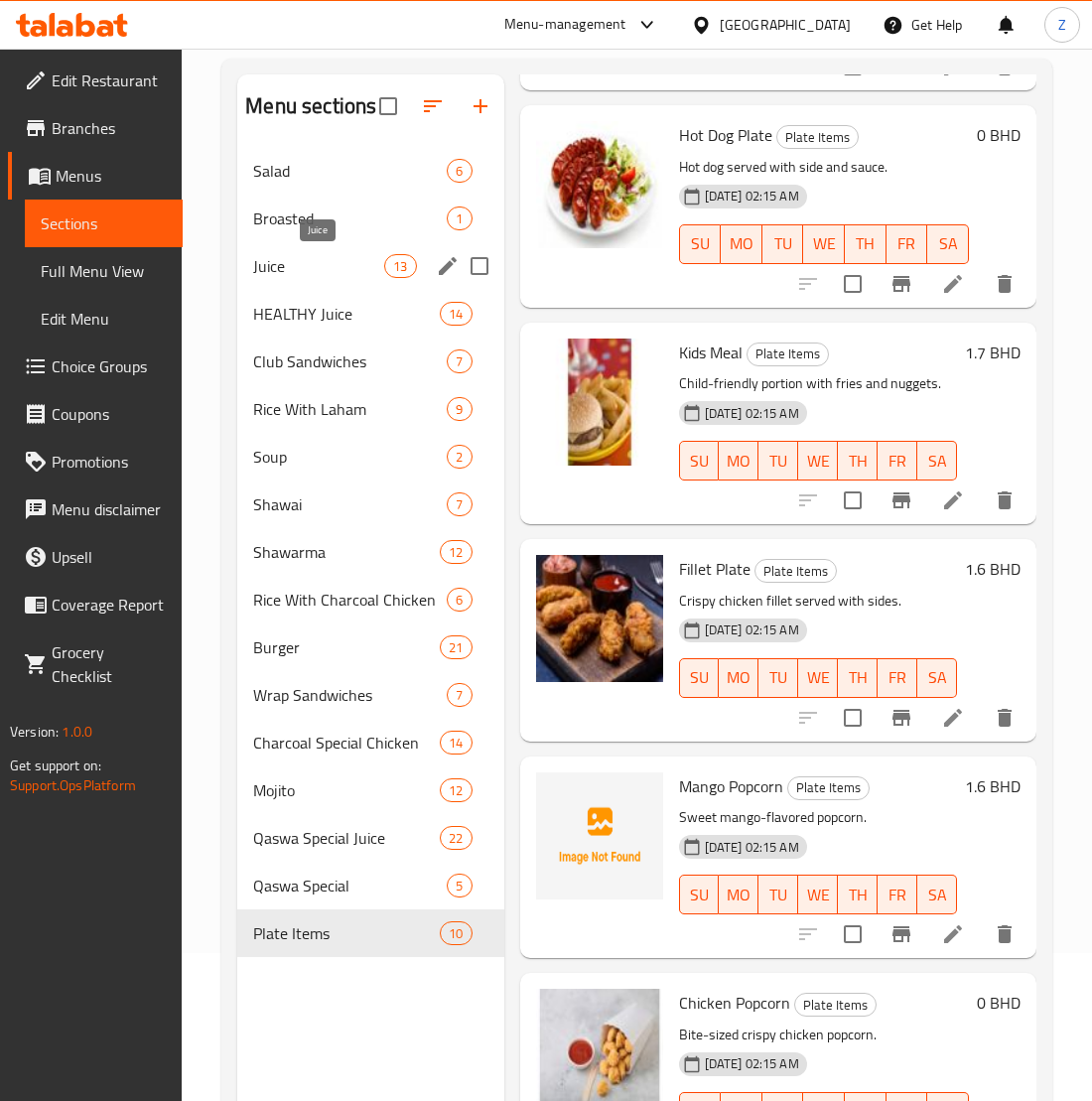
scroll to position [147, 0]
click at [301, 273] on span "Juice" at bounding box center [318, 268] width 131 height 24
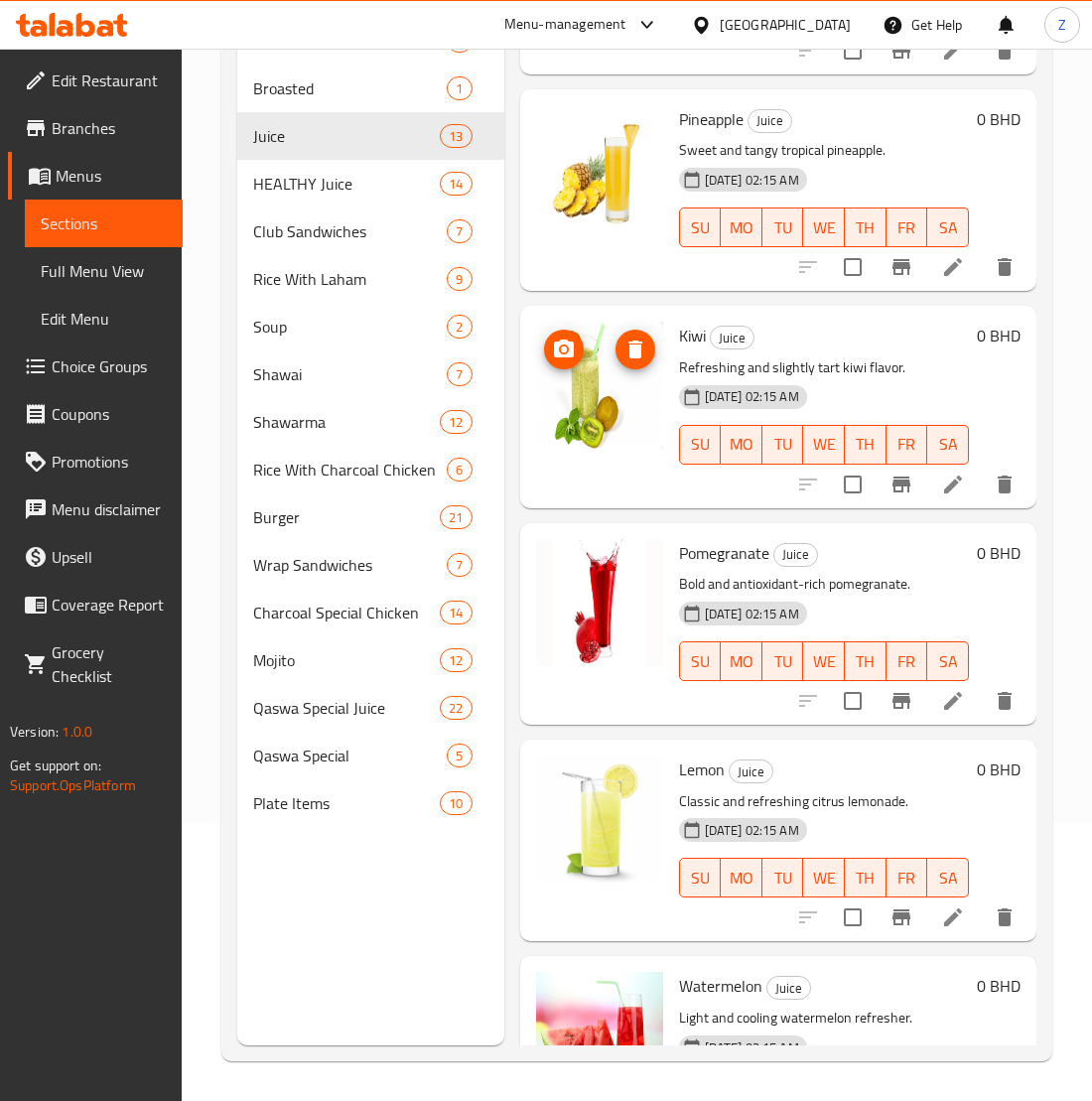
scroll to position [1817, 0]
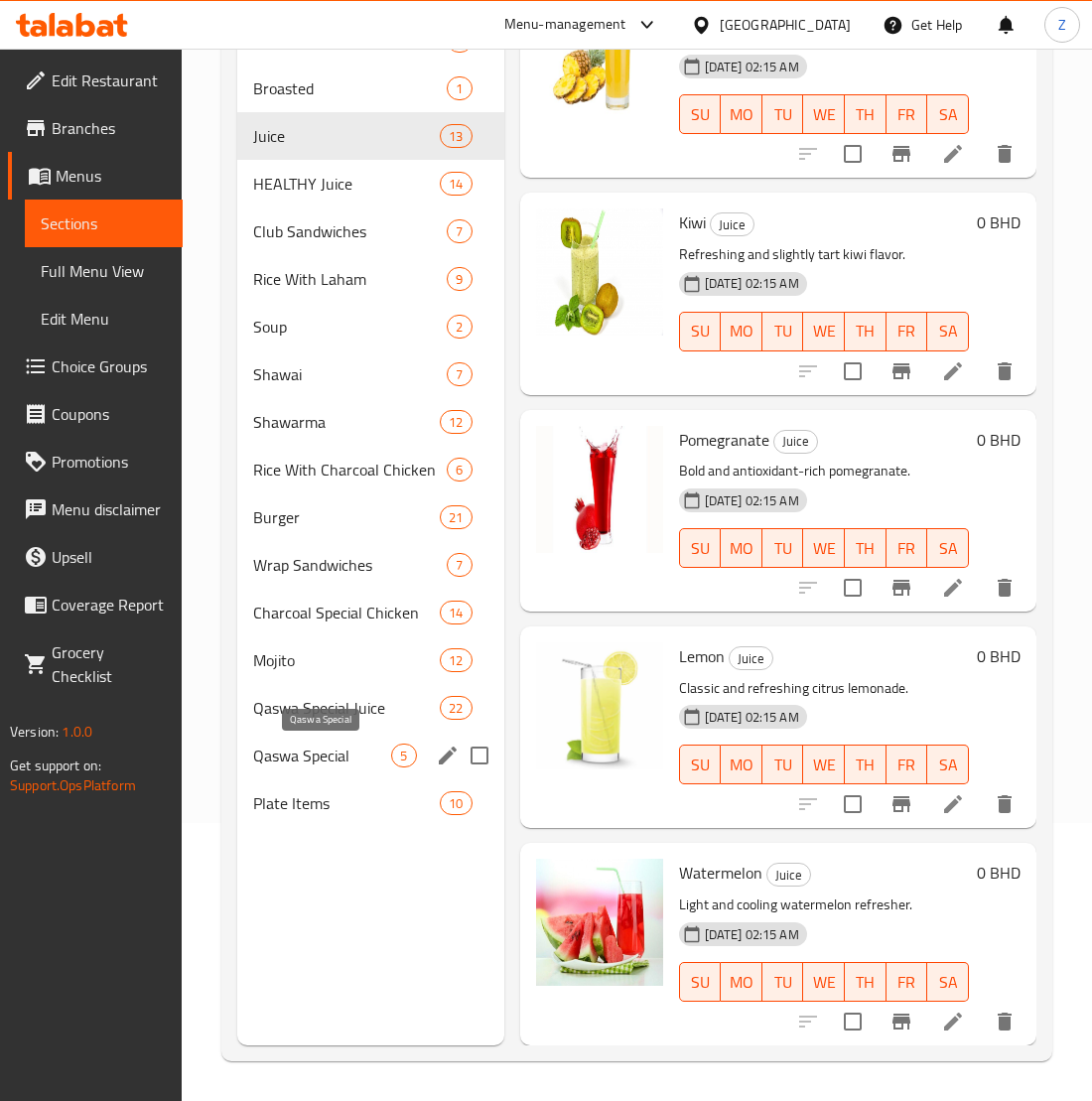
click at [333, 763] on span "Qaswa Special" at bounding box center [322, 756] width 138 height 24
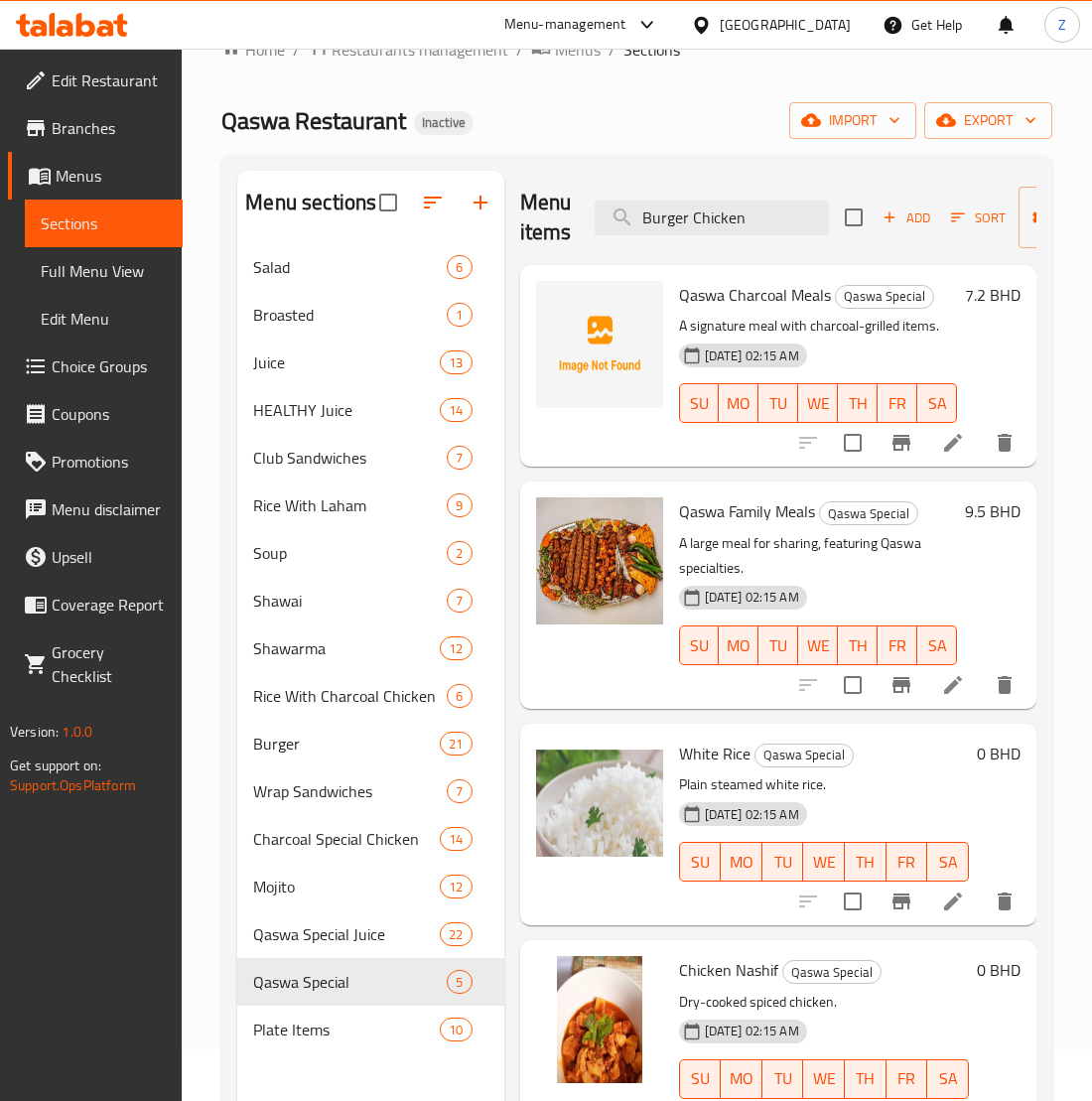
scroll to position [14, 0]
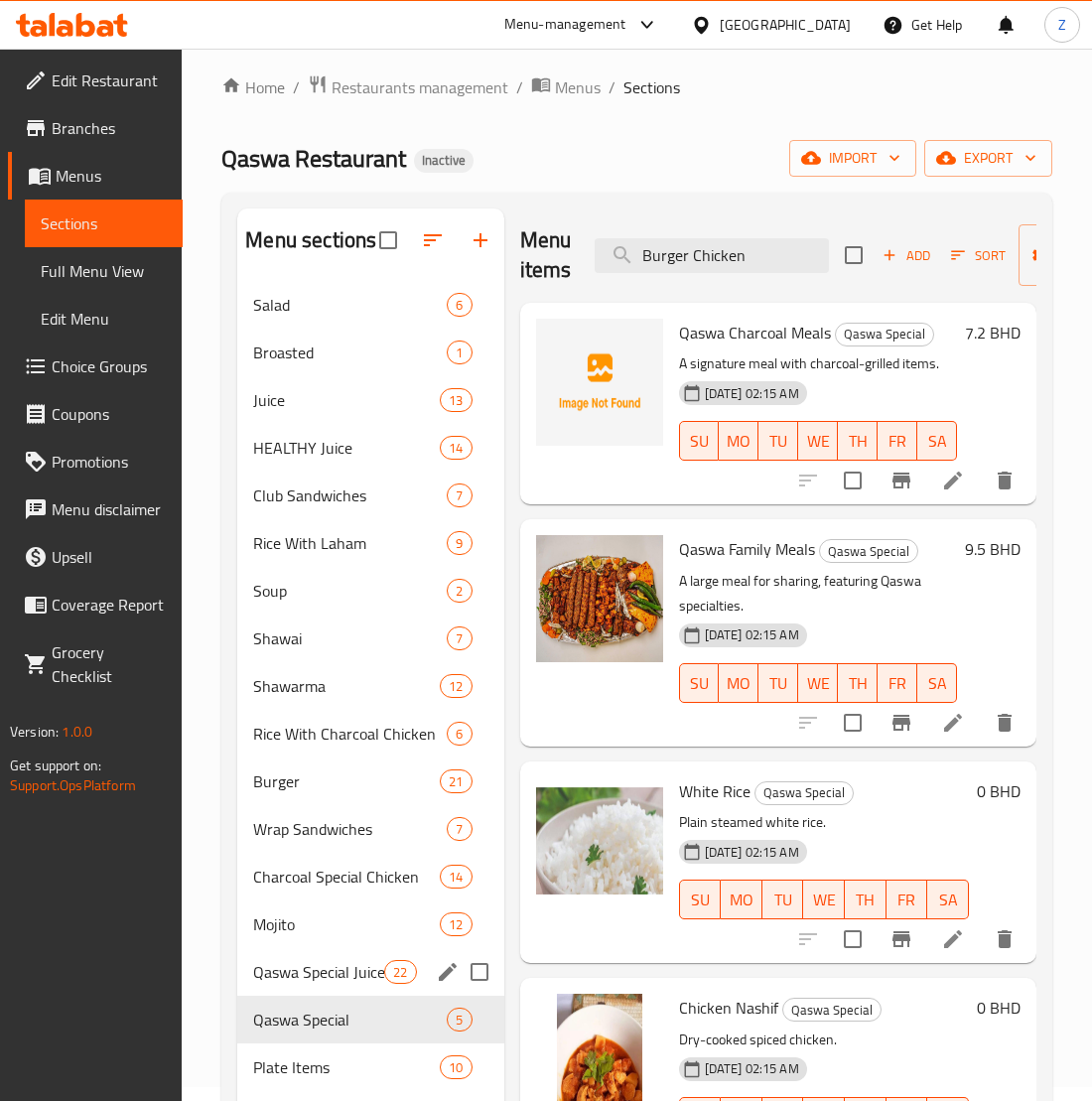
click at [342, 960] on span "Qaswa Special Juice" at bounding box center [318, 972] width 131 height 24
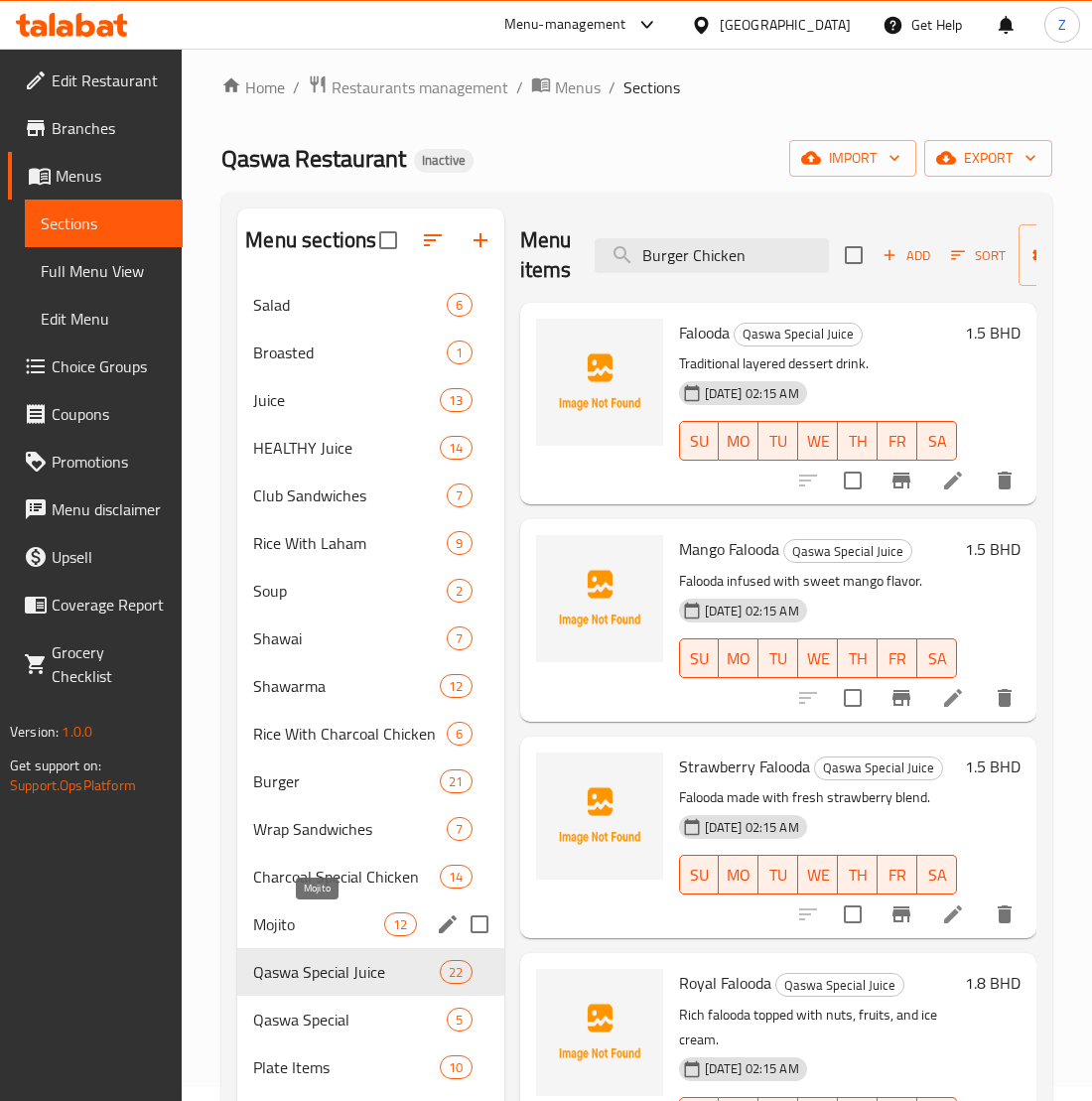
click at [335, 922] on span "Mojito" at bounding box center [318, 924] width 131 height 24
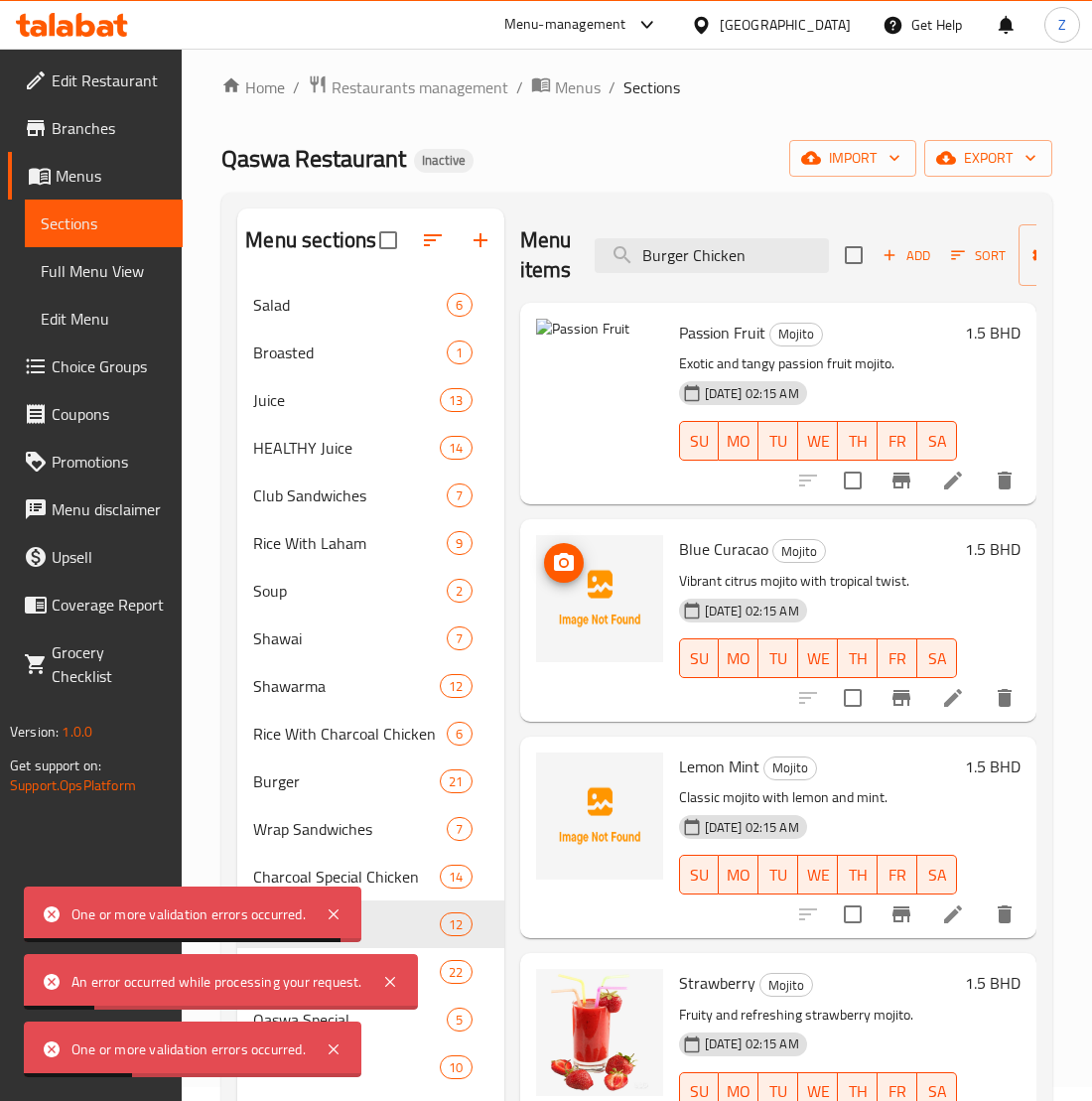
click at [630, 578] on img at bounding box center [599, 598] width 127 height 127
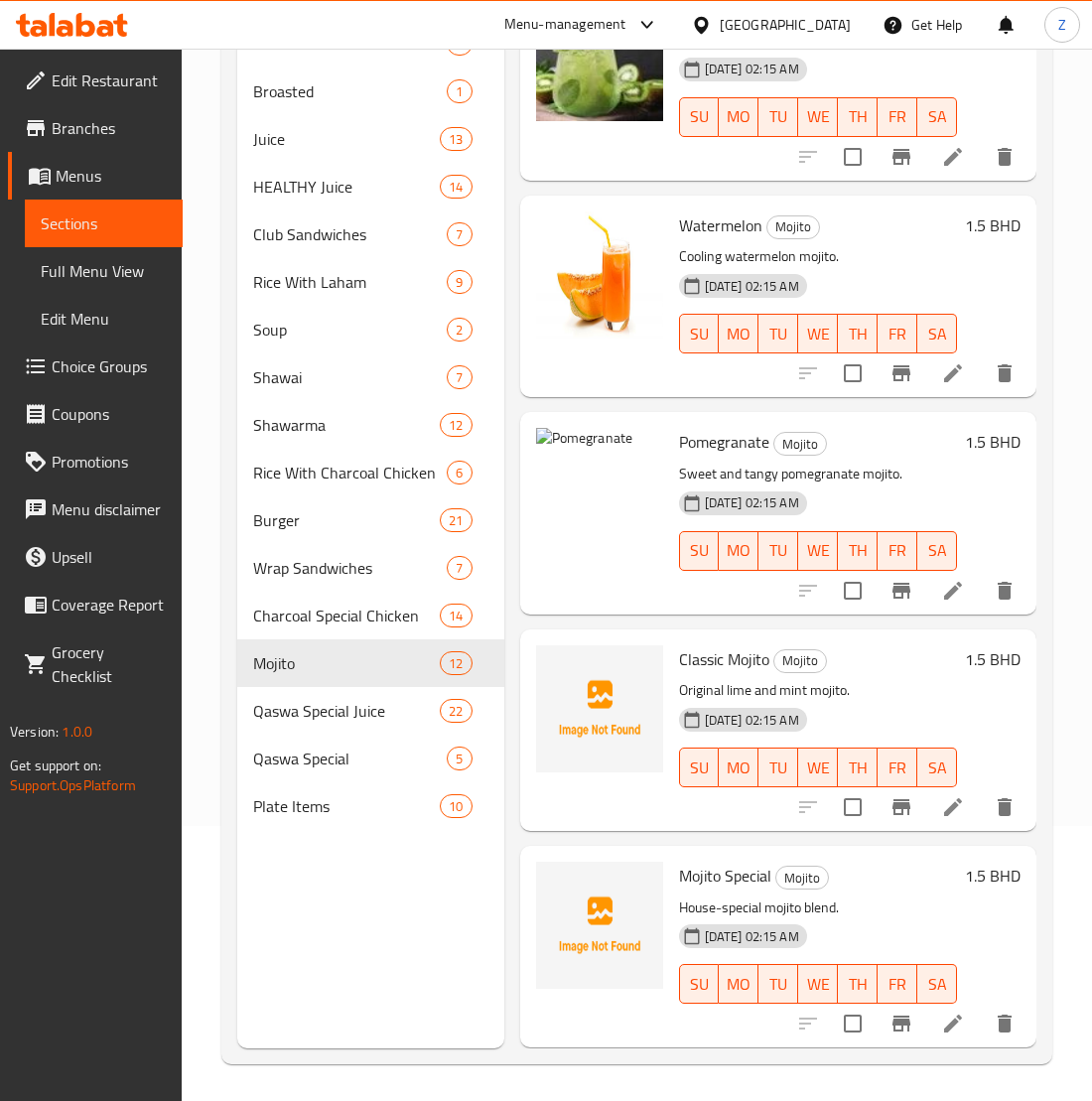
scroll to position [278, 0]
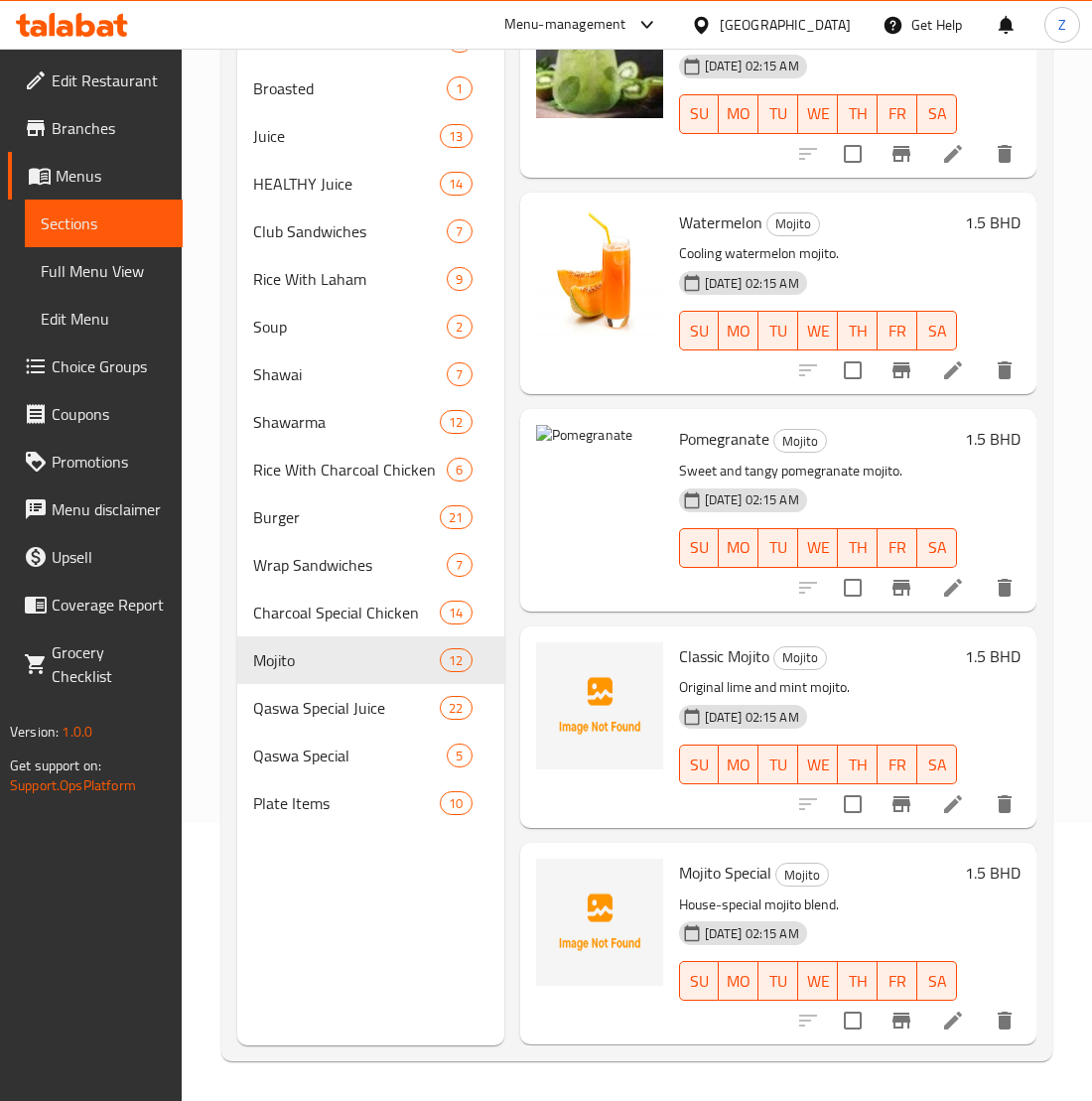
click at [184, 1050] on div "Home / Restaurants management / Menus / Sections Qaswa Restaurant Inactive impo…" at bounding box center [637, 435] width 910 height 1331
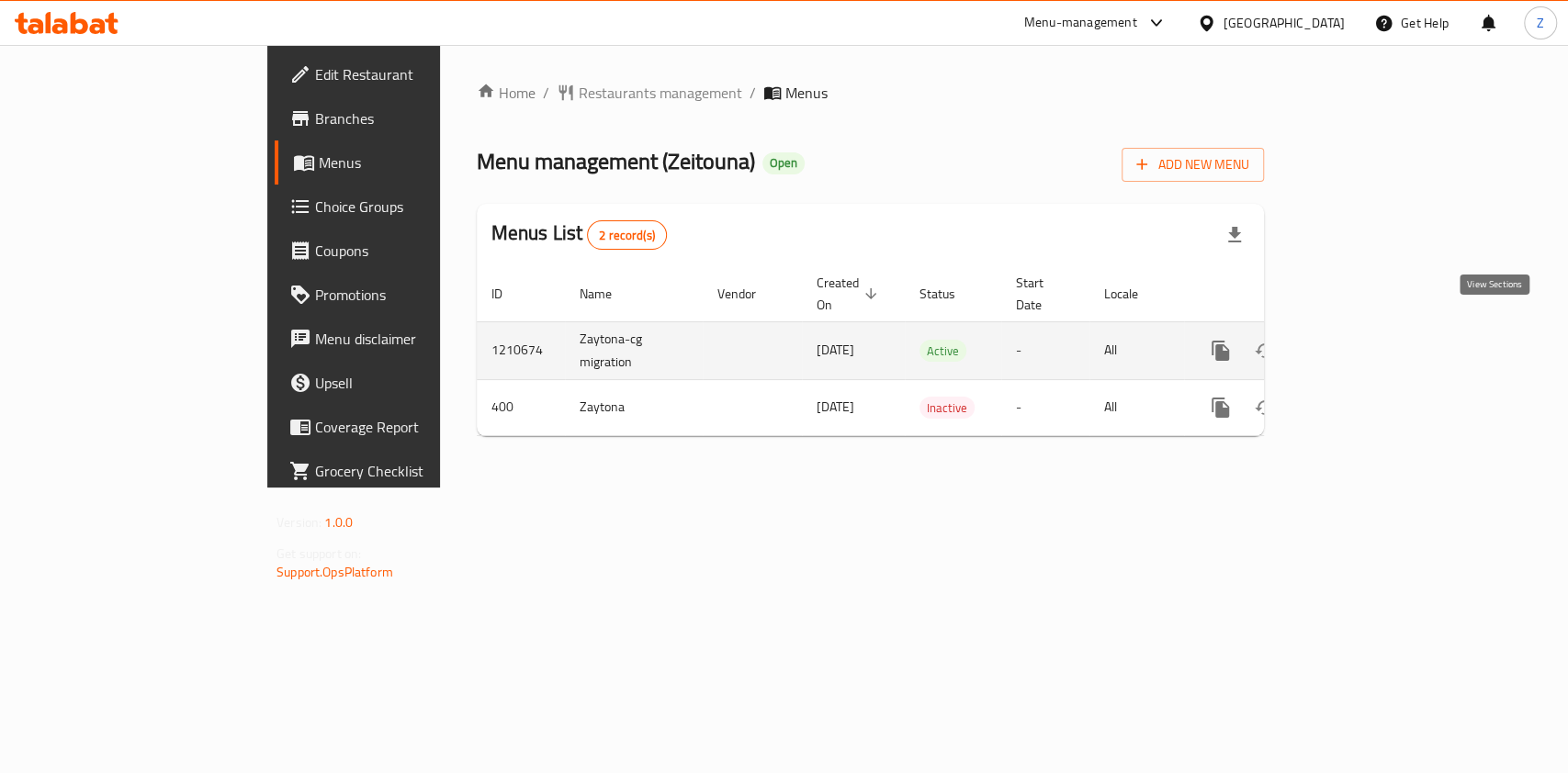
click at [1364, 340] on icon "enhanced table" at bounding box center [1353, 351] width 22 height 22
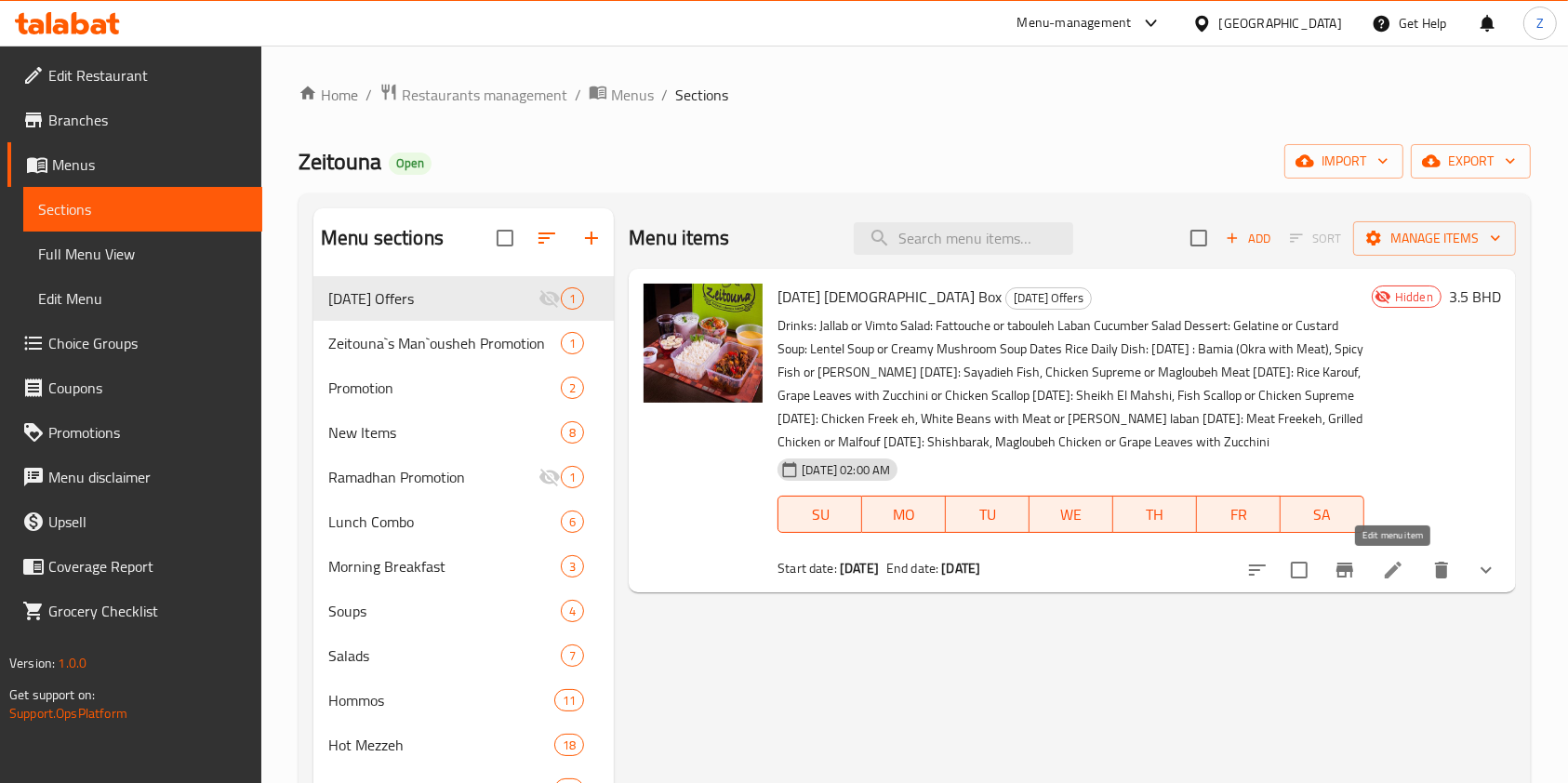
click at [1391, 568] on icon at bounding box center [1393, 571] width 22 height 22
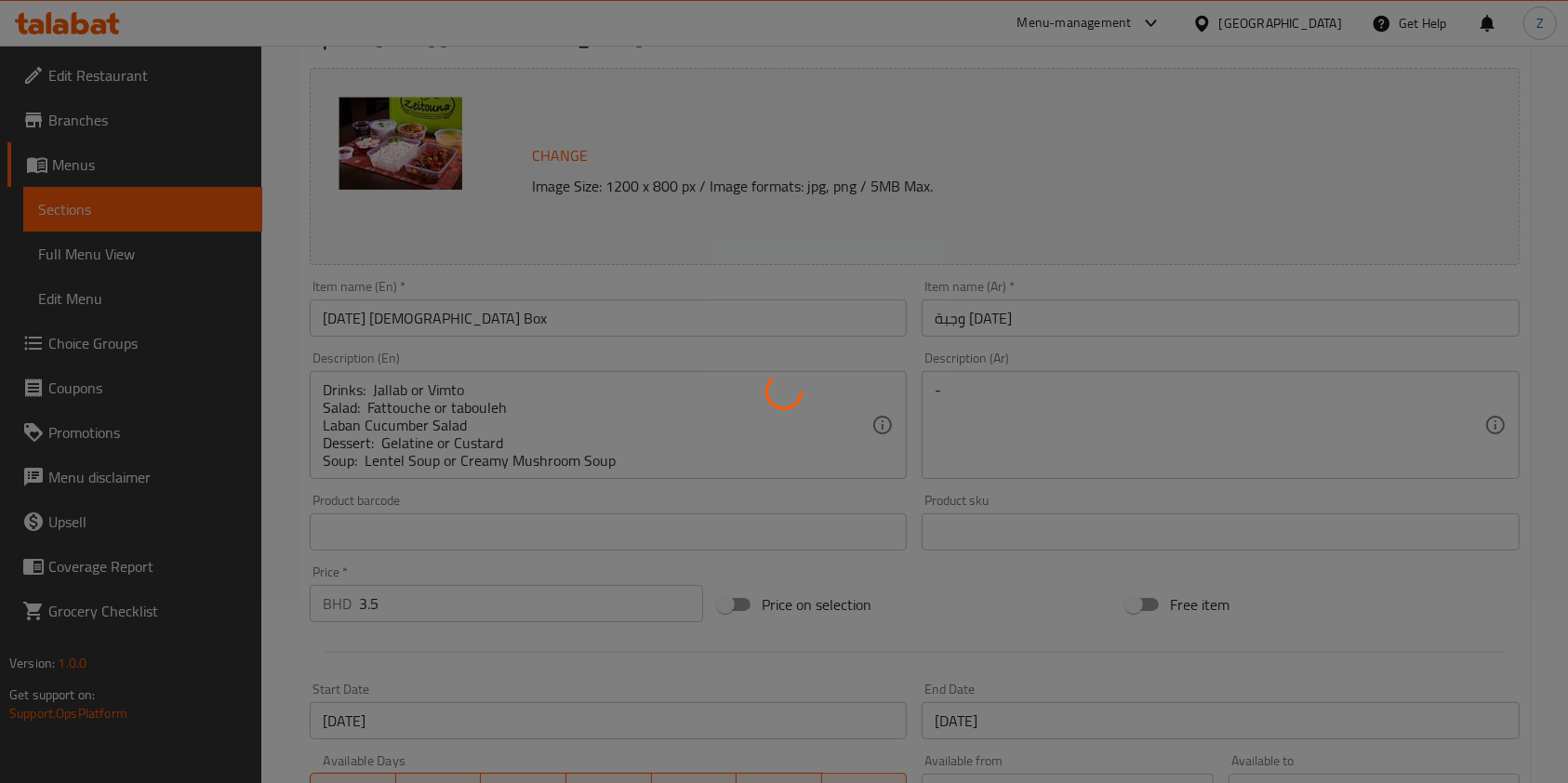
type input "اختيارك من المشروب"
type input "1"
type input "اختيارك من السلطة"
type input "1"
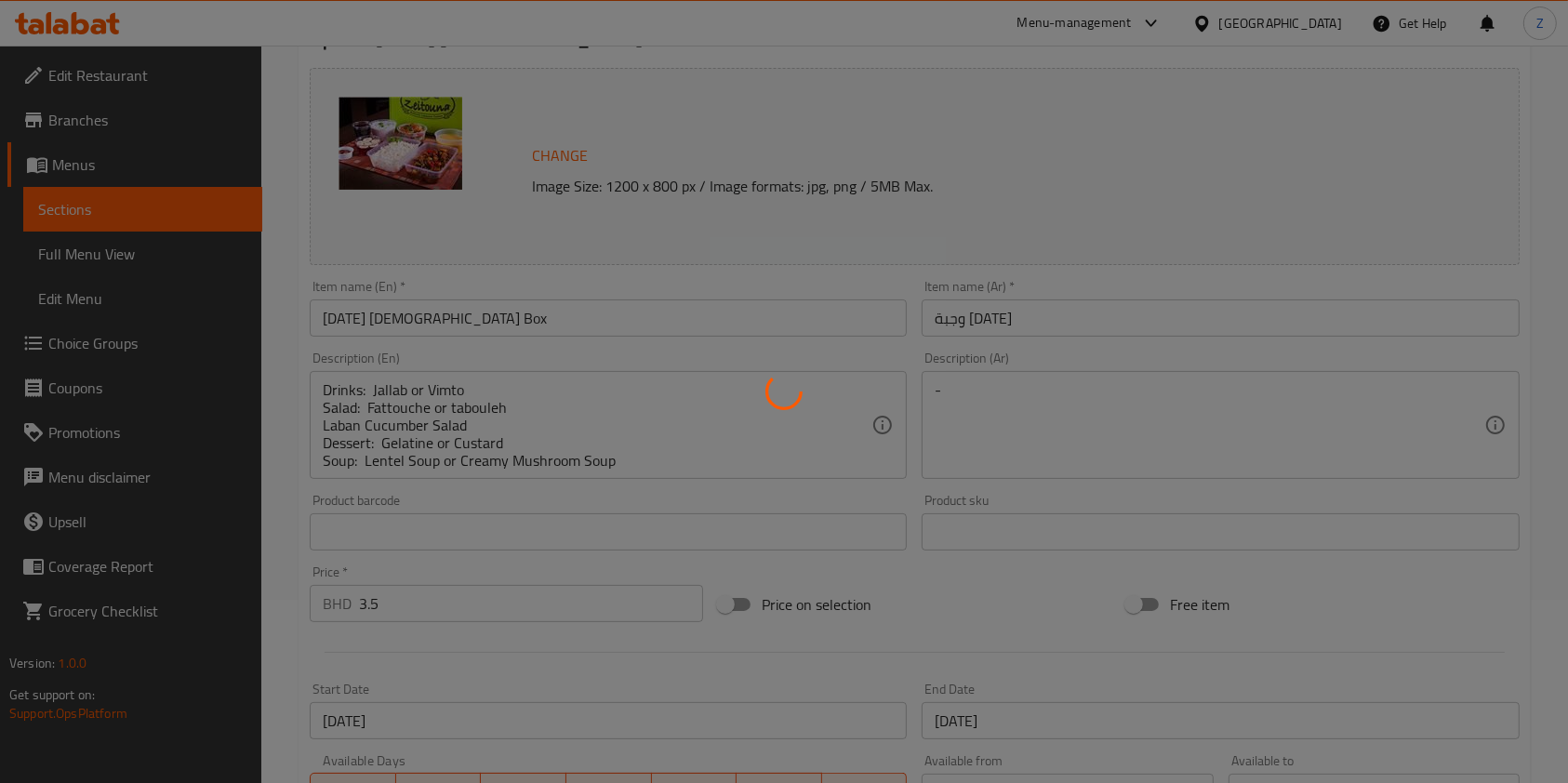
type input "1"
type input "اختيارك من الحلوى"
type input "1"
type input "اختيارك من الشوربة"
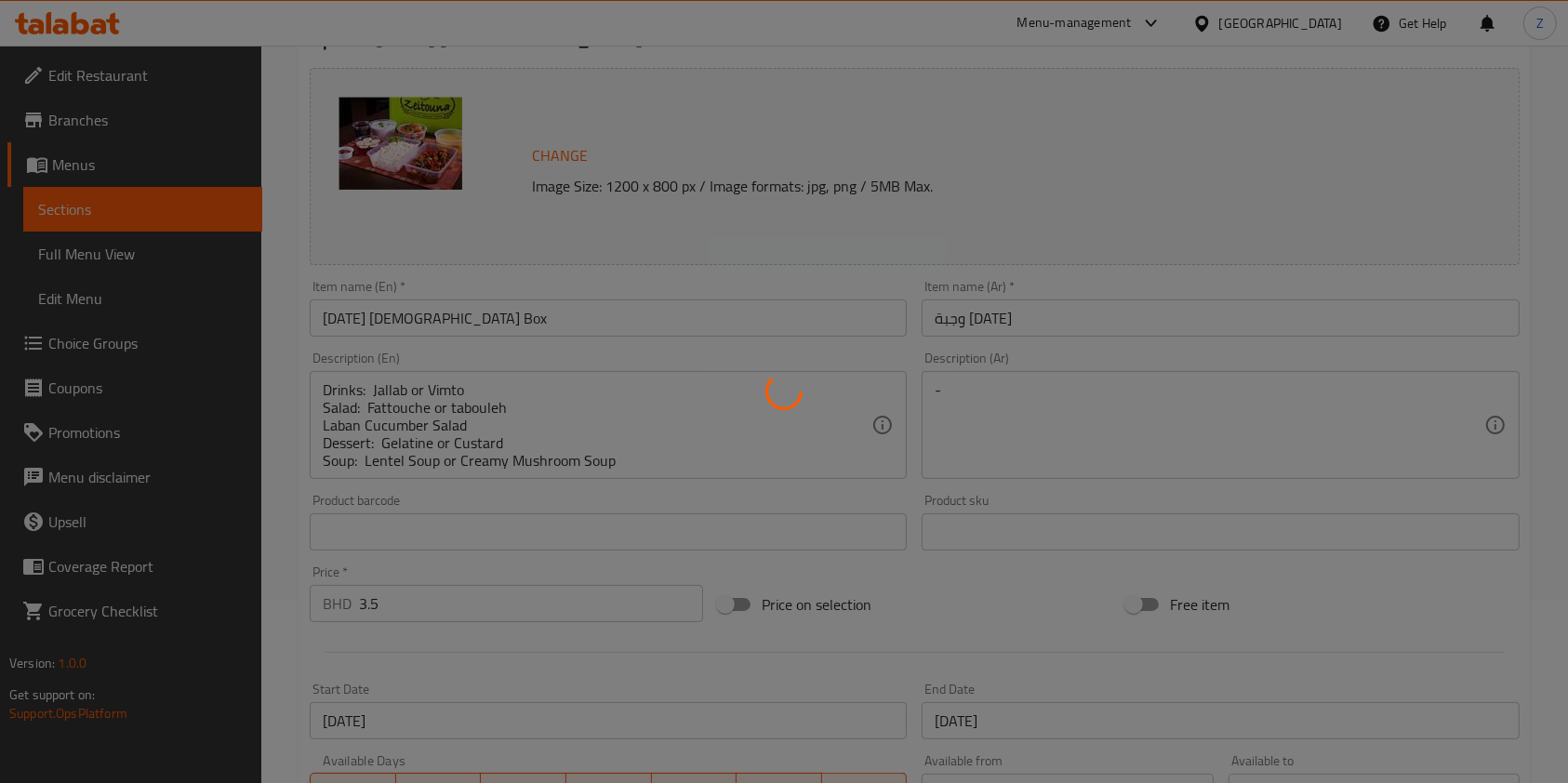
type input "1"
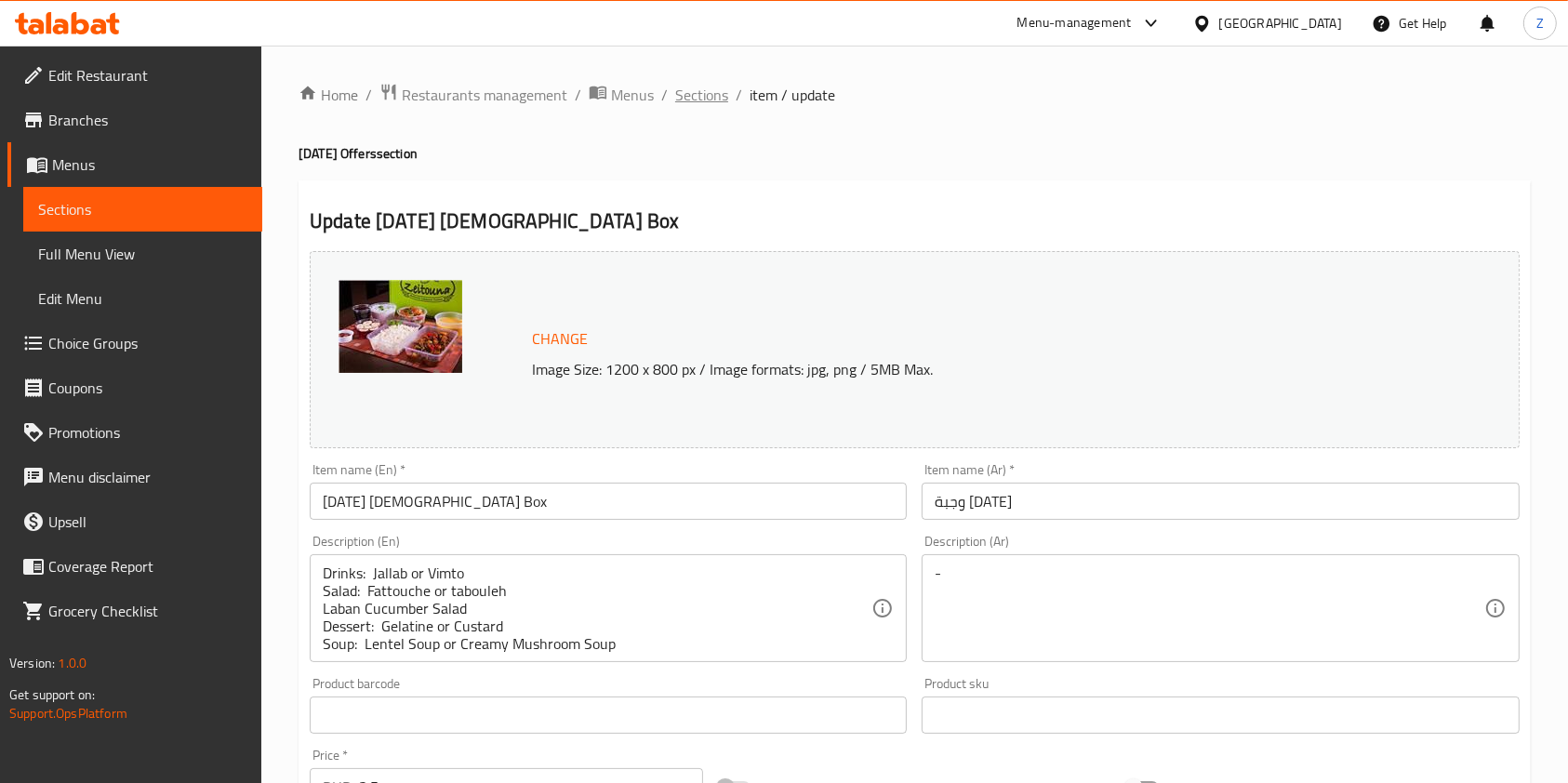
click at [723, 100] on span "Sections" at bounding box center [701, 95] width 53 height 22
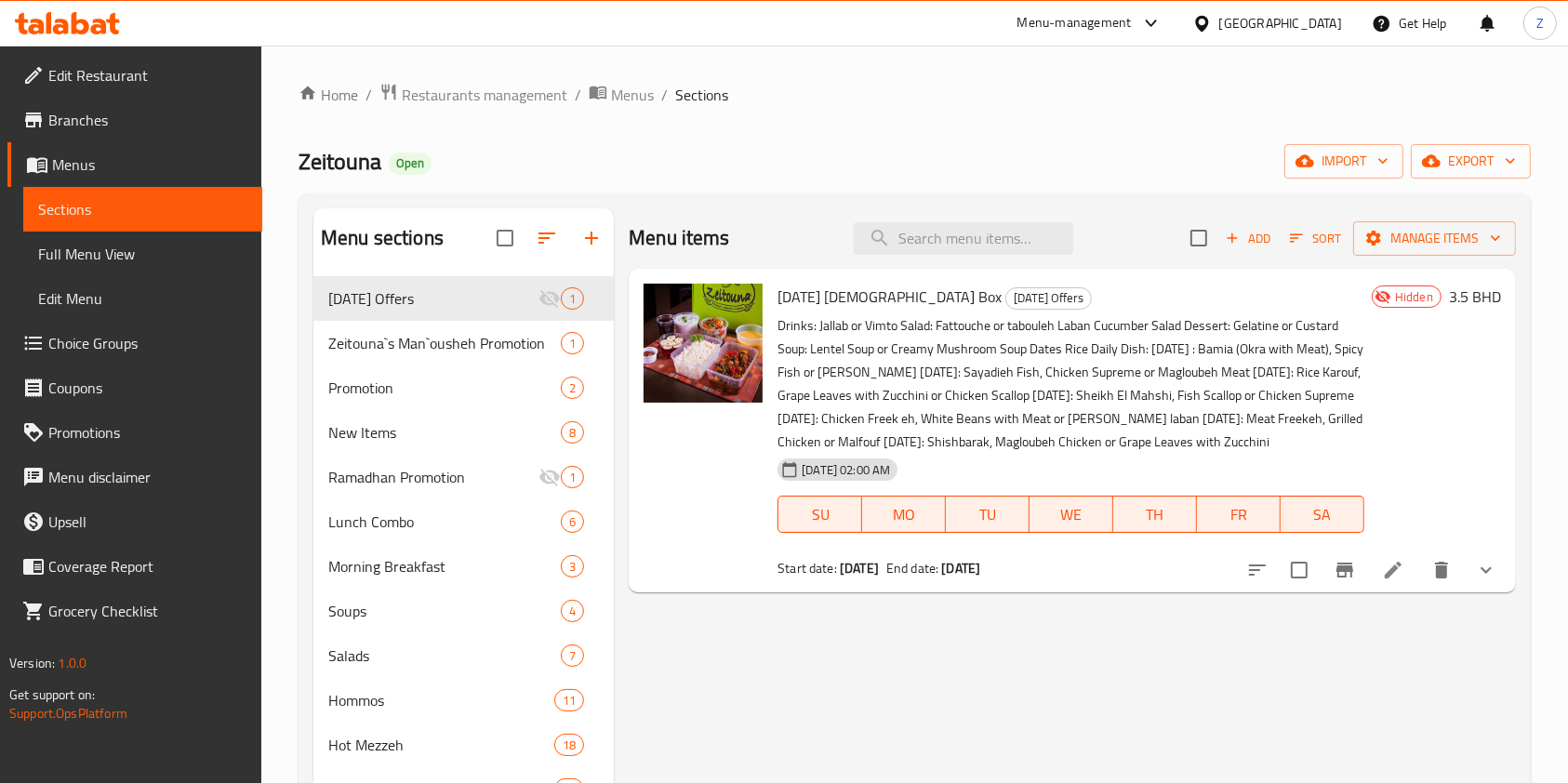
click at [1205, 433] on p "Drinks: Jallab or Vimto Salad: Fattouche or tabouleh Laban Cucumber Salad Desse…" at bounding box center [1071, 384] width 587 height 139
